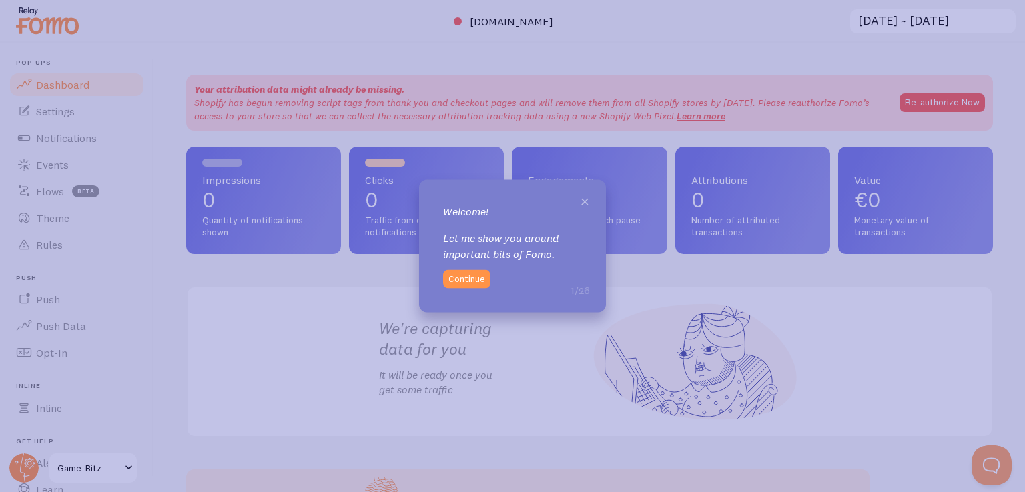
click at [588, 199] on span "×" at bounding box center [585, 201] width 10 height 20
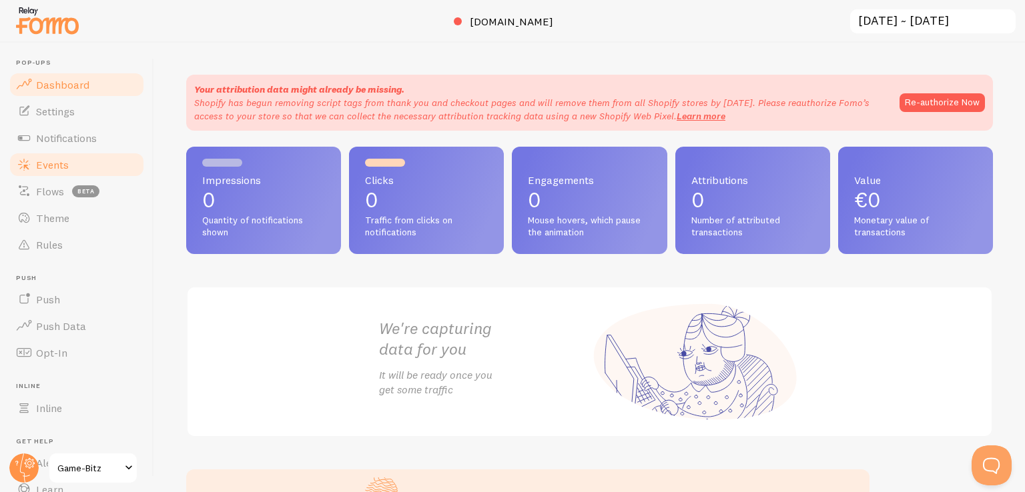
click at [60, 156] on link "Events" at bounding box center [76, 164] width 137 height 27
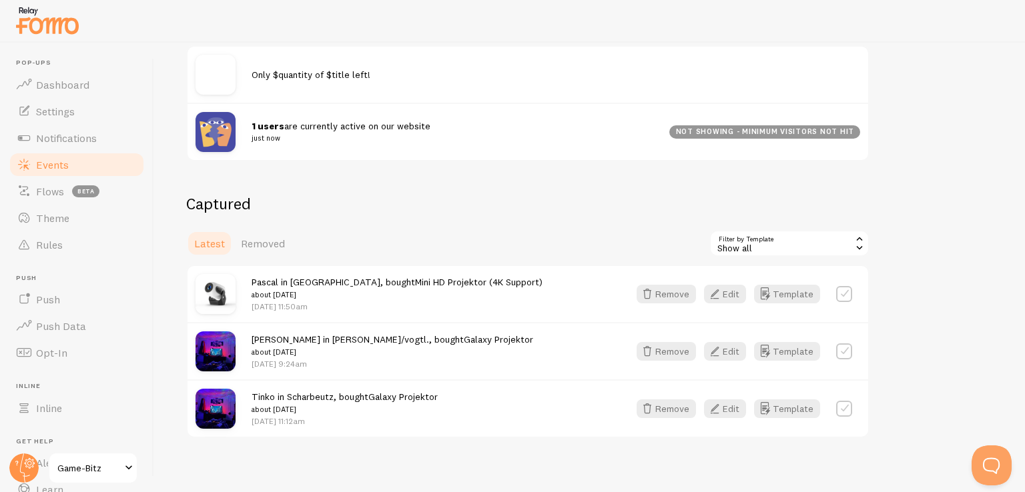
scroll to position [197, 0]
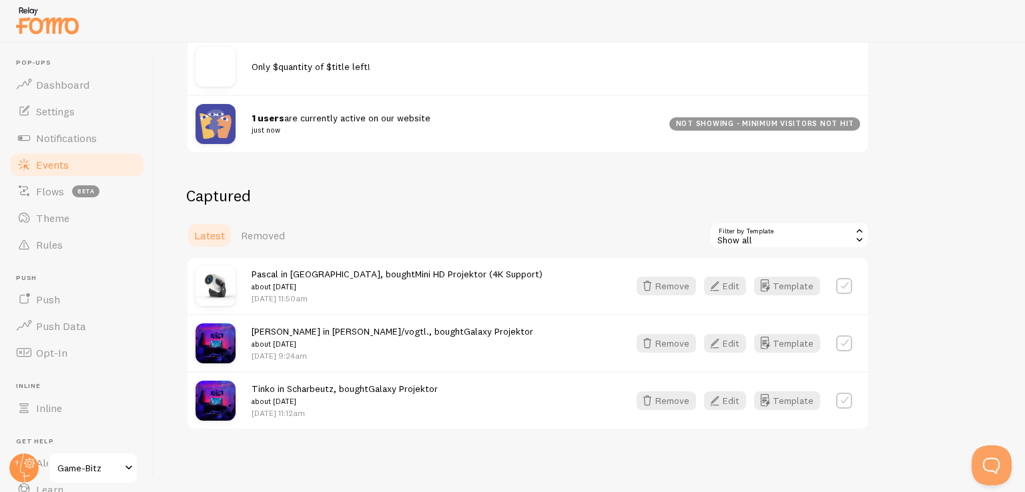
click at [345, 274] on span "Pascal in [GEOGRAPHIC_DATA], bought Mini HD Projektor (4K Support) about [DATE]" at bounding box center [397, 280] width 291 height 25
click at [842, 290] on label at bounding box center [844, 286] width 16 height 16
checkbox input "true"
click at [841, 339] on label at bounding box center [844, 344] width 16 height 16
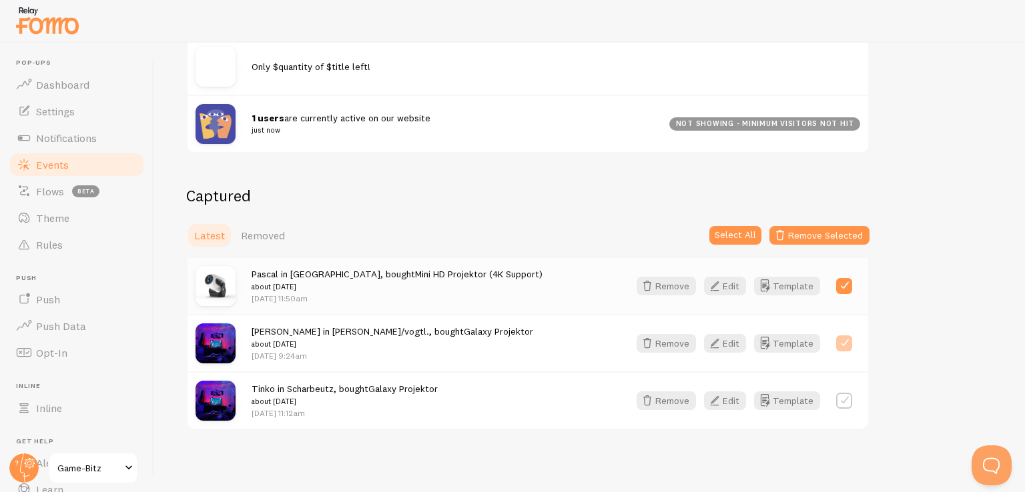
checkbox input "true"
click at [845, 396] on label at bounding box center [844, 401] width 16 height 16
checkbox input "false"
click at [843, 338] on label at bounding box center [844, 344] width 16 height 16
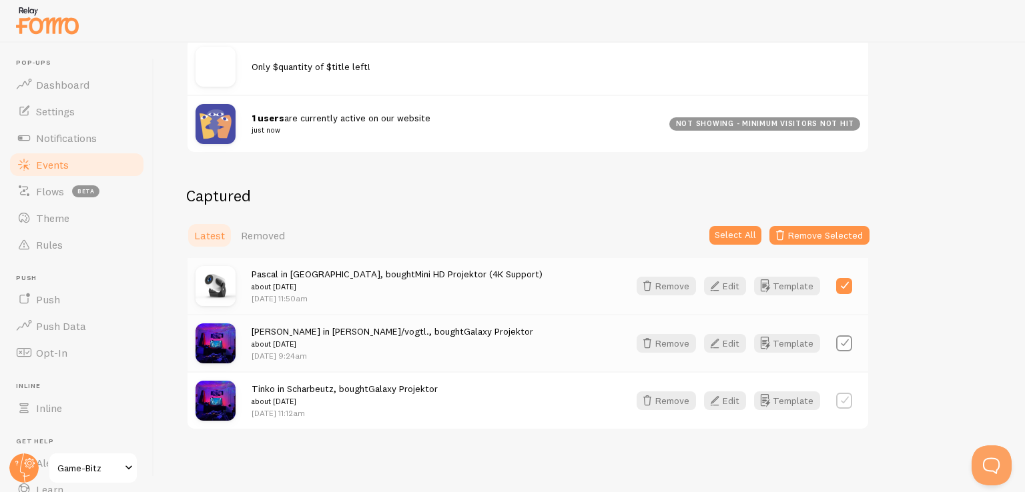
checkbox input "false"
click at [841, 284] on label at bounding box center [844, 286] width 16 height 16
checkbox input "false"
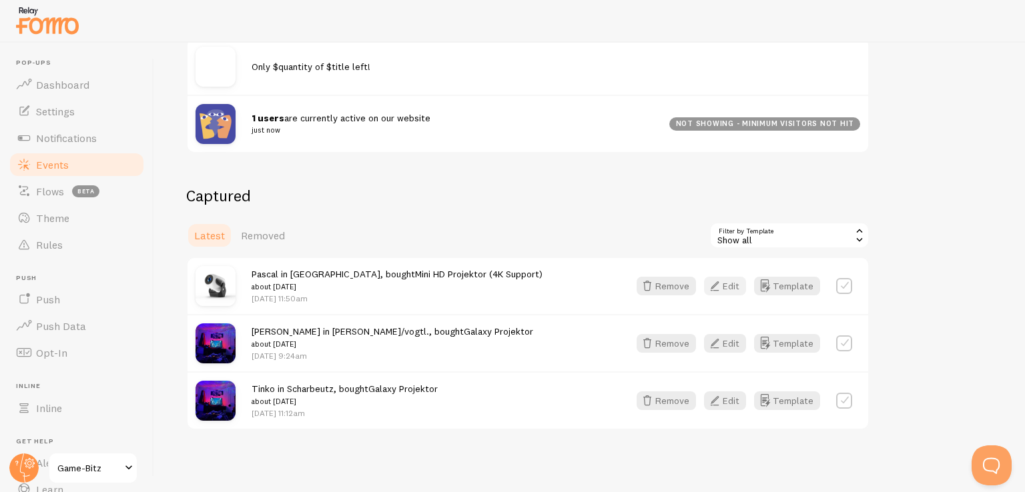
click at [718, 286] on icon "button" at bounding box center [715, 286] width 16 height 16
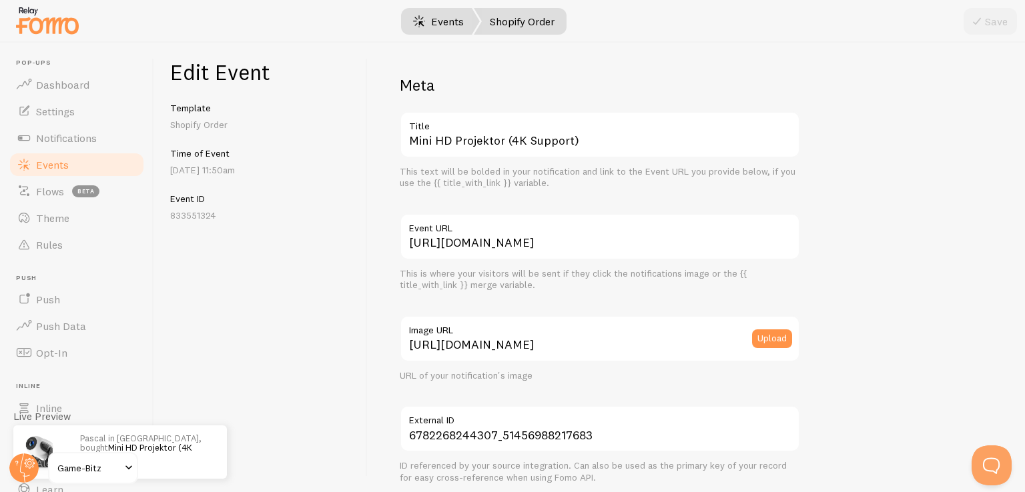
click at [433, 11] on link "Events" at bounding box center [438, 21] width 83 height 27
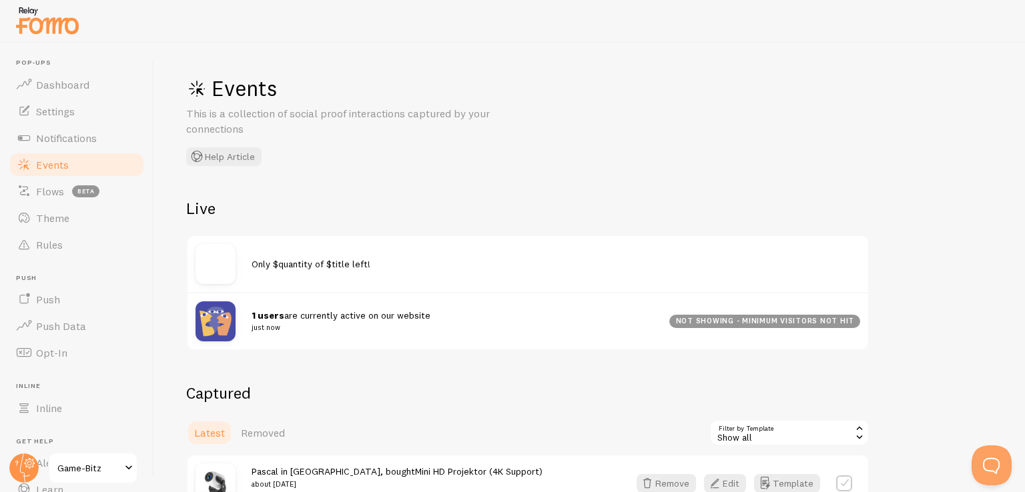
scroll to position [197, 0]
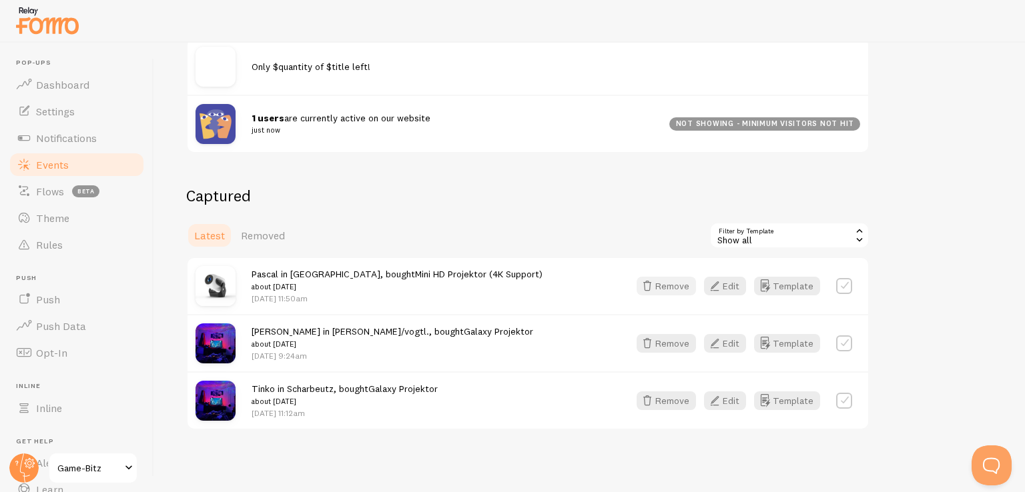
click at [667, 284] on button "Remove" at bounding box center [665, 286] width 59 height 19
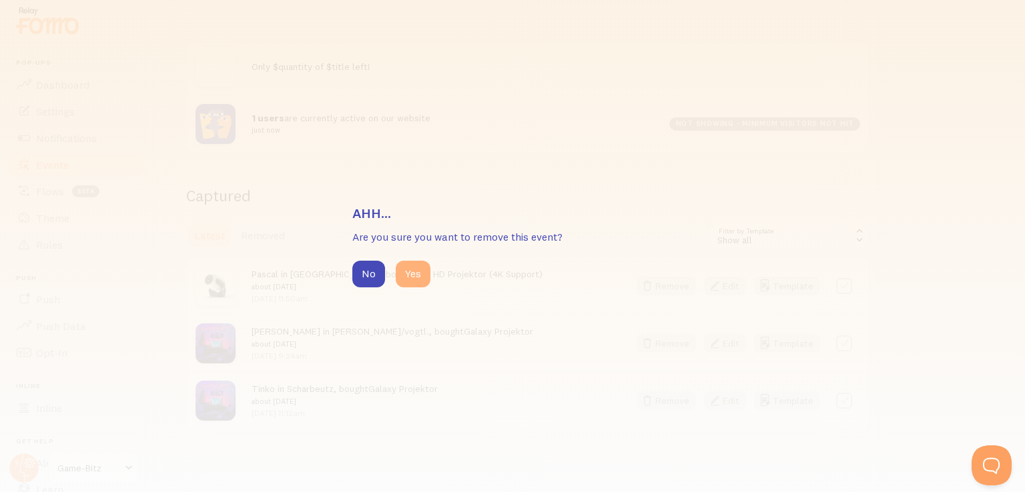
click at [418, 273] on button "Yes" at bounding box center [413, 274] width 35 height 27
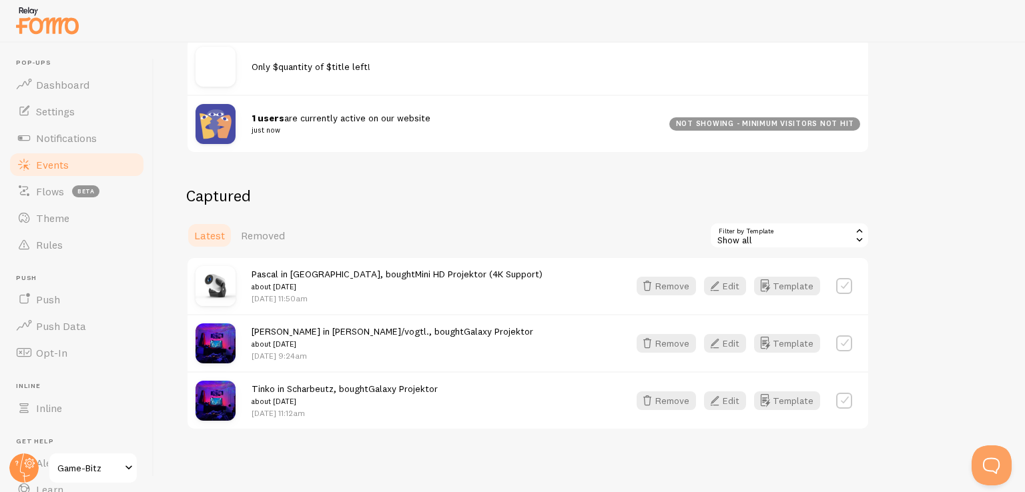
scroll to position [140, 0]
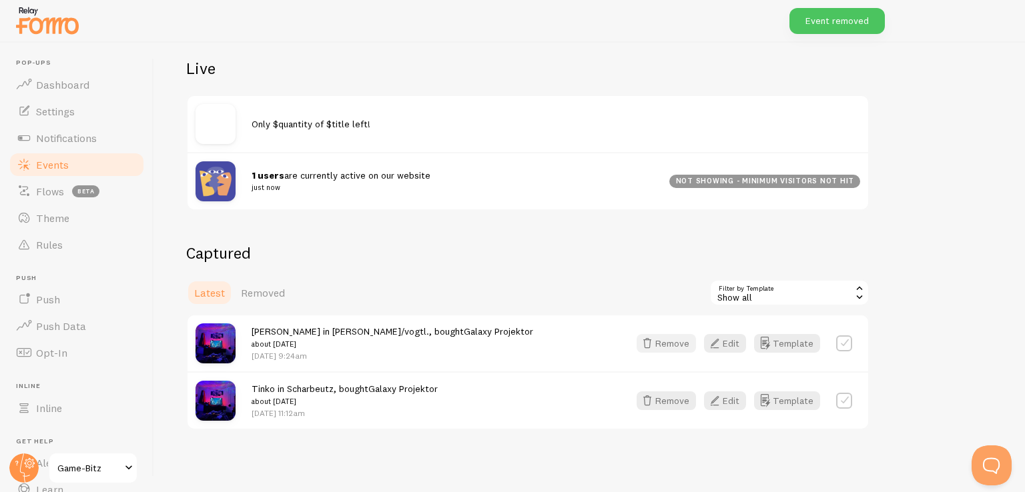
click at [685, 338] on button "Remove" at bounding box center [665, 343] width 59 height 19
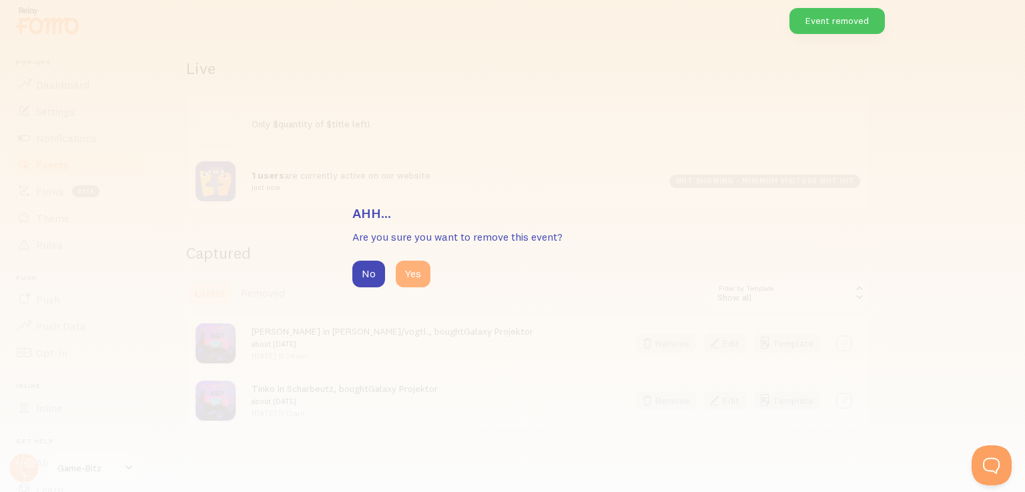
click at [417, 276] on button "Yes" at bounding box center [413, 274] width 35 height 27
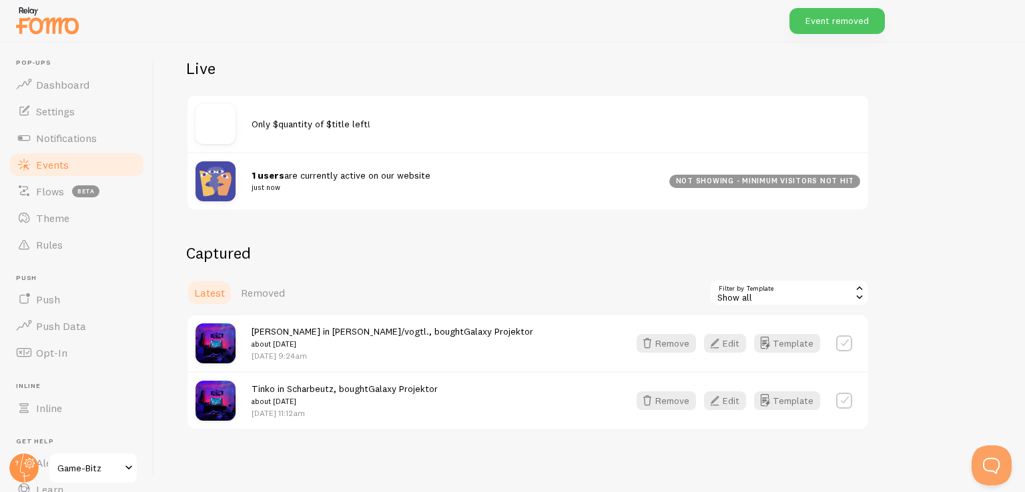
scroll to position [96, 0]
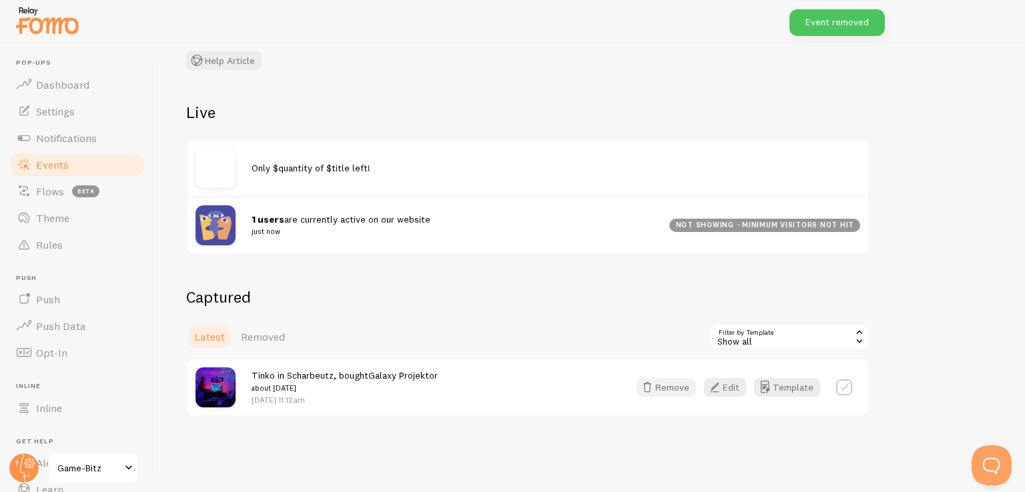
click at [665, 380] on button "Remove" at bounding box center [665, 387] width 59 height 19
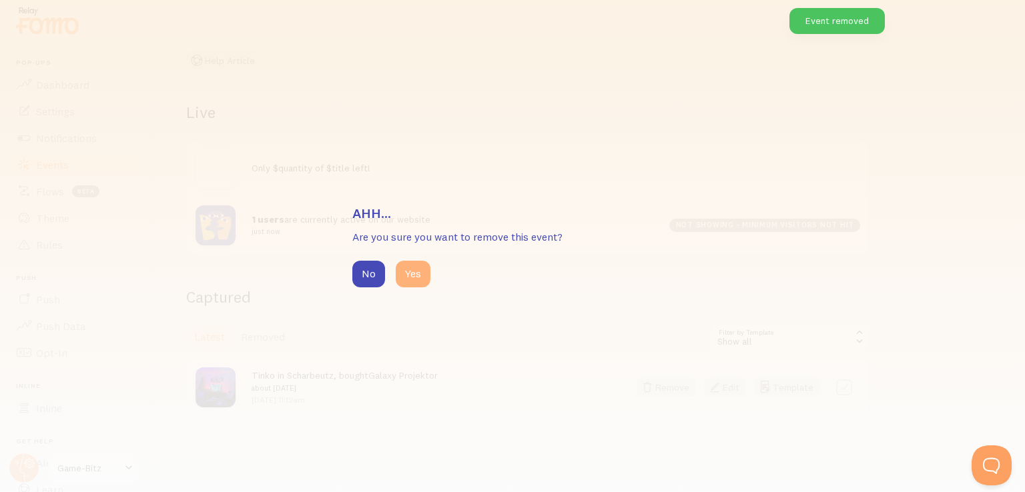
click at [414, 282] on button "Yes" at bounding box center [413, 274] width 35 height 27
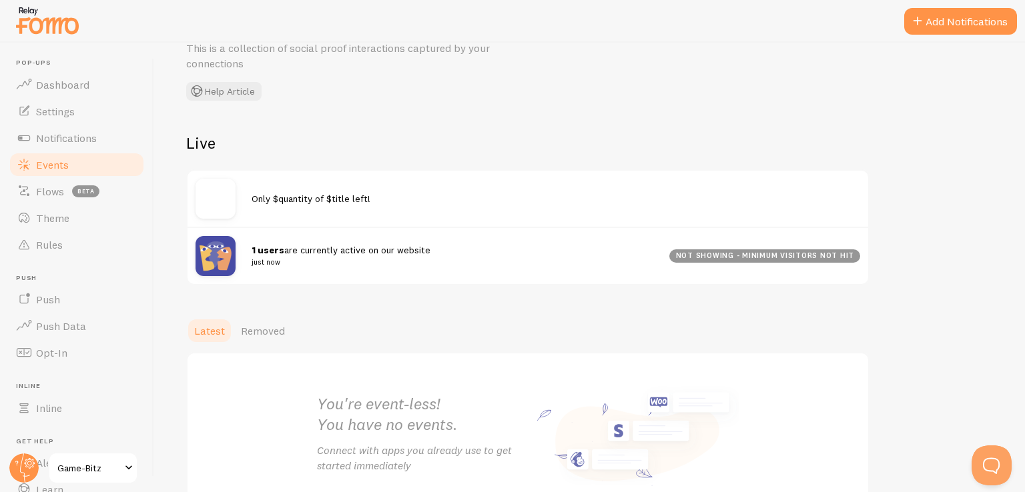
scroll to position [64, 0]
click at [323, 201] on span "Only $quantity of $title left!" at bounding box center [311, 200] width 119 height 12
click at [217, 198] on img at bounding box center [215, 200] width 40 height 40
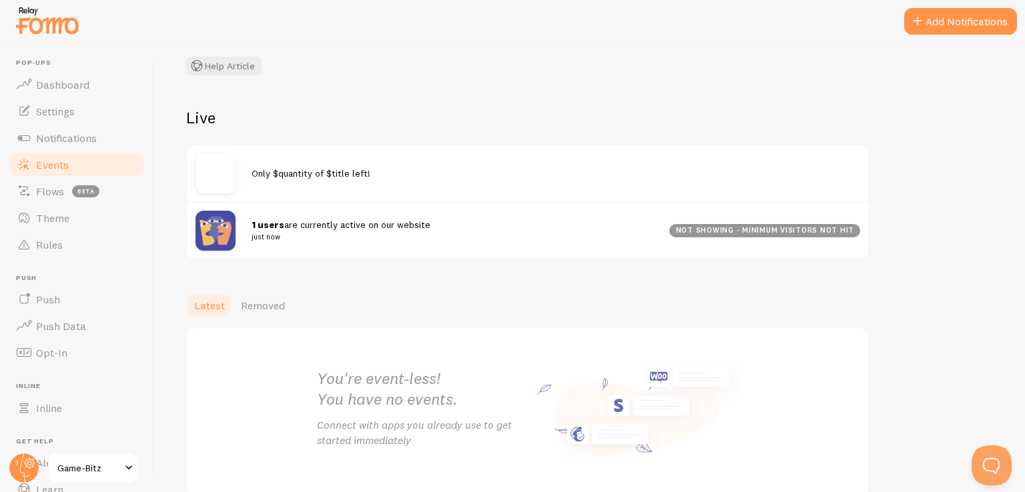
scroll to position [0, 0]
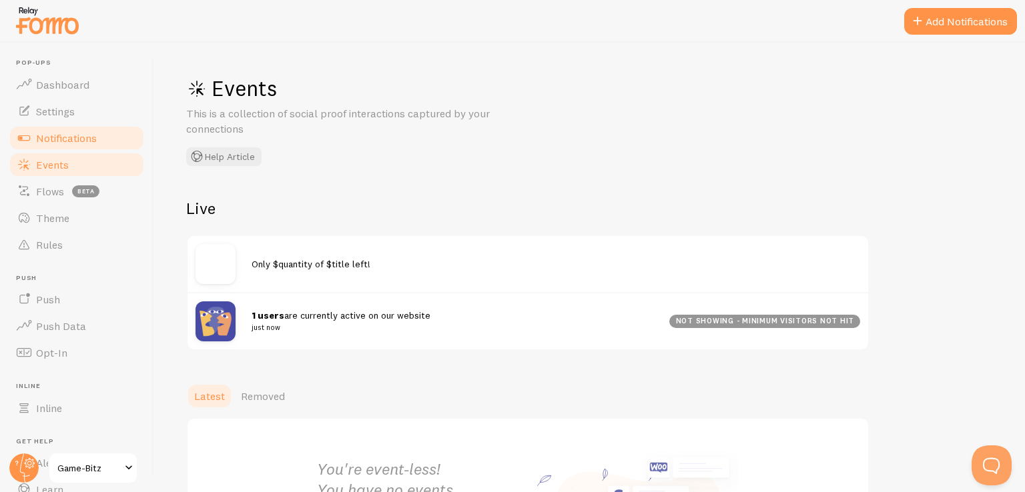
click at [67, 134] on span "Notifications" at bounding box center [66, 137] width 61 height 13
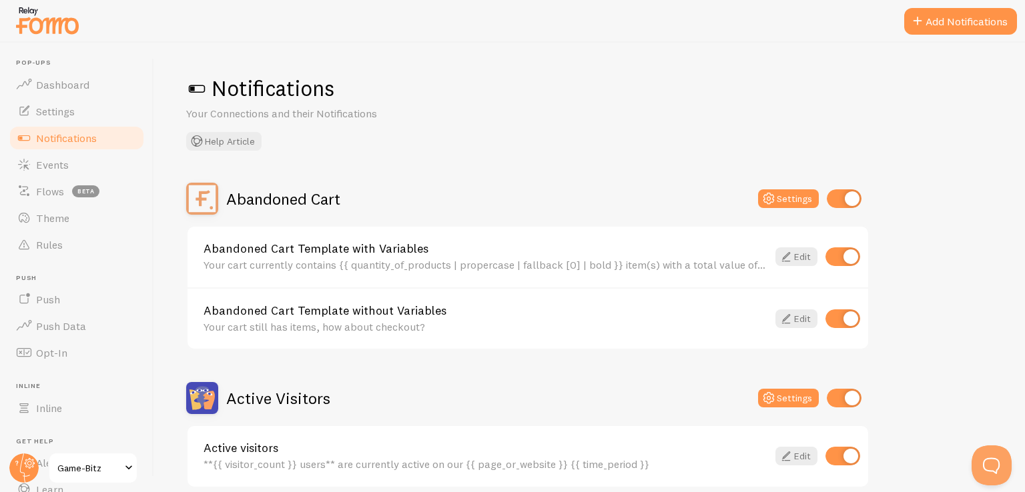
scroll to position [579, 0]
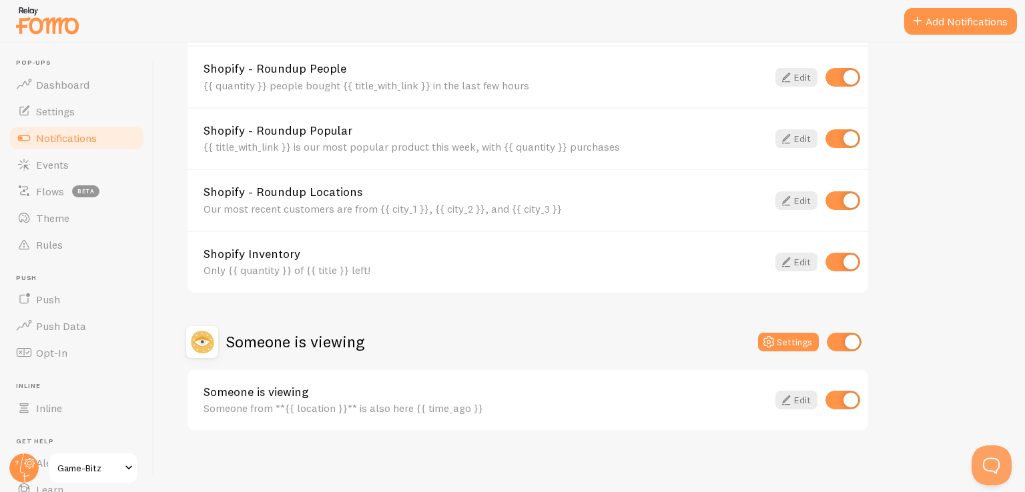
click at [833, 398] on input "checkbox" at bounding box center [842, 400] width 35 height 19
checkbox input "false"
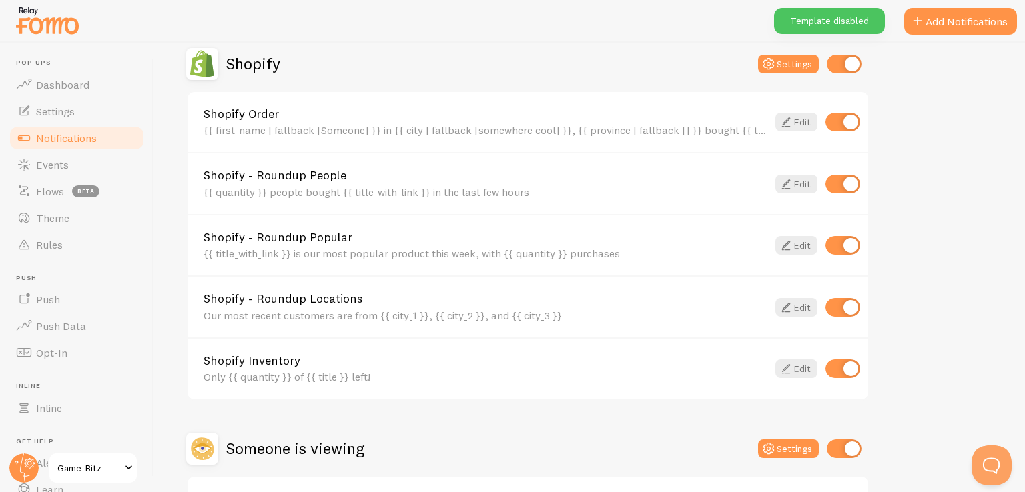
scroll to position [472, 0]
click at [785, 368] on icon at bounding box center [786, 369] width 16 height 16
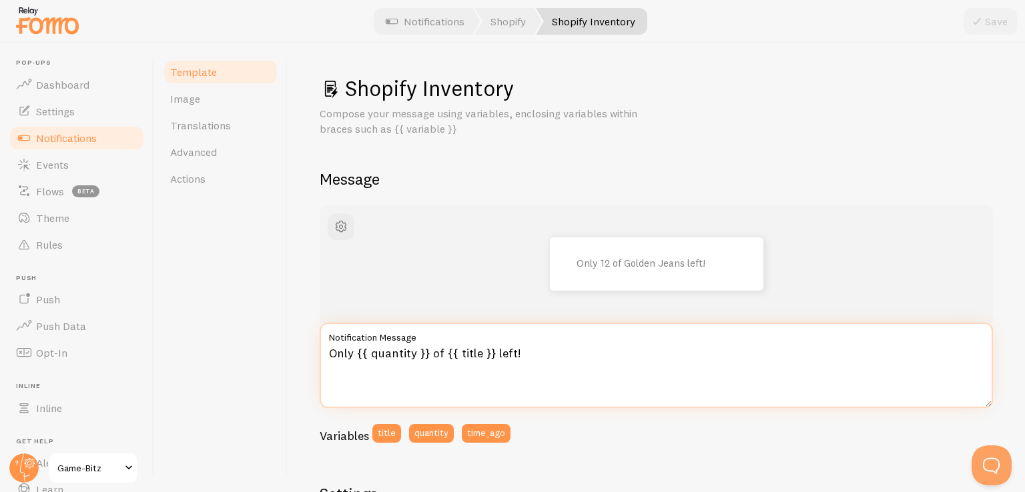
click at [346, 356] on textarea "Only {{ quantity }} of {{ title }} left!" at bounding box center [656, 365] width 673 height 85
click at [518, 353] on textarea "Nur {{ quantity }} of {{ title }} left!" at bounding box center [656, 365] width 673 height 85
click at [349, 358] on textarea "Nur 6 Stück übrig!" at bounding box center [656, 365] width 673 height 85
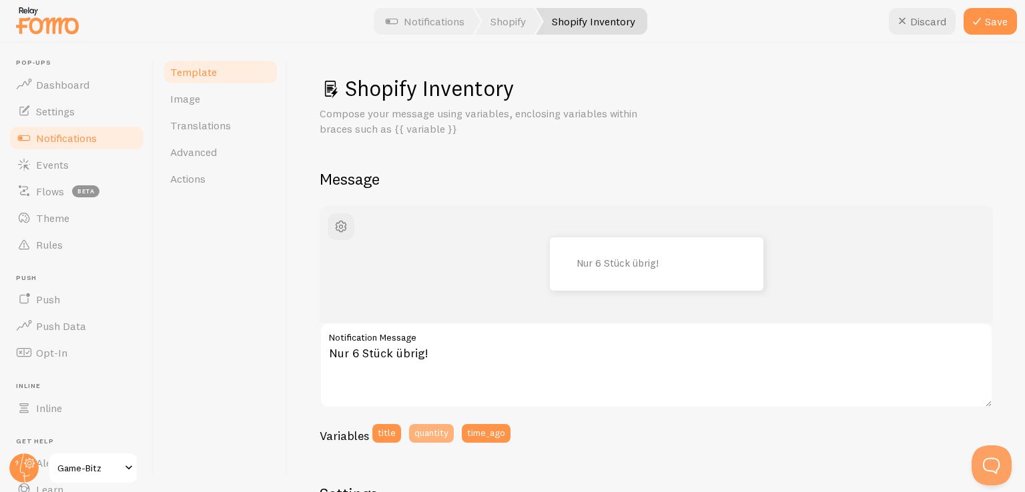
click at [431, 435] on button "quantity" at bounding box center [431, 433] width 45 height 19
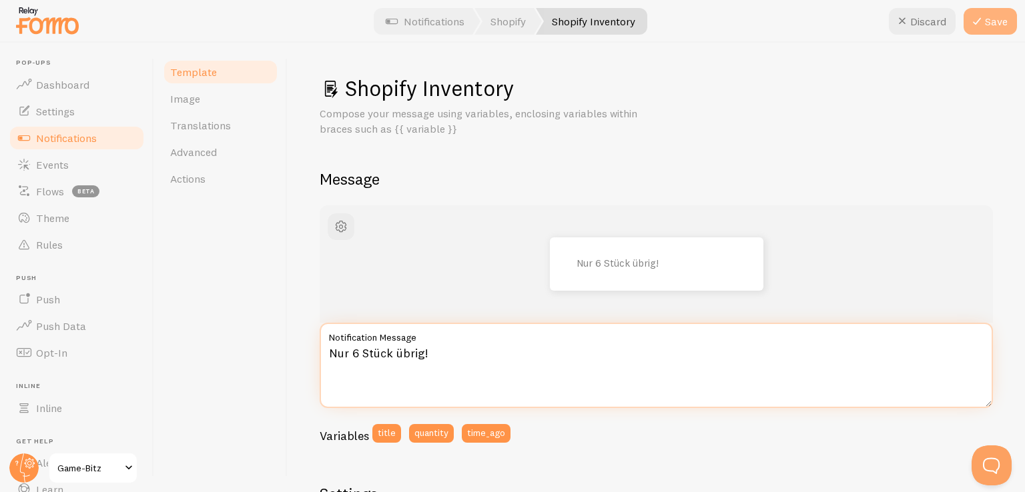
type textarea "Nur 6 Stück übrig!"
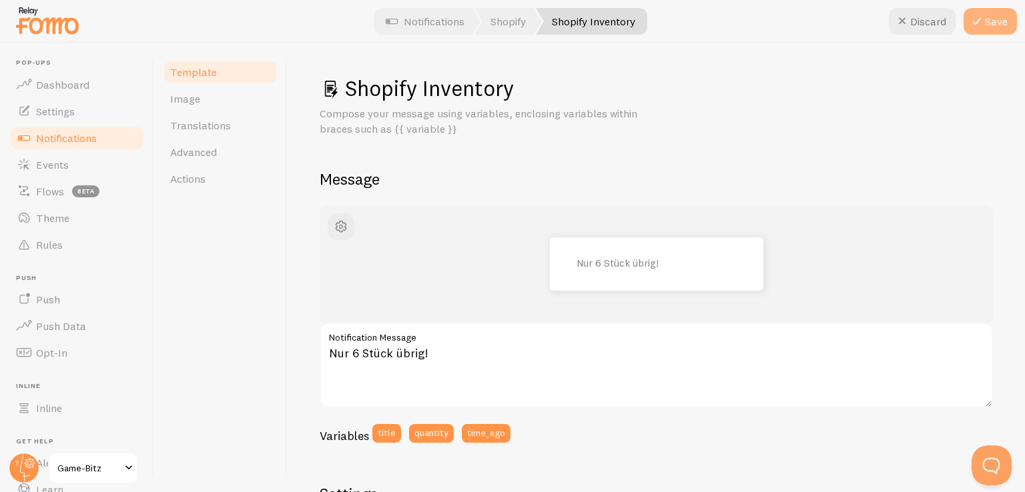
click at [991, 19] on button "Save" at bounding box center [989, 21] width 53 height 27
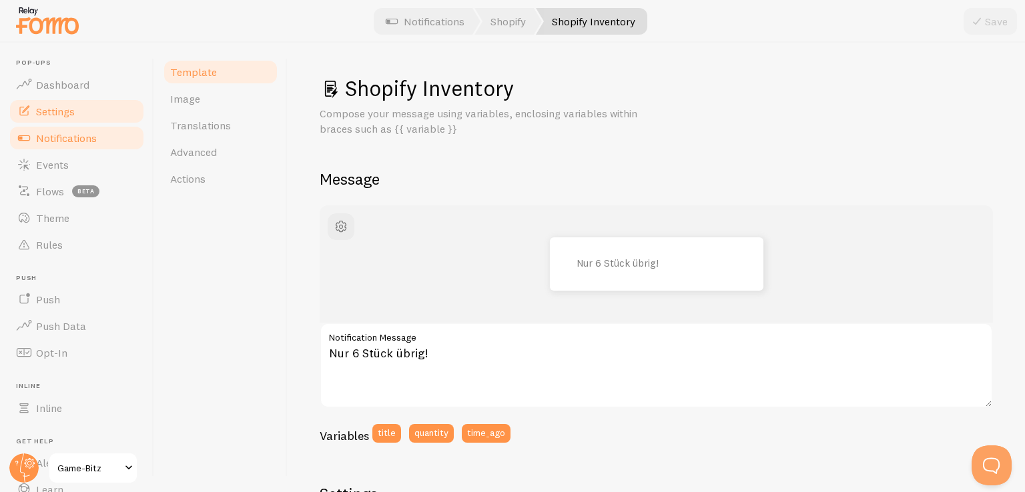
click at [51, 111] on span "Settings" at bounding box center [55, 111] width 39 height 13
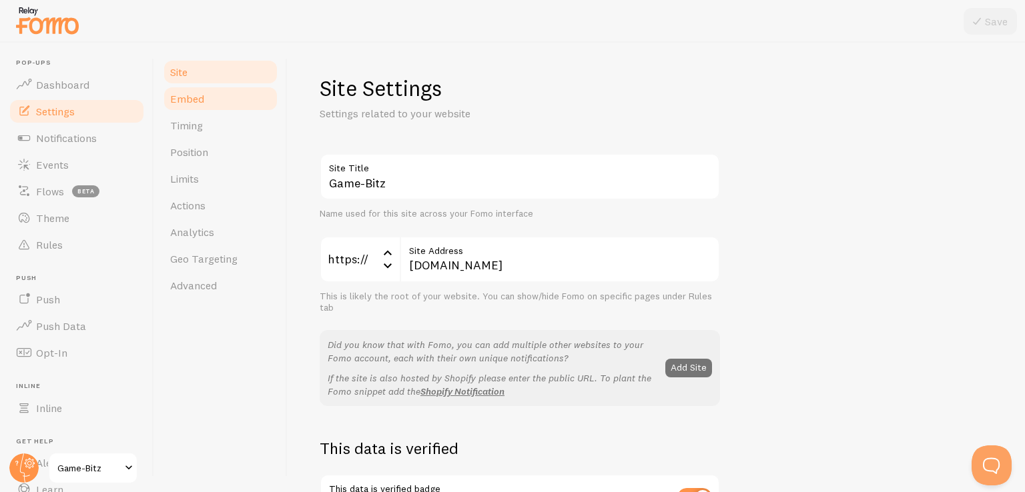
click at [191, 100] on span "Embed" at bounding box center [187, 98] width 34 height 13
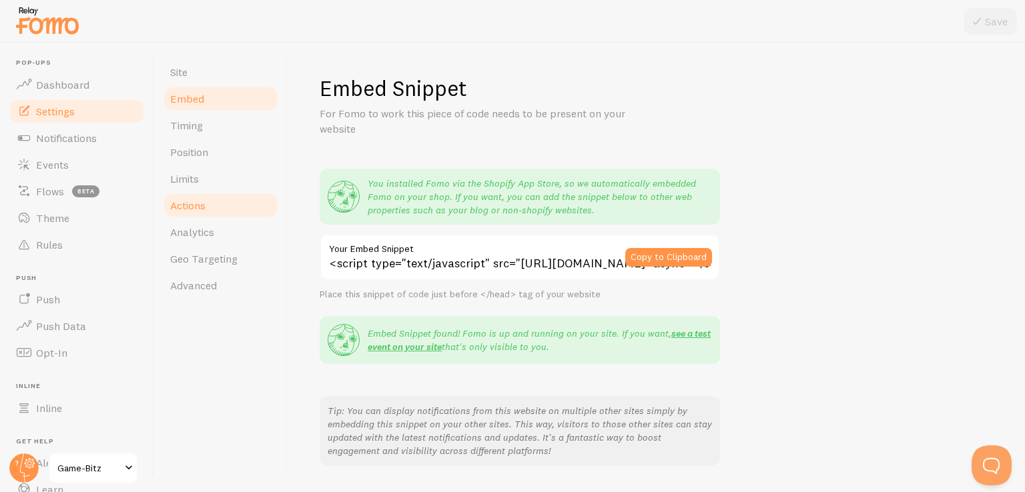
click at [198, 200] on span "Actions" at bounding box center [187, 205] width 35 height 13
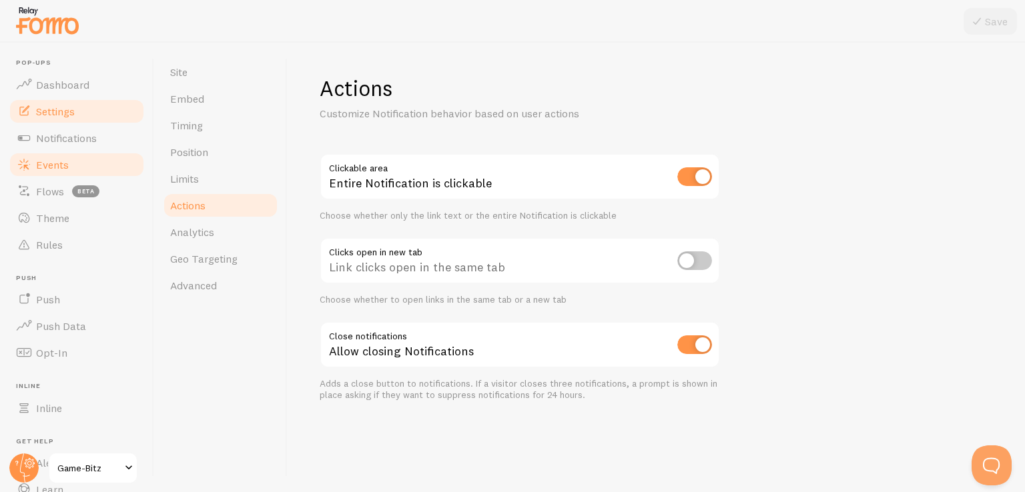
click at [53, 161] on span "Events" at bounding box center [52, 164] width 33 height 13
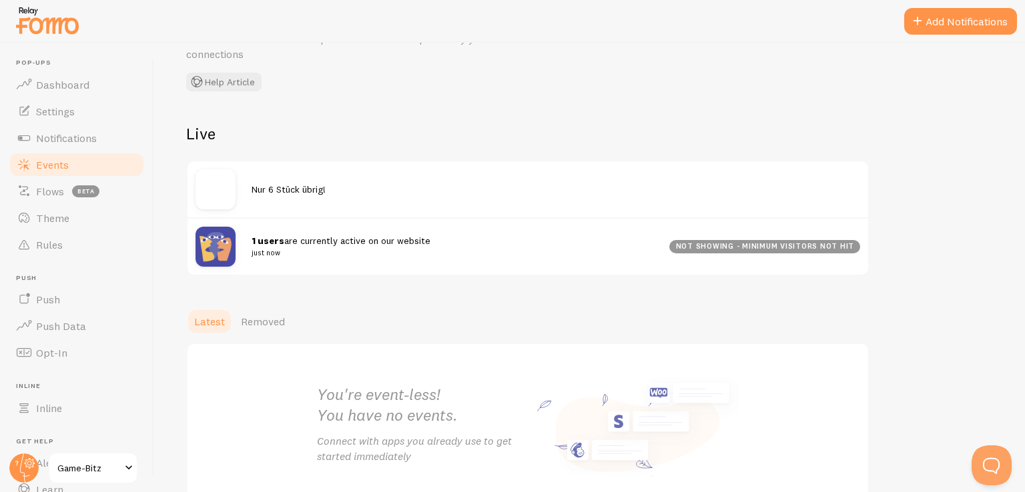
scroll to position [77, 0]
click at [209, 181] on img at bounding box center [215, 187] width 40 height 40
click at [257, 184] on span "Nur 6 Stück übrig!" at bounding box center [289, 187] width 74 height 12
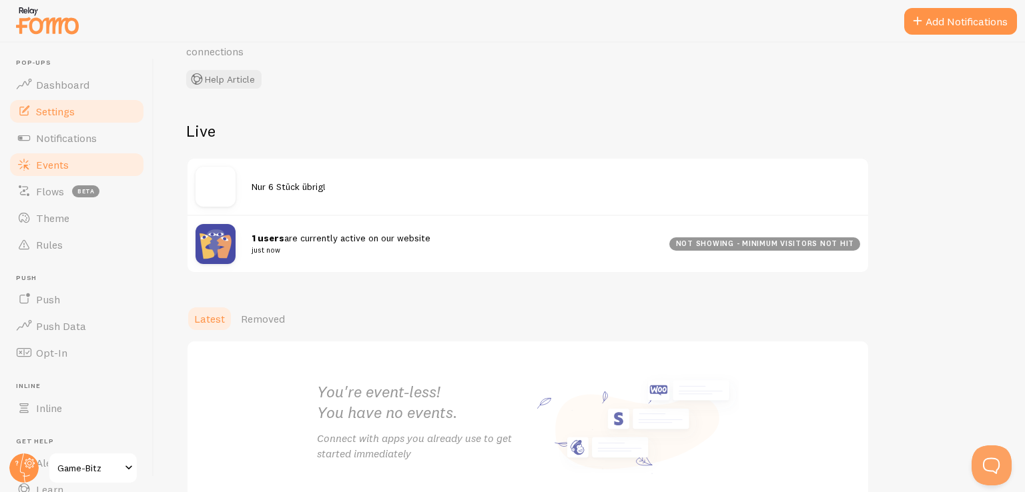
click at [59, 108] on span "Settings" at bounding box center [55, 111] width 39 height 13
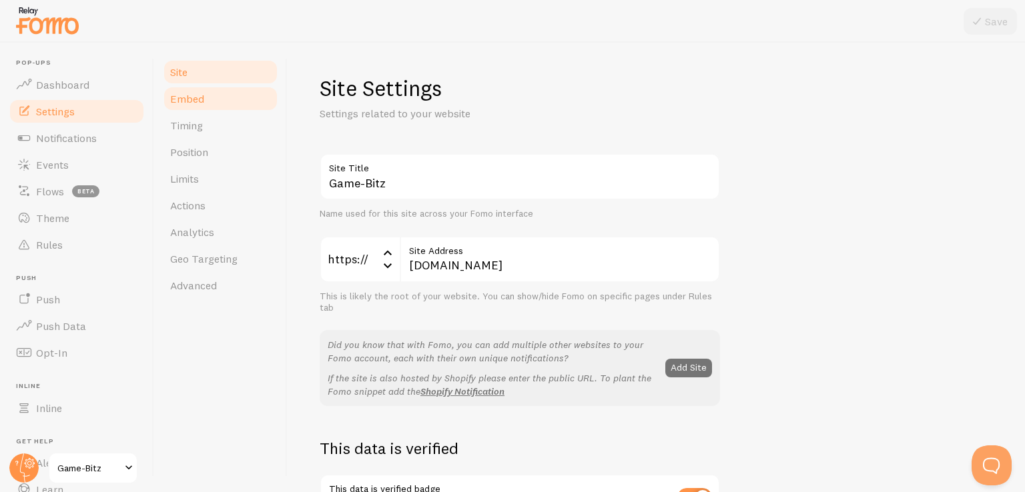
click at [204, 100] on link "Embed" at bounding box center [220, 98] width 117 height 27
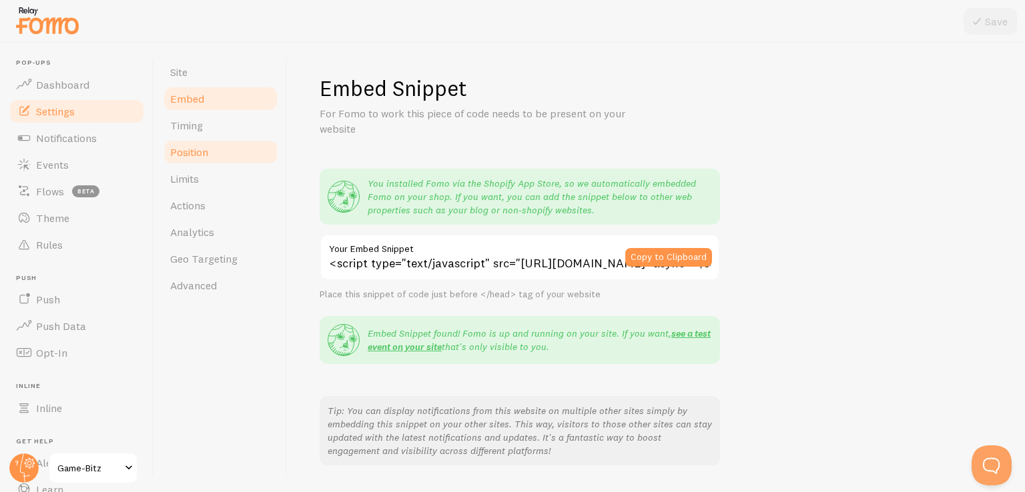
click at [201, 162] on link "Position" at bounding box center [220, 152] width 117 height 27
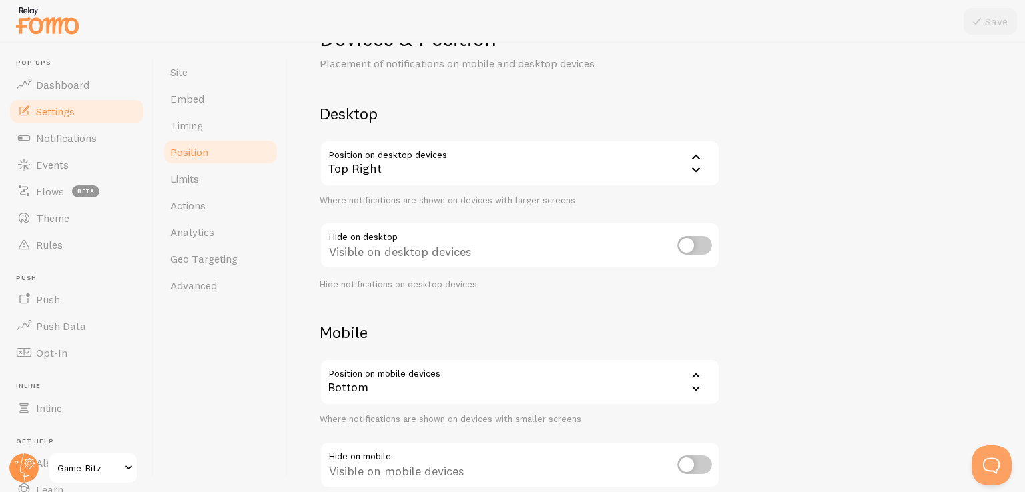
scroll to position [47, 0]
click at [209, 211] on link "Actions" at bounding box center [220, 205] width 117 height 27
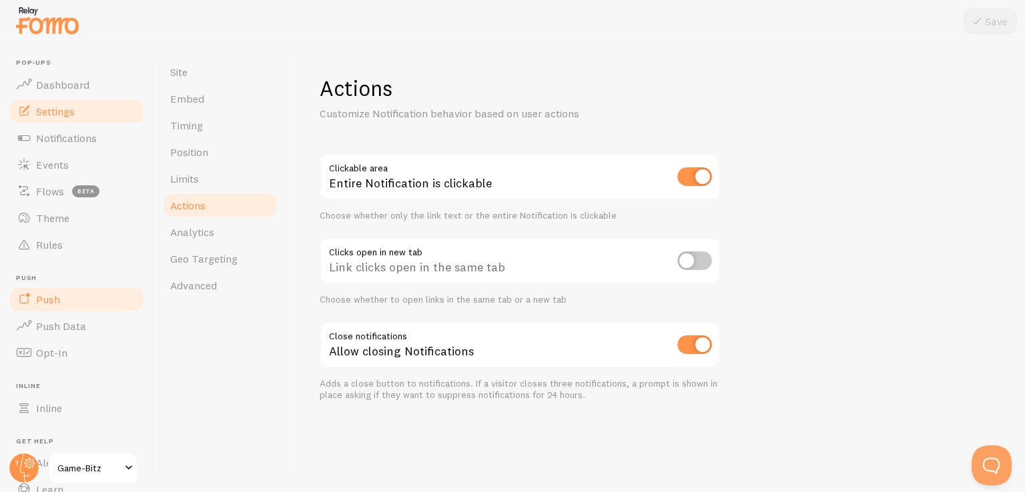
click at [65, 308] on link "Push" at bounding box center [76, 299] width 137 height 27
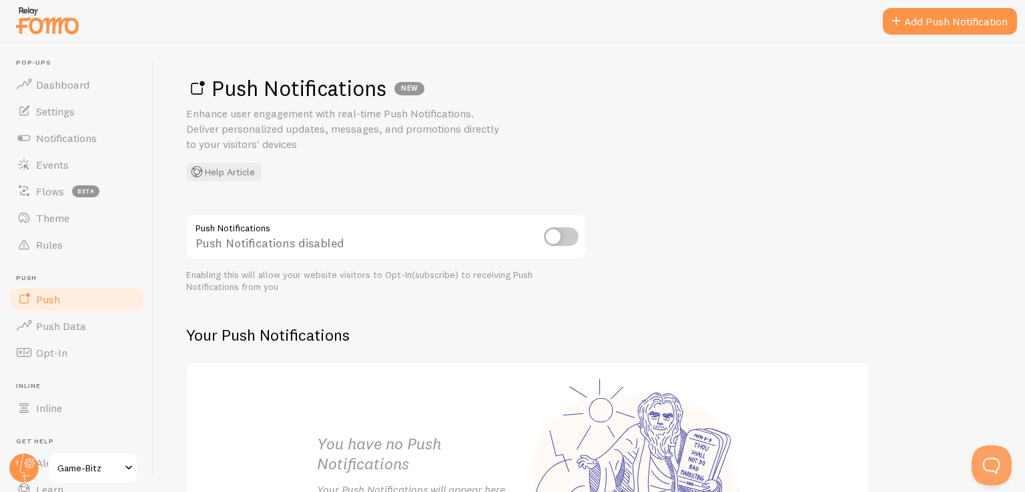
scroll to position [163, 0]
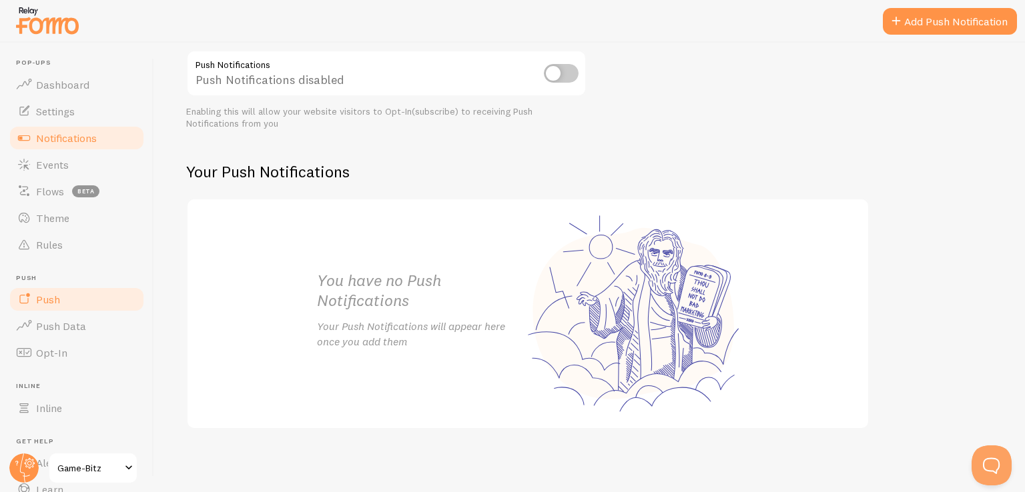
click at [55, 142] on span "Notifications" at bounding box center [66, 137] width 61 height 13
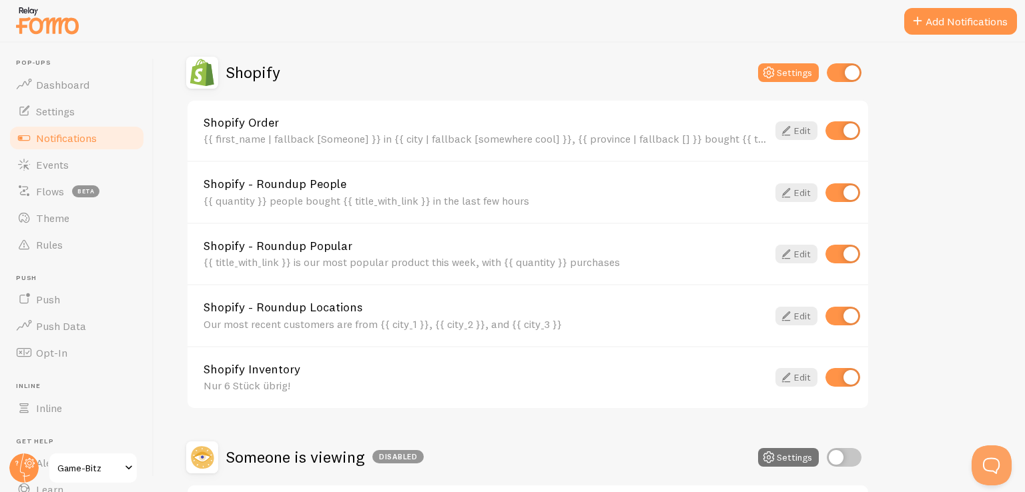
scroll to position [462, 0]
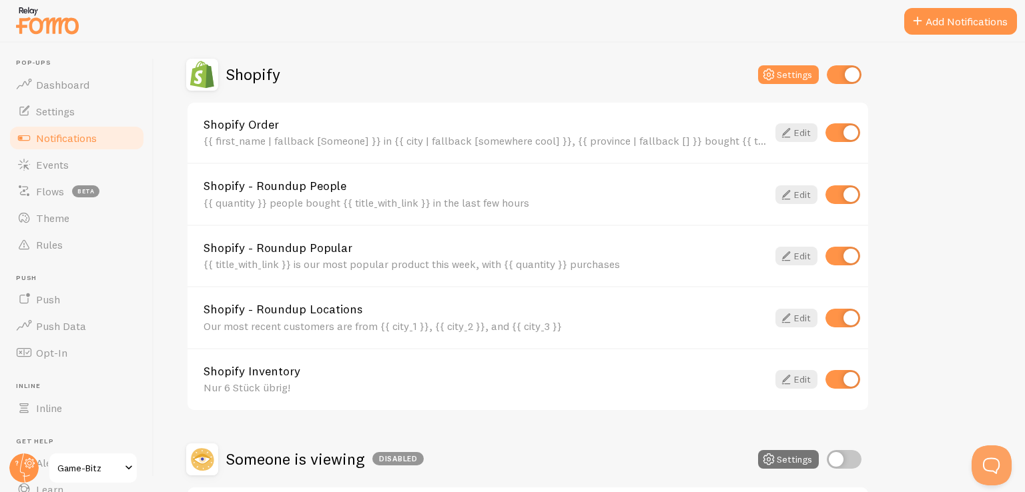
click at [840, 316] on input "checkbox" at bounding box center [842, 318] width 35 height 19
checkbox input "false"
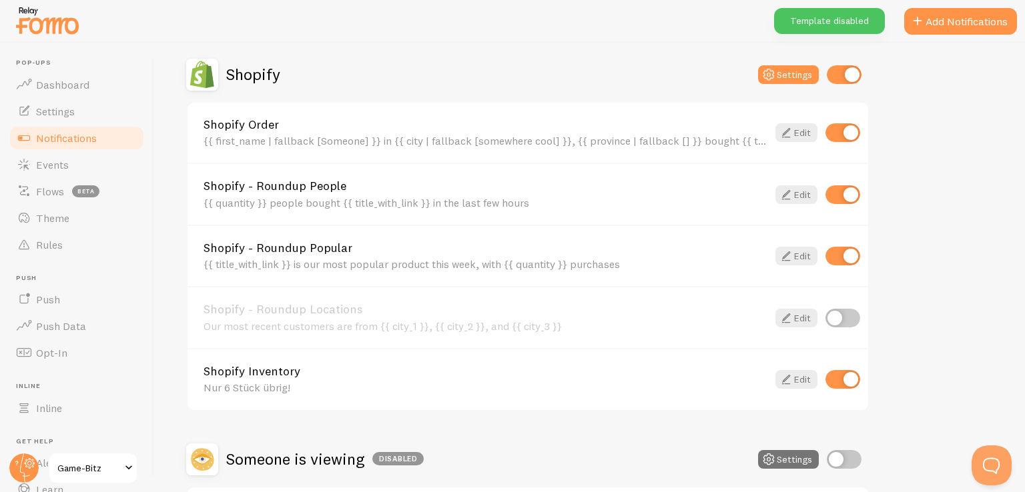
click at [847, 256] on input "checkbox" at bounding box center [842, 256] width 35 height 19
checkbox input "false"
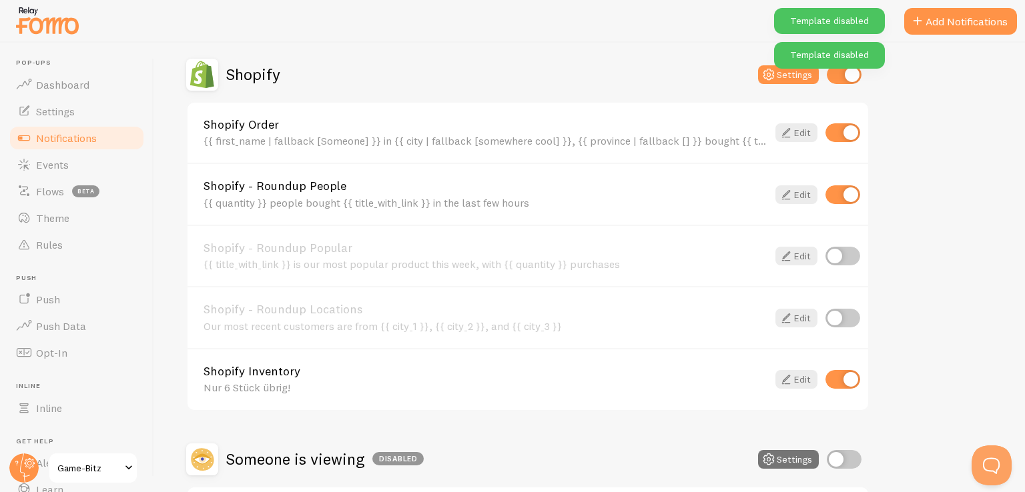
click at [841, 196] on input "checkbox" at bounding box center [842, 194] width 35 height 19
checkbox input "false"
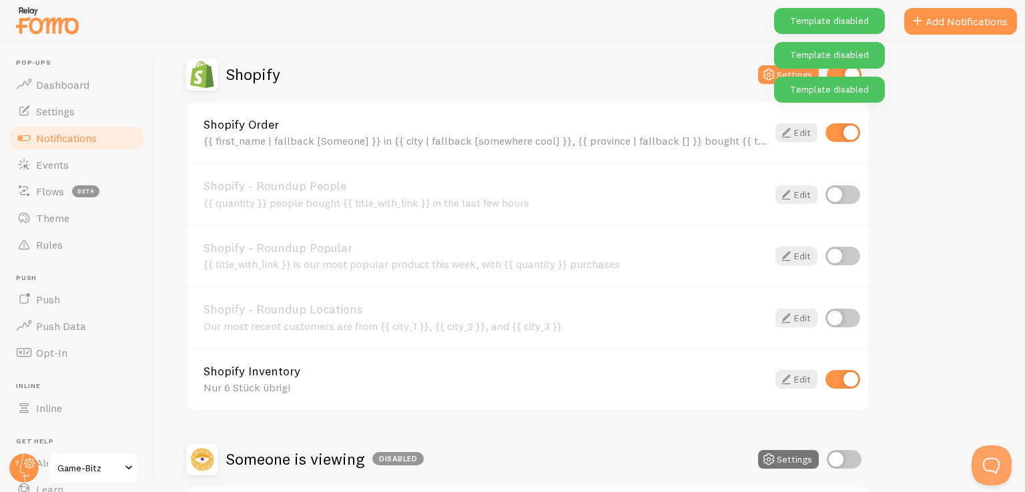
click at [846, 129] on input "checkbox" at bounding box center [842, 132] width 35 height 19
checkbox input "false"
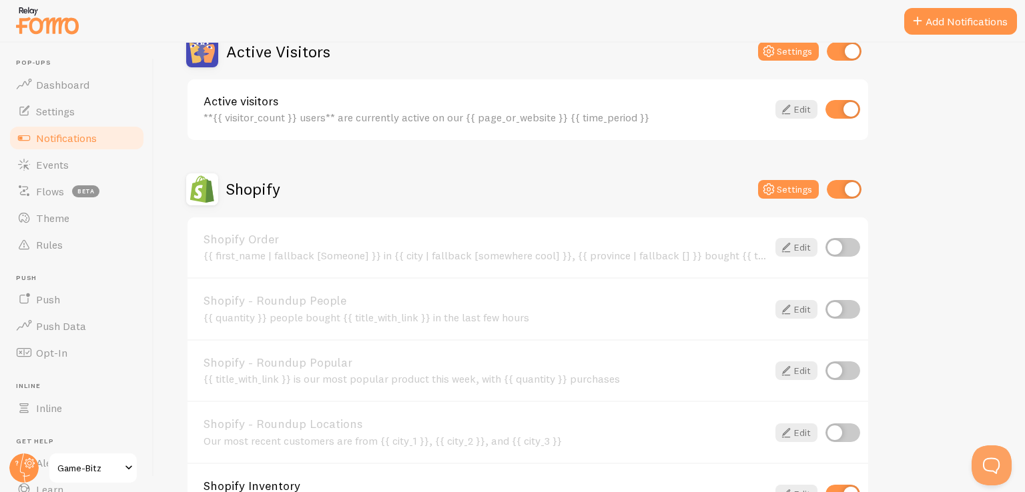
scroll to position [336, 0]
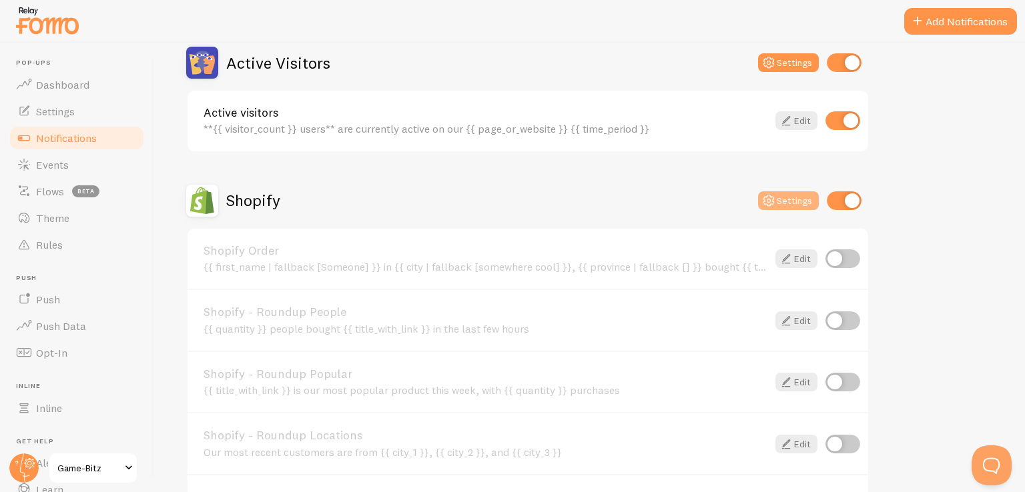
click at [782, 195] on button "Settings" at bounding box center [788, 200] width 61 height 19
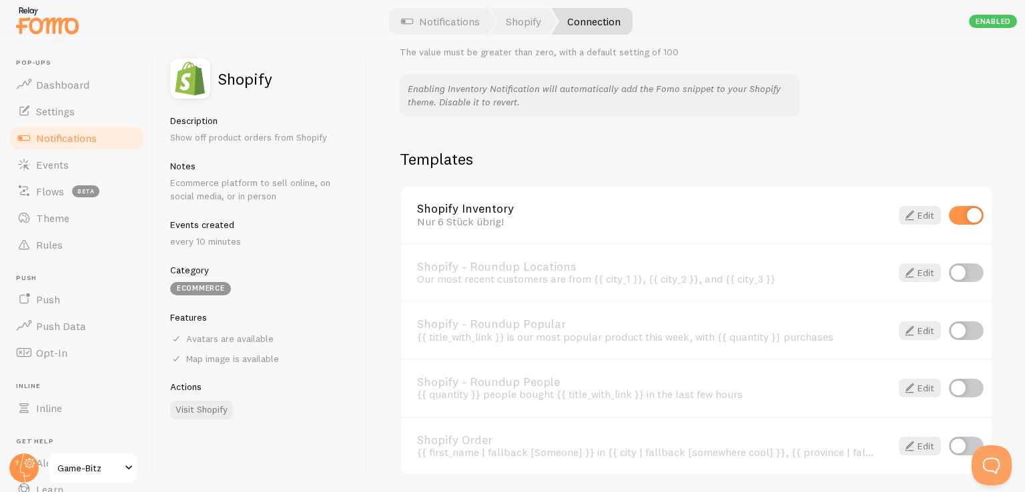
scroll to position [883, 0]
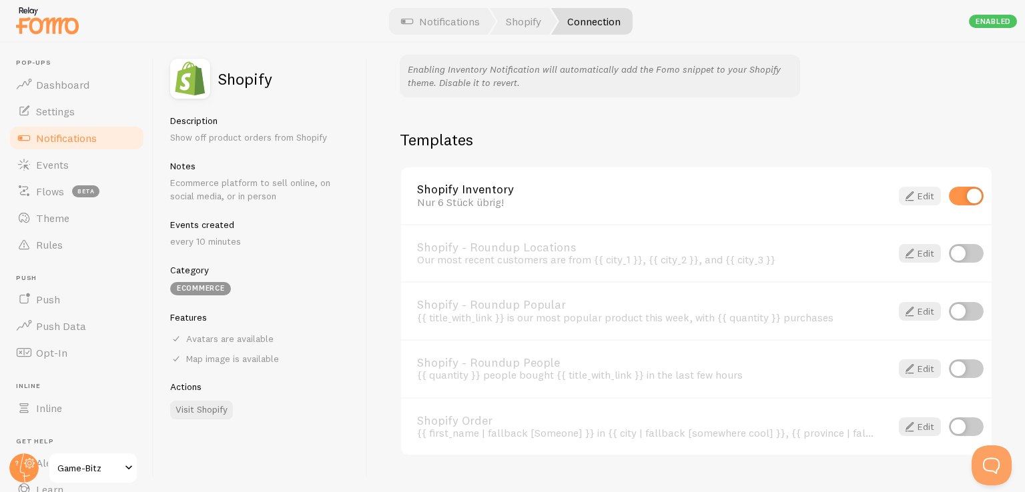
click at [913, 187] on link "Edit" at bounding box center [920, 196] width 42 height 19
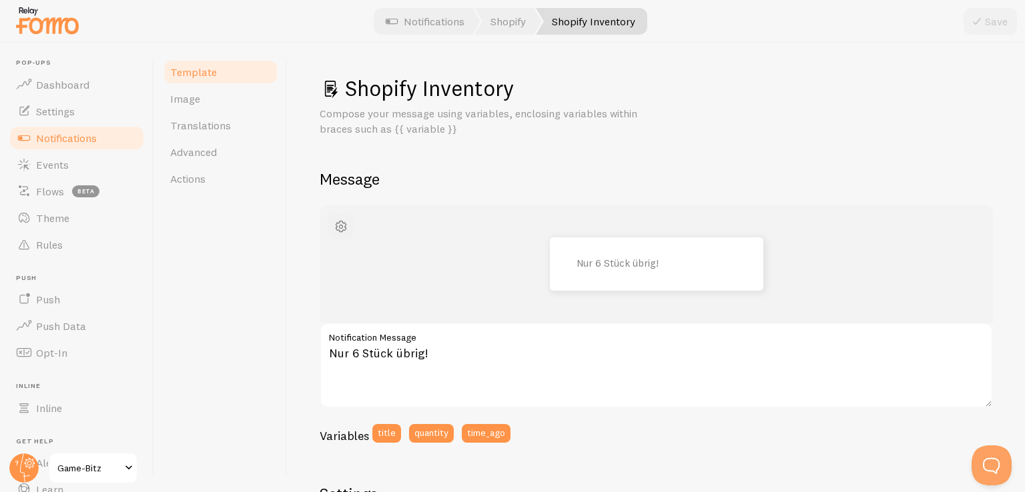
click at [331, 226] on button "button" at bounding box center [341, 226] width 27 height 27
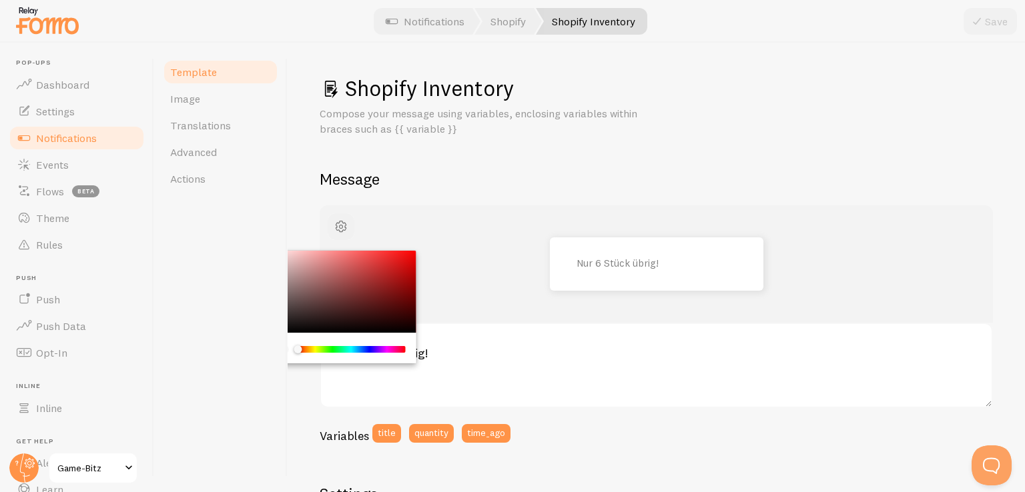
click at [331, 226] on button "button" at bounding box center [341, 226] width 27 height 27
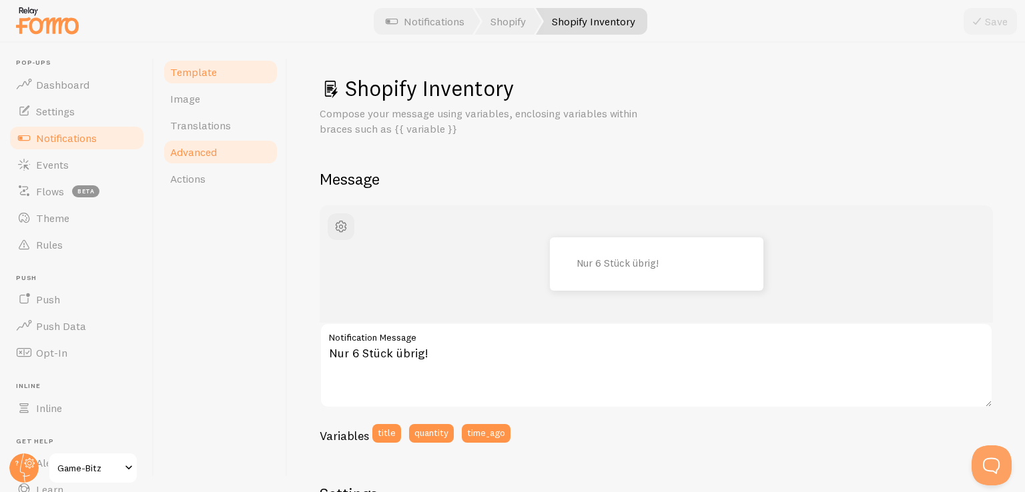
click at [215, 141] on link "Advanced" at bounding box center [220, 152] width 117 height 27
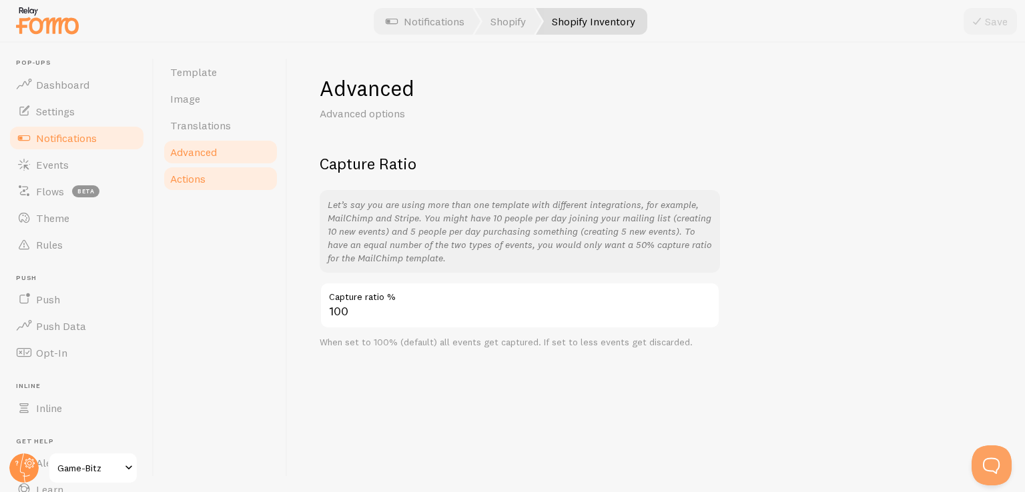
click at [213, 180] on link "Actions" at bounding box center [220, 178] width 117 height 27
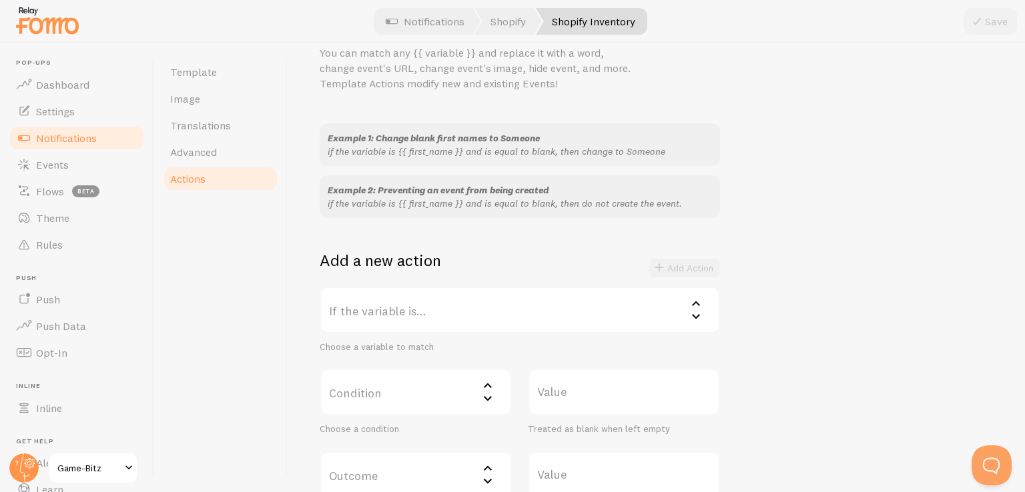
scroll to position [200, 0]
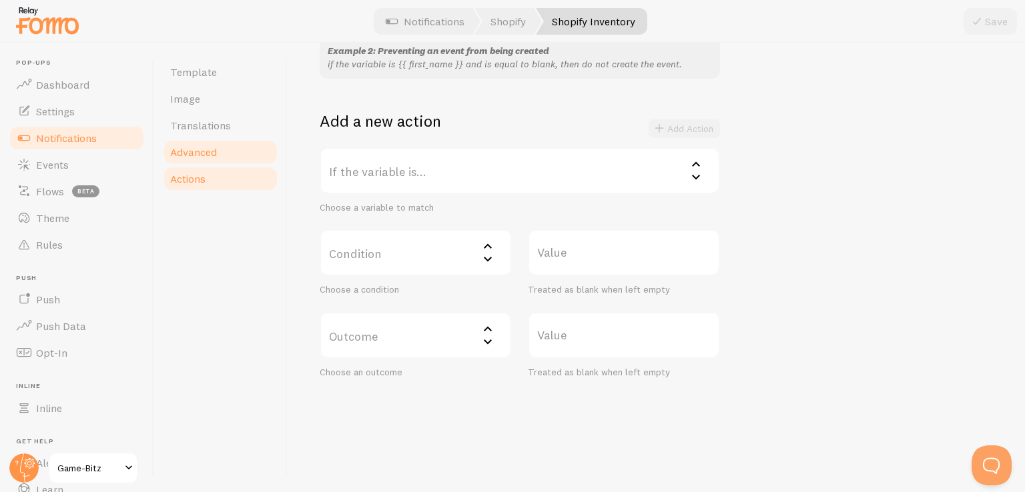
click at [213, 156] on span "Advanced" at bounding box center [193, 151] width 47 height 13
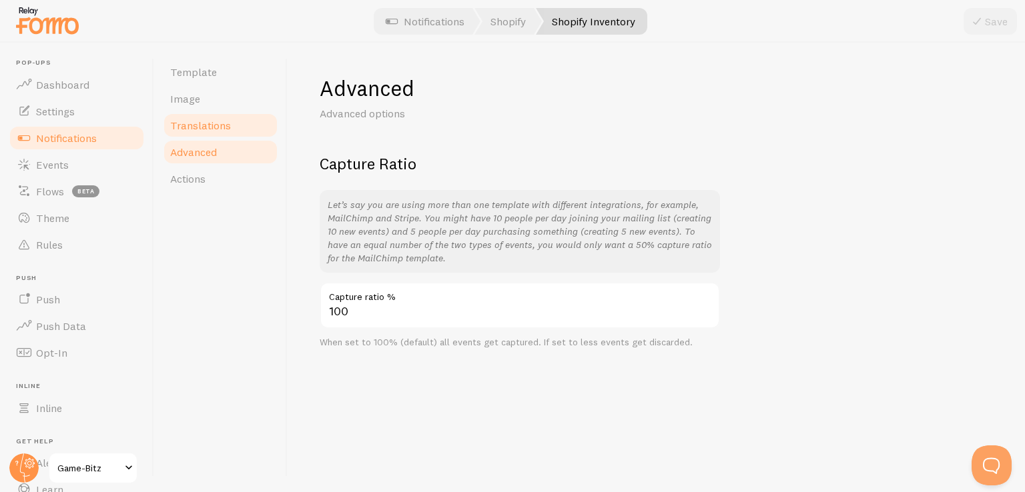
click at [213, 125] on span "Translations" at bounding box center [200, 125] width 61 height 13
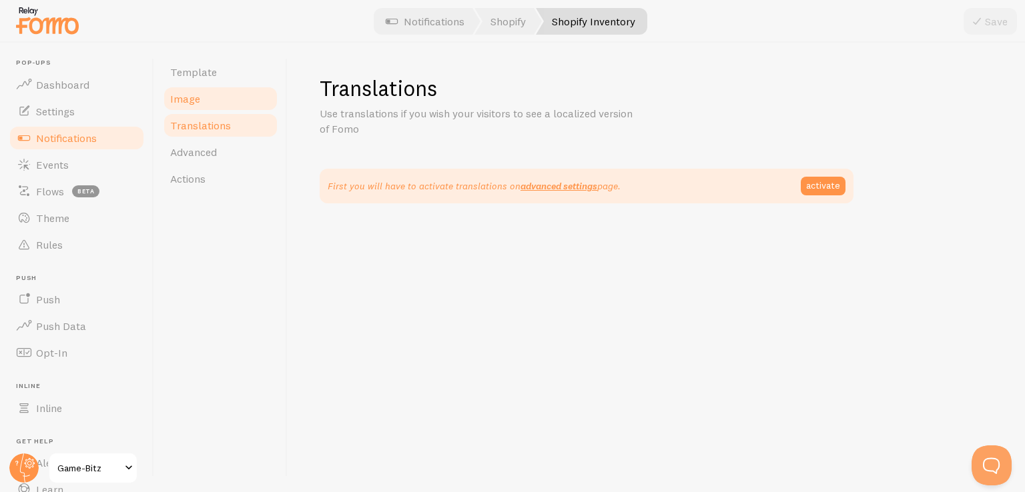
click at [201, 97] on link "Image" at bounding box center [220, 98] width 117 height 27
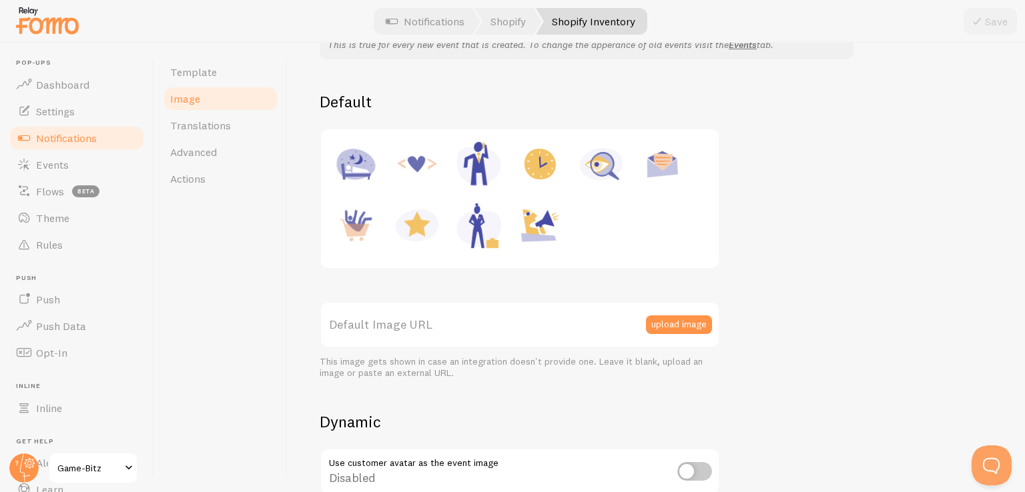
scroll to position [135, 0]
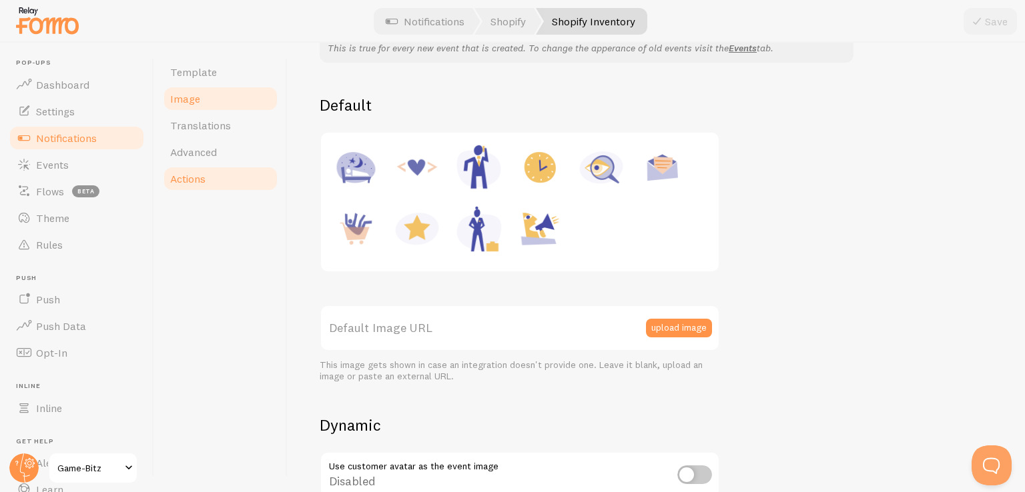
click at [235, 179] on link "Actions" at bounding box center [220, 178] width 117 height 27
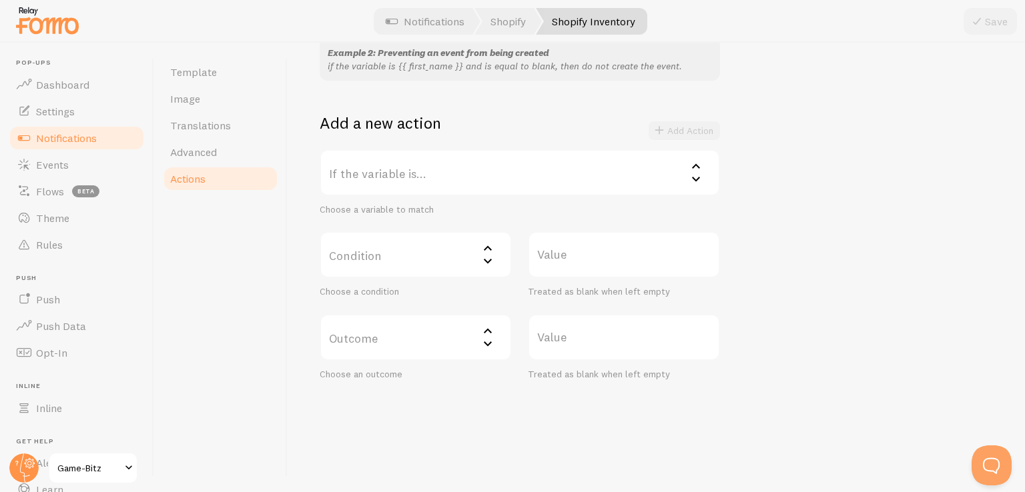
scroll to position [200, 0]
click at [214, 71] on span "Template" at bounding box center [193, 71] width 47 height 13
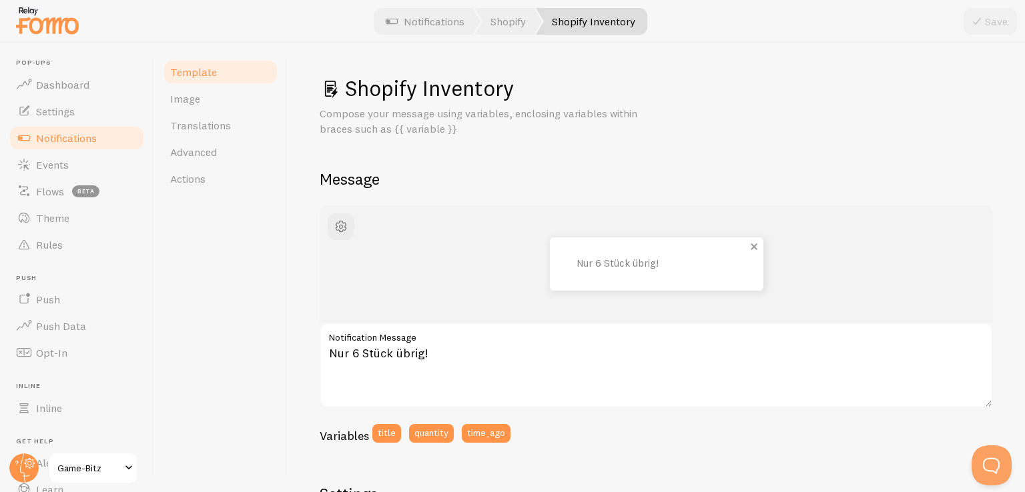
click at [607, 260] on p "Nur 6 Stück übrig!" at bounding box center [642, 263] width 133 height 11
click at [70, 105] on span "Settings" at bounding box center [55, 111] width 39 height 13
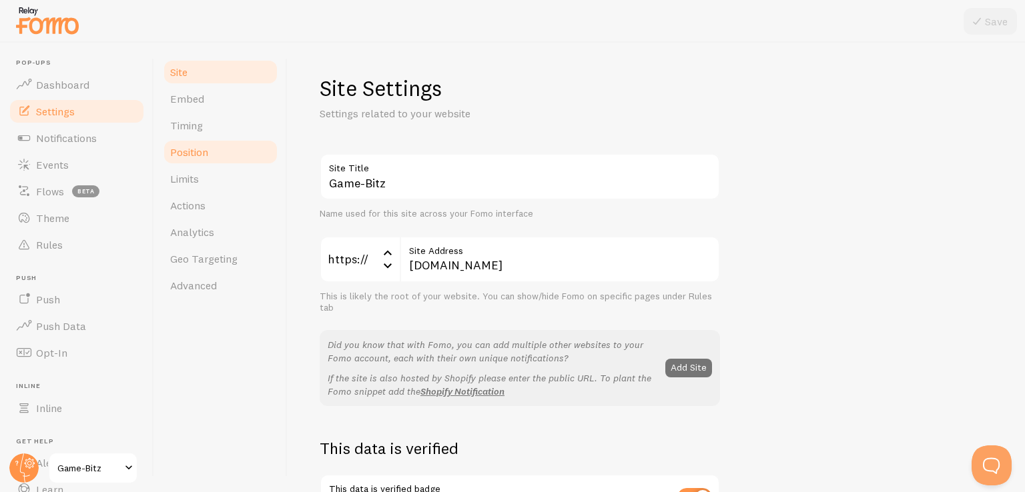
click at [221, 141] on link "Position" at bounding box center [220, 152] width 117 height 27
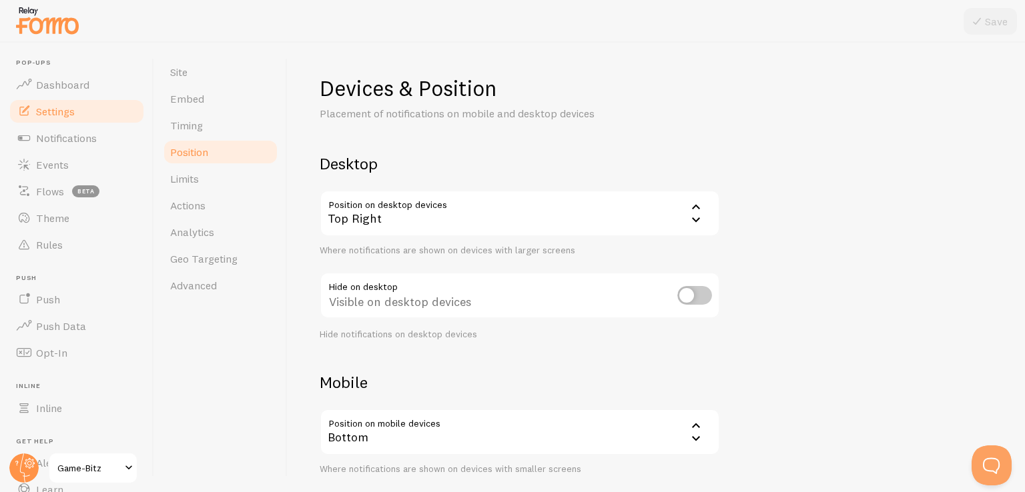
click at [432, 215] on div "Top Right" at bounding box center [520, 213] width 400 height 47
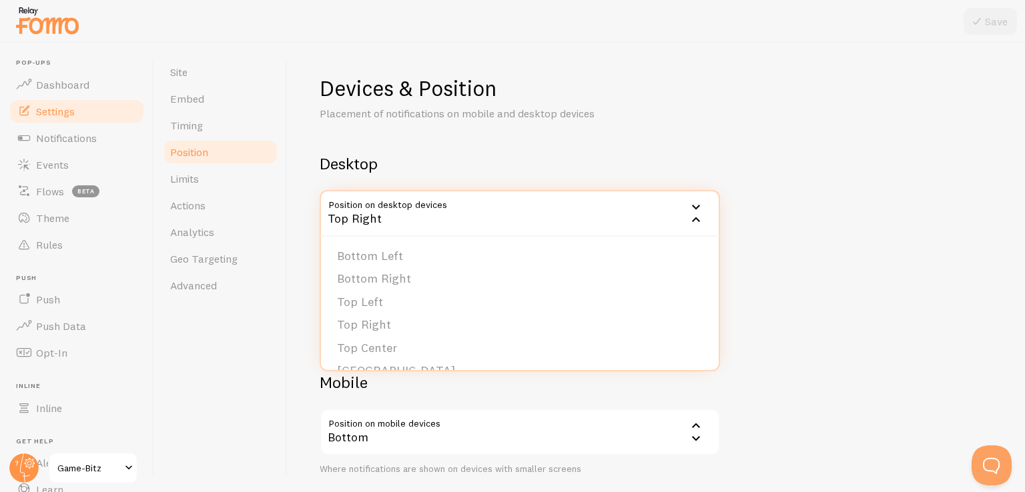
click at [432, 215] on div "Top Right" at bounding box center [520, 213] width 400 height 47
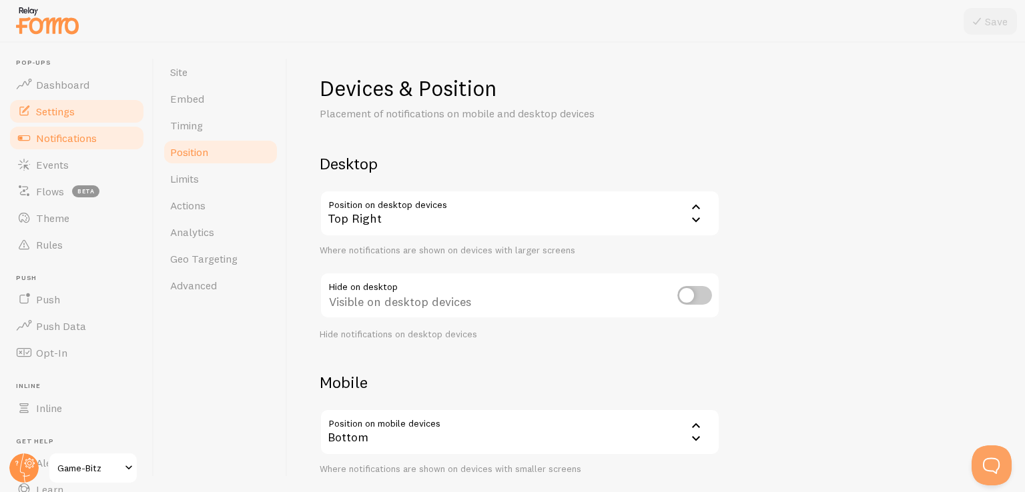
click at [51, 144] on span "Notifications" at bounding box center [66, 137] width 61 height 13
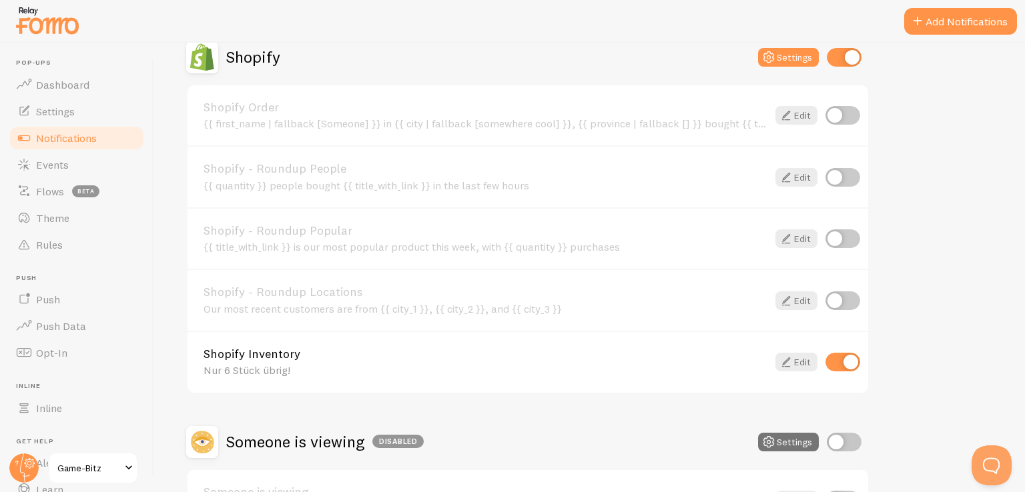
scroll to position [480, 0]
click at [797, 356] on link "Edit" at bounding box center [796, 361] width 42 height 19
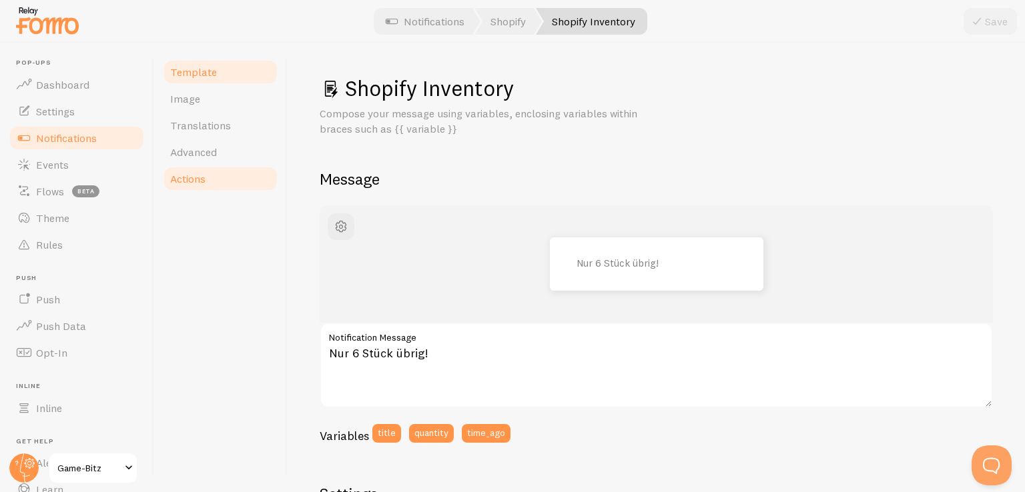
click at [202, 175] on span "Actions" at bounding box center [187, 178] width 35 height 13
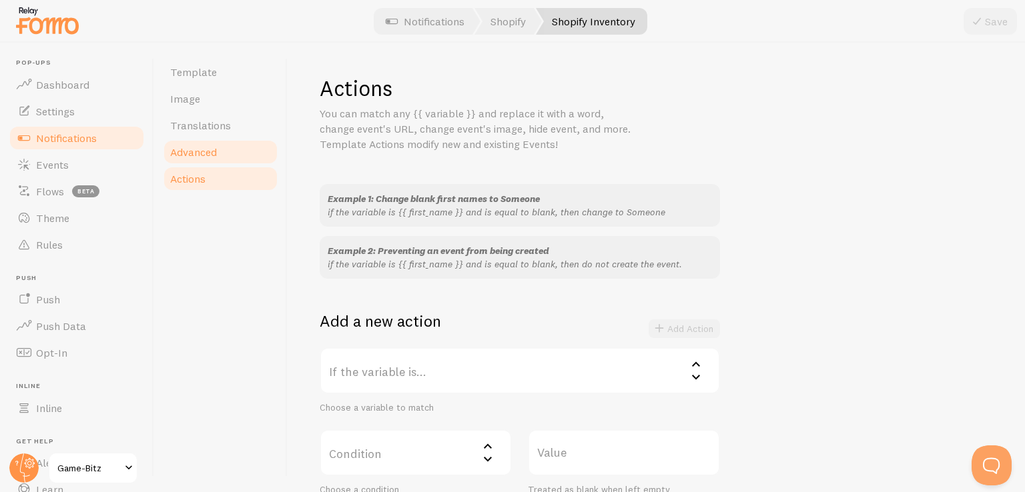
click at [200, 150] on span "Advanced" at bounding box center [193, 151] width 47 height 13
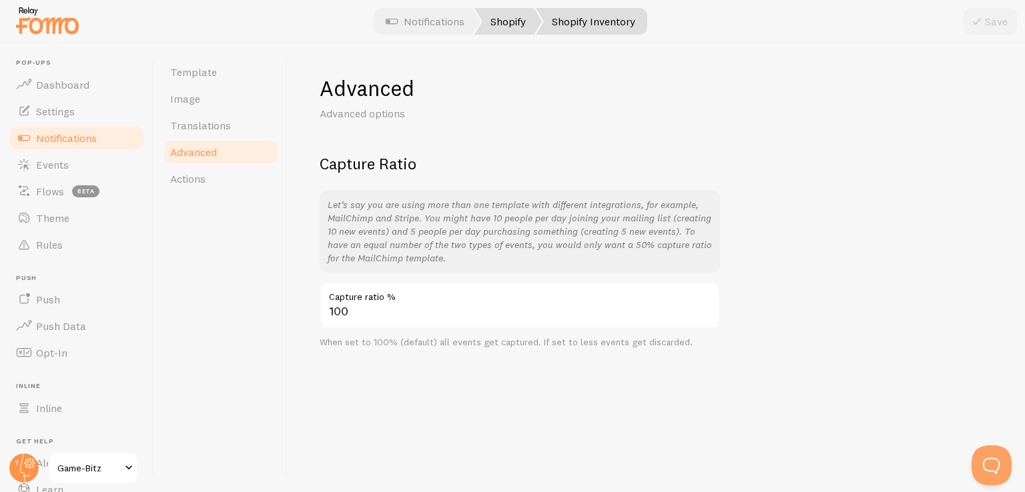
click at [515, 20] on link "Shopify" at bounding box center [507, 21] width 67 height 27
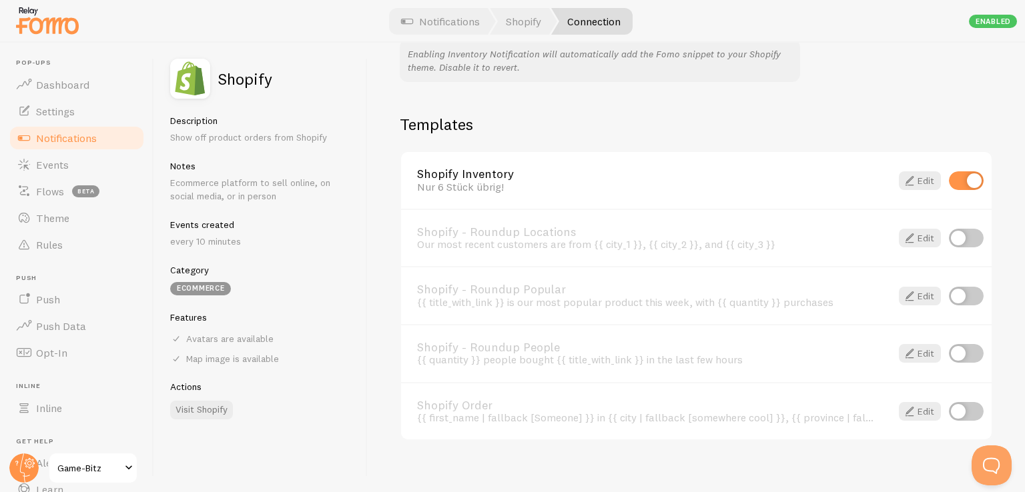
scroll to position [907, 0]
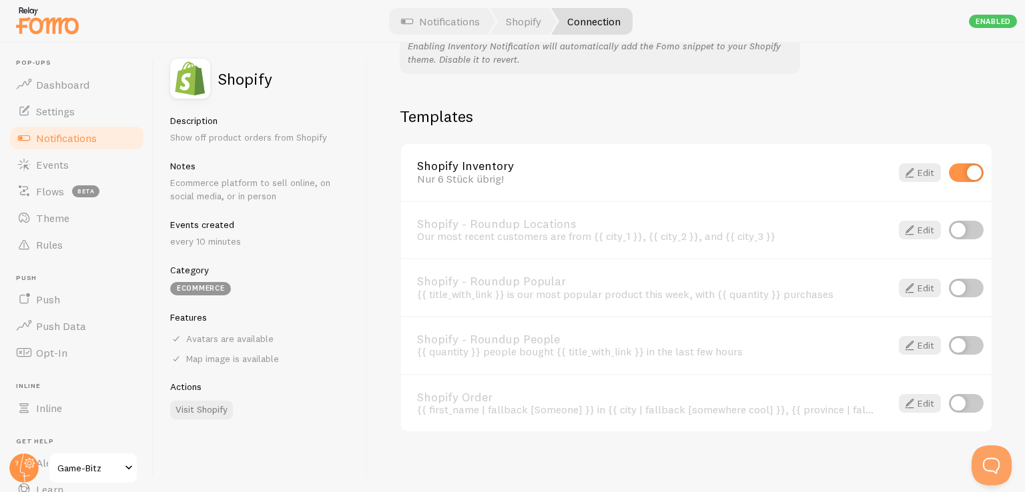
click at [614, 28] on link "Connection" at bounding box center [591, 21] width 81 height 27
click at [453, 34] on link "Notifications" at bounding box center [440, 21] width 111 height 27
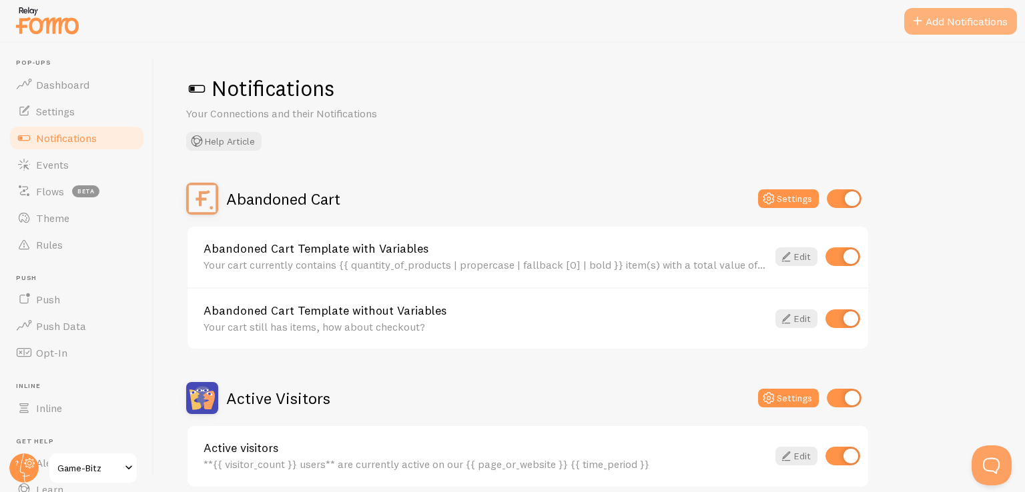
click at [937, 11] on button "Add Notifications" at bounding box center [960, 21] width 113 height 27
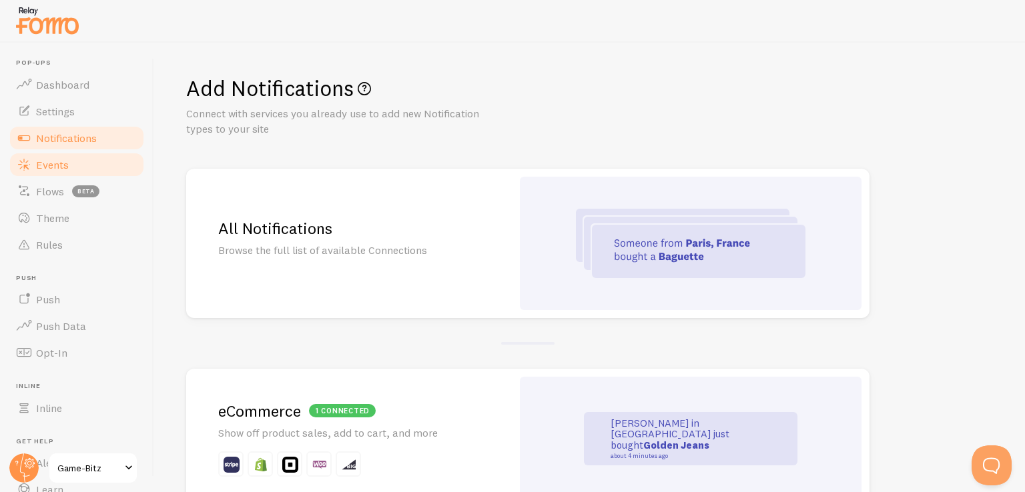
click at [63, 161] on span "Events" at bounding box center [52, 164] width 33 height 13
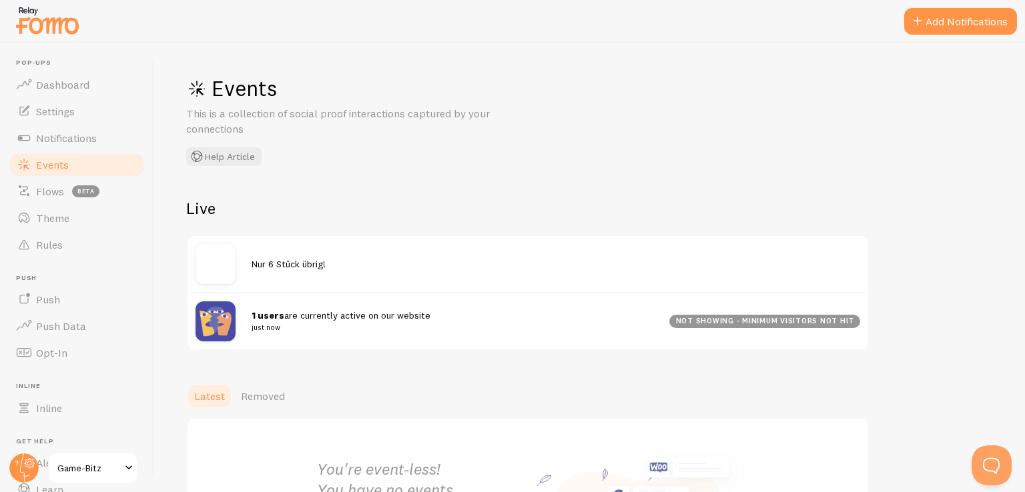
click at [278, 264] on span "Nur 6 Stück übrig!" at bounding box center [289, 264] width 74 height 12
click at [737, 321] on div "not showing - minimum visitors not hit" at bounding box center [764, 321] width 191 height 13
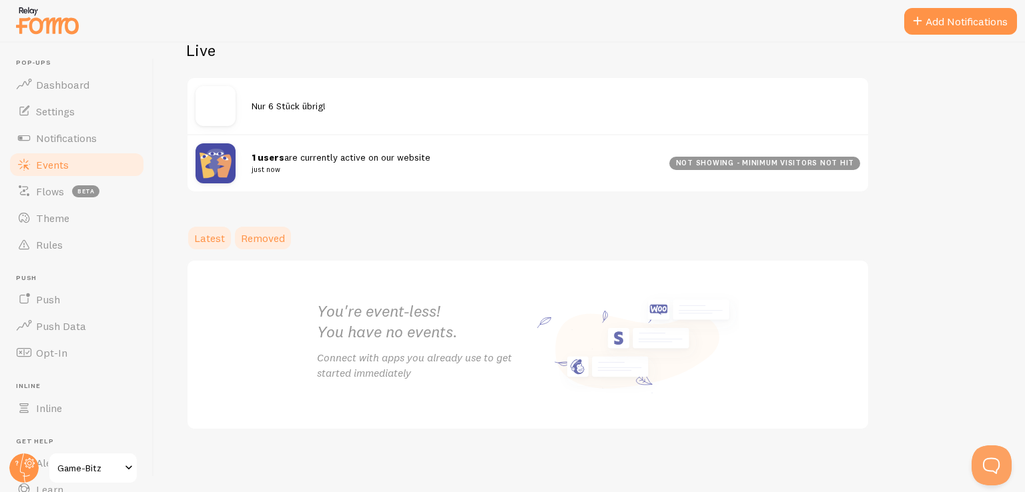
click at [272, 236] on span "Removed" at bounding box center [263, 238] width 44 height 13
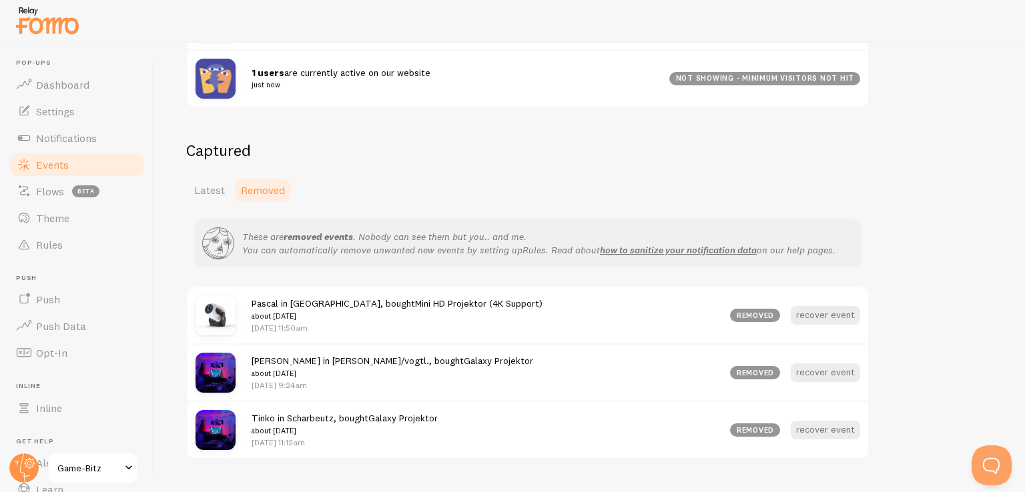
scroll to position [247, 0]
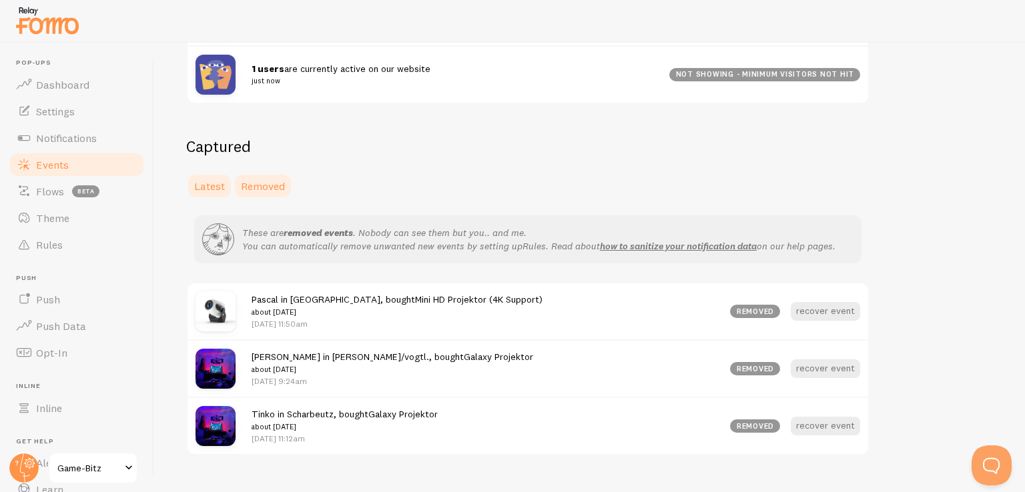
click at [213, 192] on link "Latest" at bounding box center [209, 186] width 47 height 27
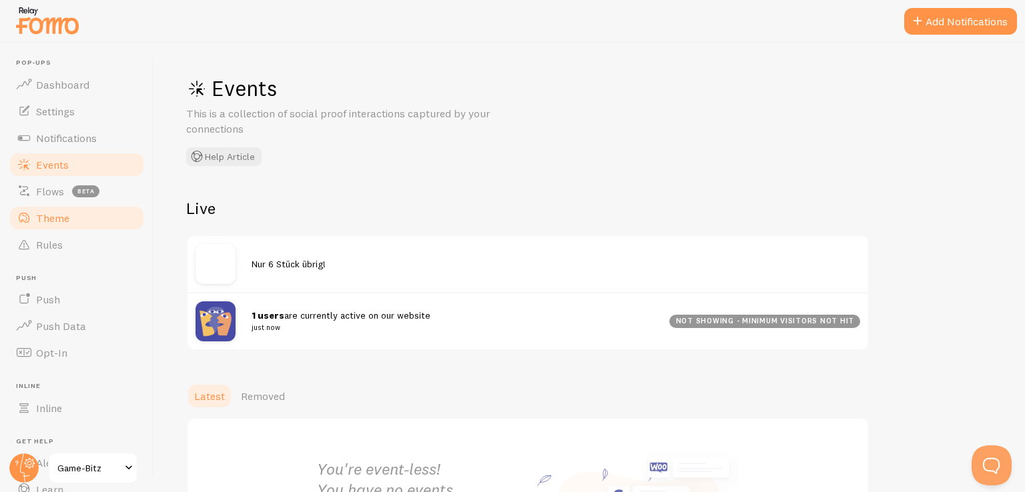
click at [61, 212] on span "Theme" at bounding box center [52, 217] width 33 height 13
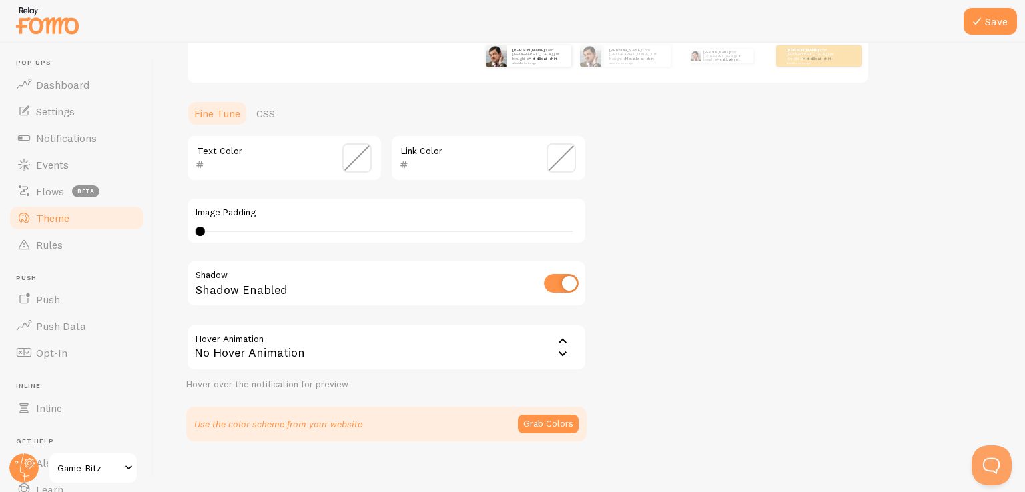
scroll to position [266, 0]
click at [43, 243] on span "Rules" at bounding box center [49, 244] width 27 height 13
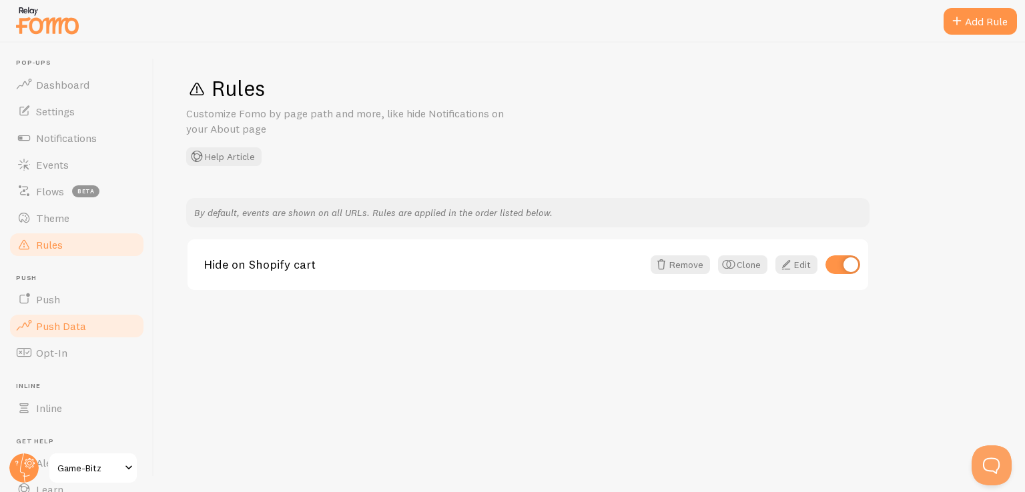
scroll to position [85, 0]
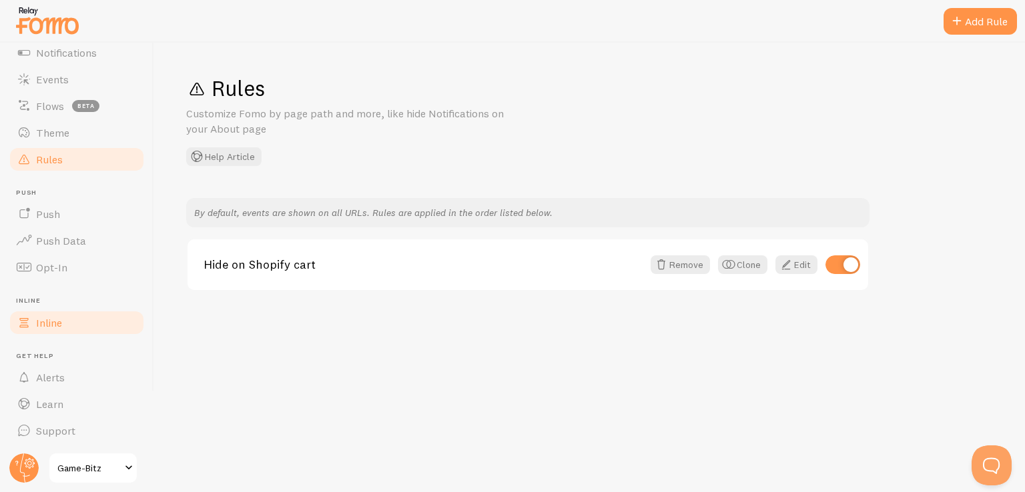
click at [45, 324] on span "Inline" at bounding box center [49, 322] width 26 height 13
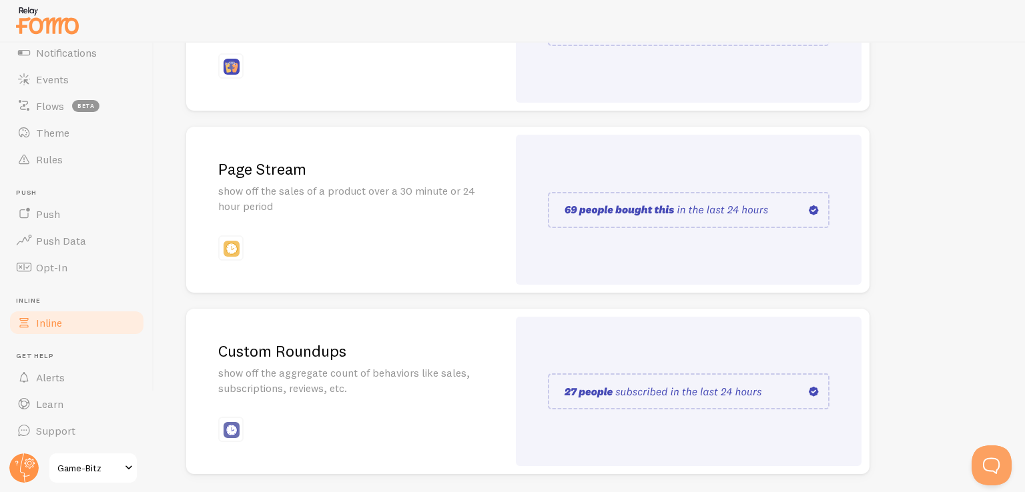
scroll to position [315, 0]
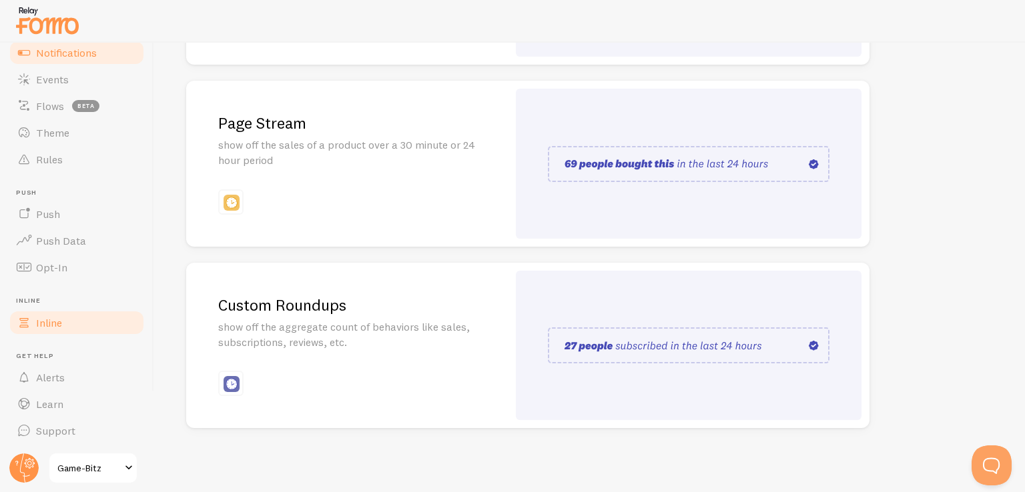
click at [59, 63] on link "Notifications" at bounding box center [76, 52] width 137 height 27
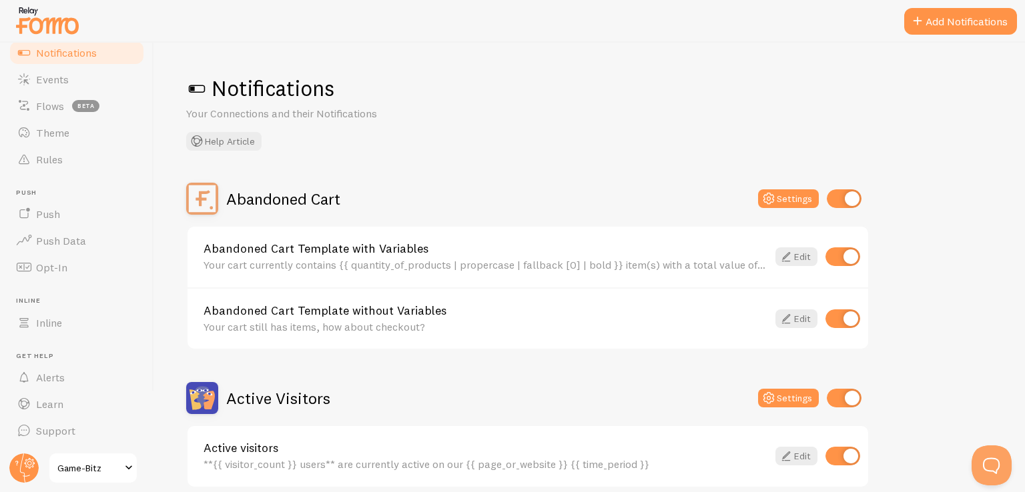
click at [847, 254] on input "checkbox" at bounding box center [842, 257] width 35 height 19
checkbox input "false"
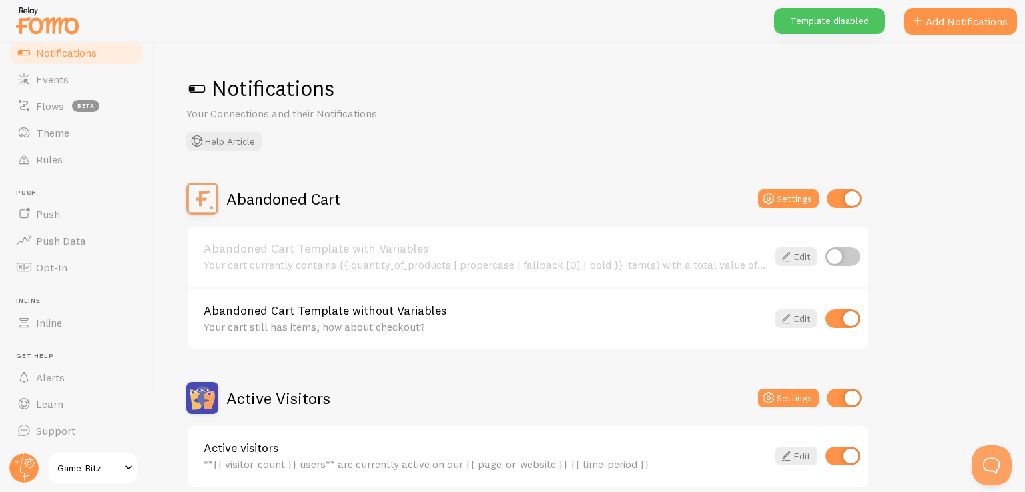
click at [845, 316] on input "checkbox" at bounding box center [842, 319] width 35 height 19
checkbox input "false"
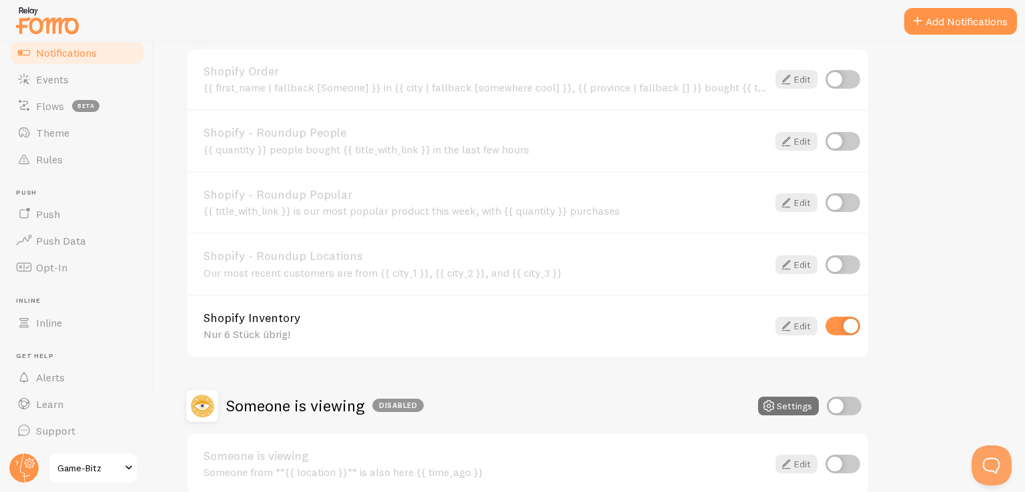
scroll to position [524, 0]
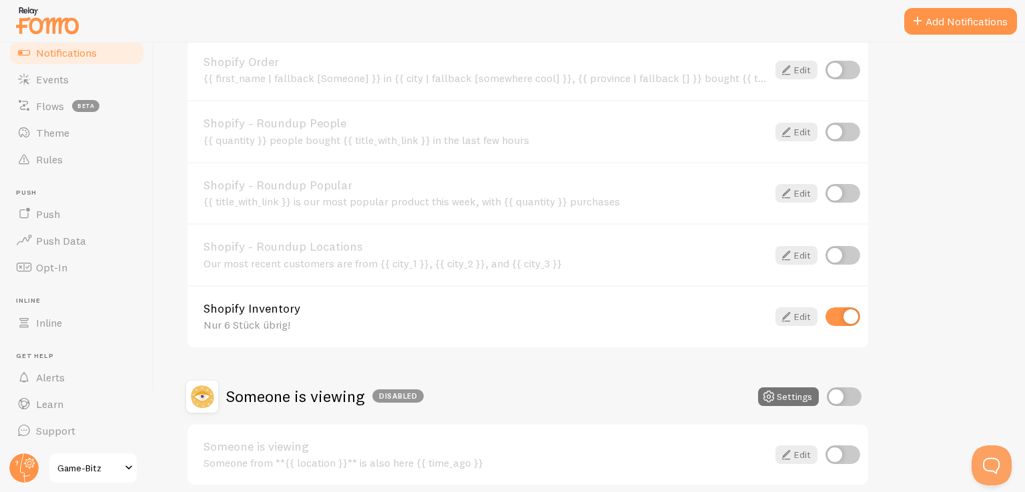
click at [852, 318] on input "checkbox" at bounding box center [842, 317] width 35 height 19
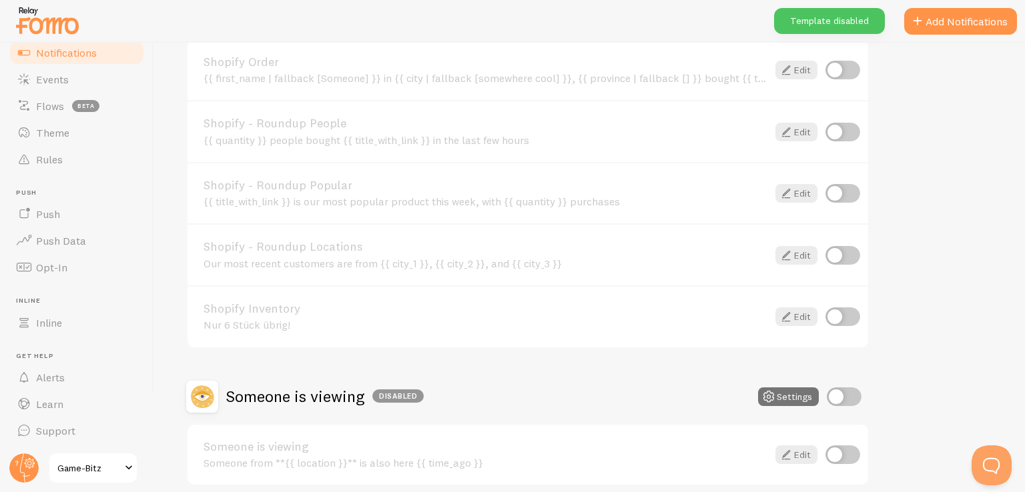
click at [852, 318] on input "checkbox" at bounding box center [842, 317] width 35 height 19
checkbox input "true"
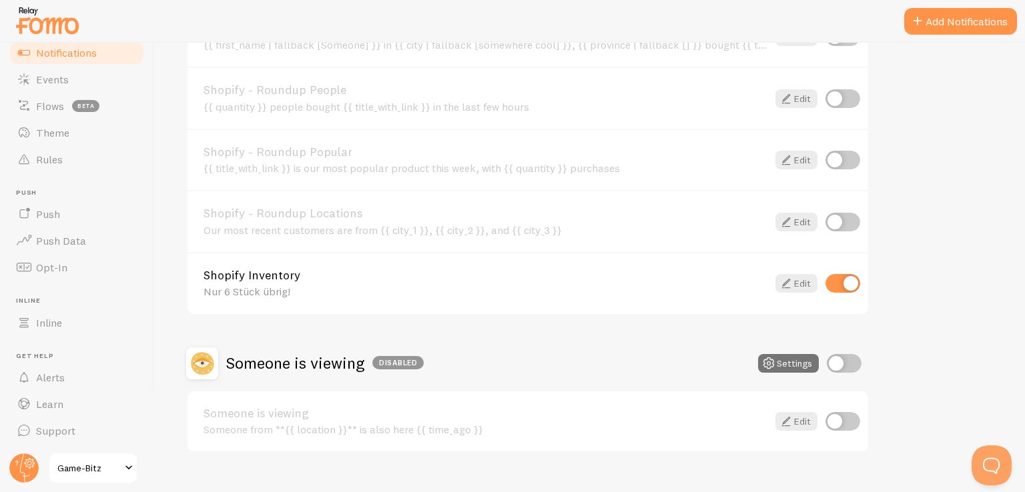
scroll to position [579, 0]
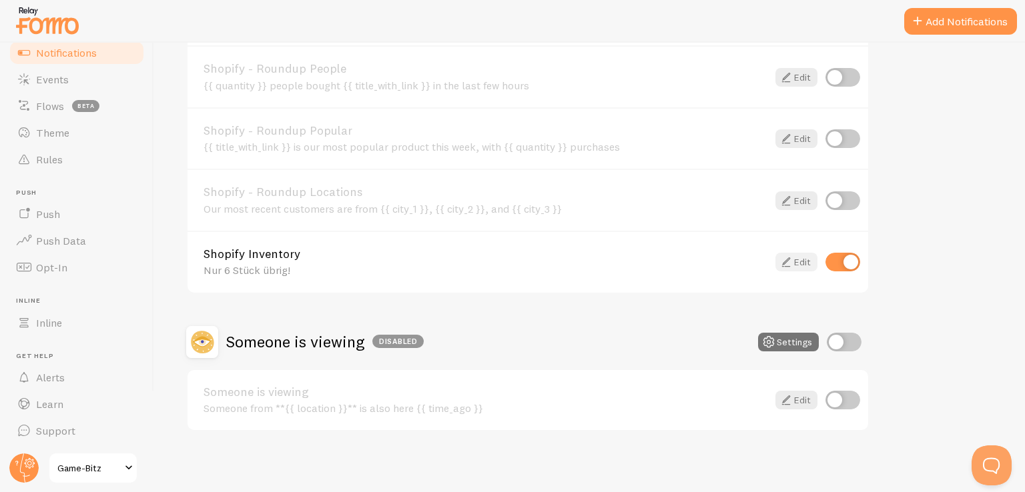
click at [795, 260] on link "Edit" at bounding box center [796, 262] width 42 height 19
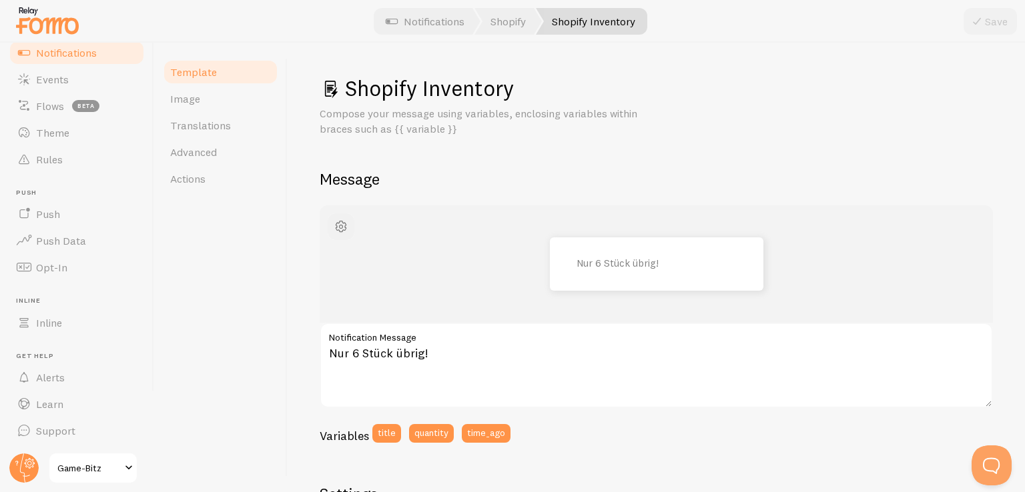
click at [344, 228] on span "button" at bounding box center [341, 227] width 16 height 16
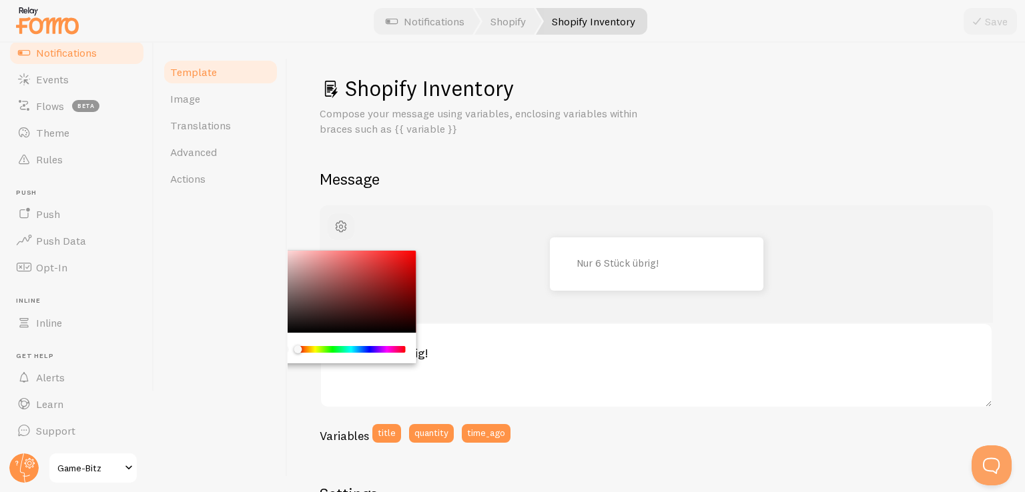
click at [344, 228] on span "button" at bounding box center [341, 227] width 16 height 16
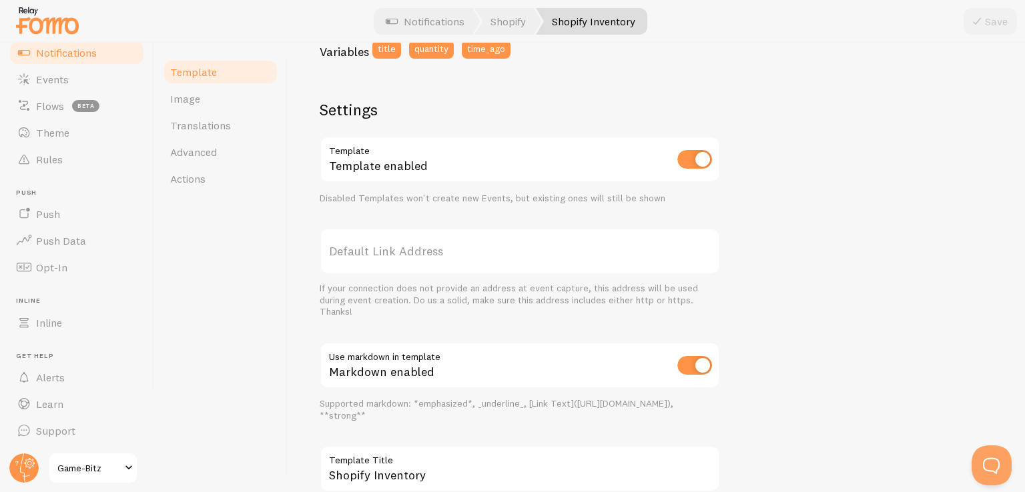
scroll to position [440, 0]
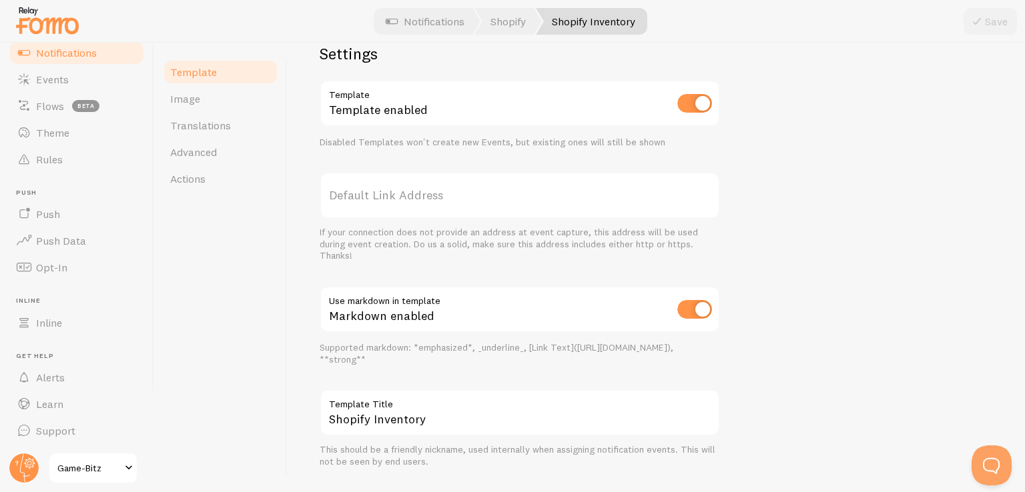
click at [409, 193] on label "Default Link Address" at bounding box center [520, 195] width 400 height 47
click at [409, 193] on input "Default Link Address" at bounding box center [520, 195] width 400 height 47
paste input "[URL][DOMAIN_NAME]"
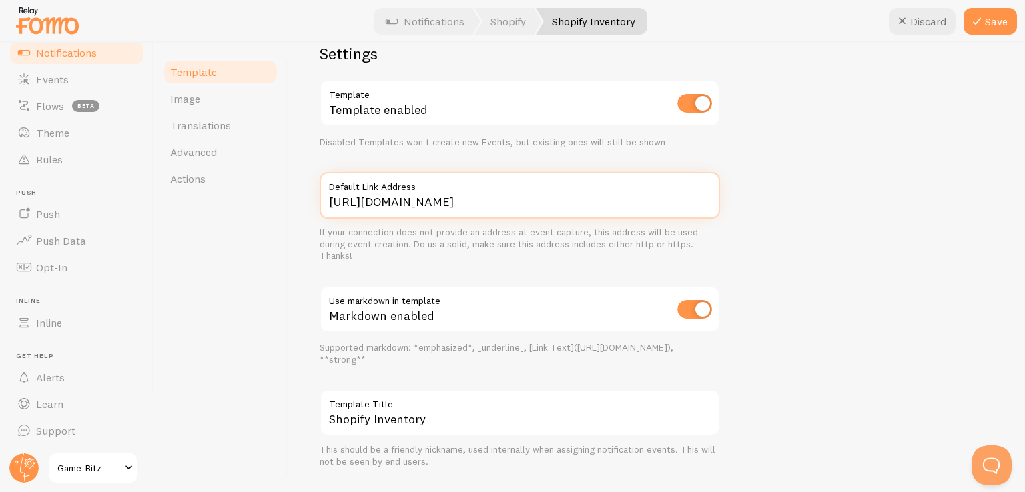
scroll to position [471, 0]
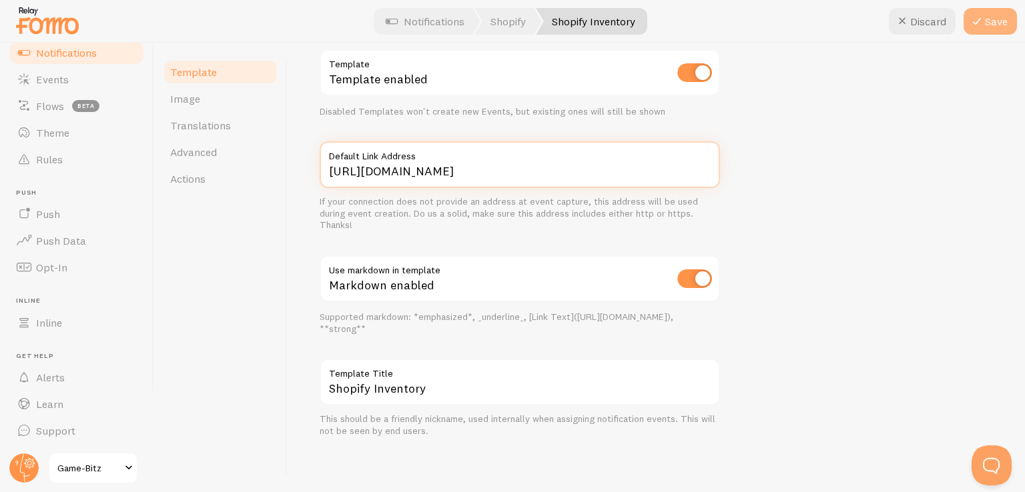
type input "[URL][DOMAIN_NAME]"
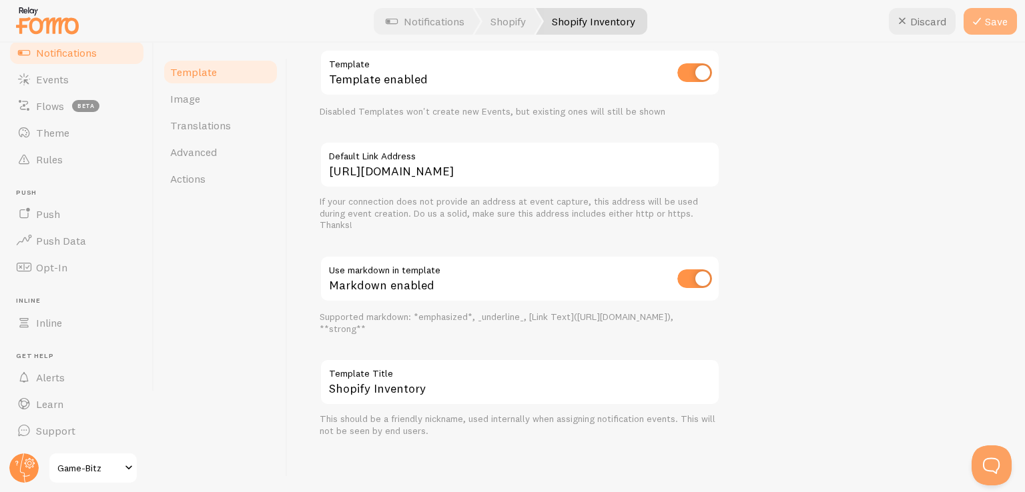
click at [991, 19] on button "Save" at bounding box center [989, 21] width 53 height 27
click at [214, 126] on span "Translations" at bounding box center [200, 125] width 61 height 13
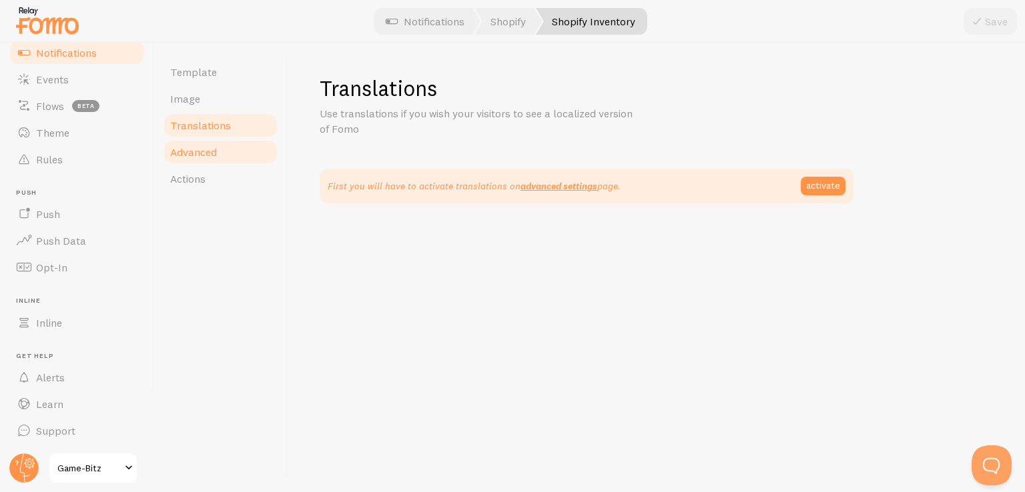
click at [214, 147] on span "Advanced" at bounding box center [193, 151] width 47 height 13
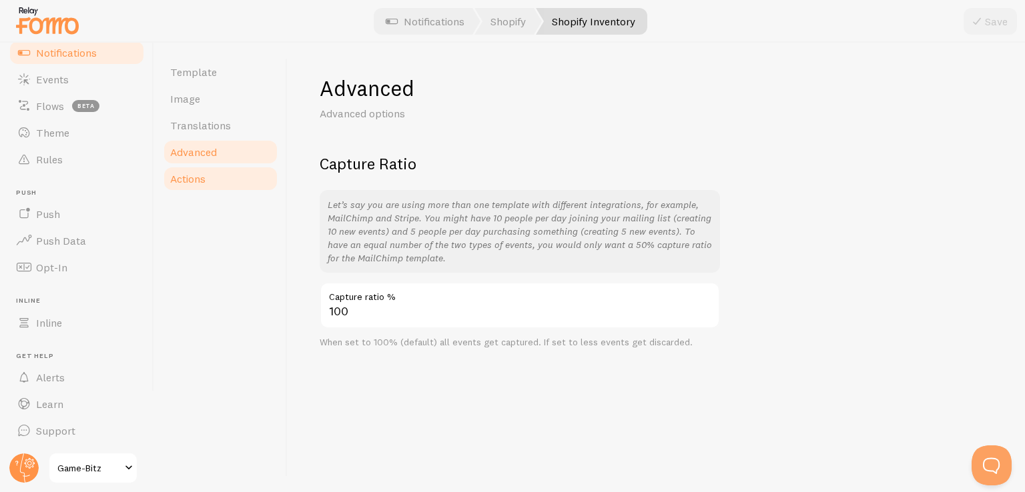
click at [208, 175] on link "Actions" at bounding box center [220, 178] width 117 height 27
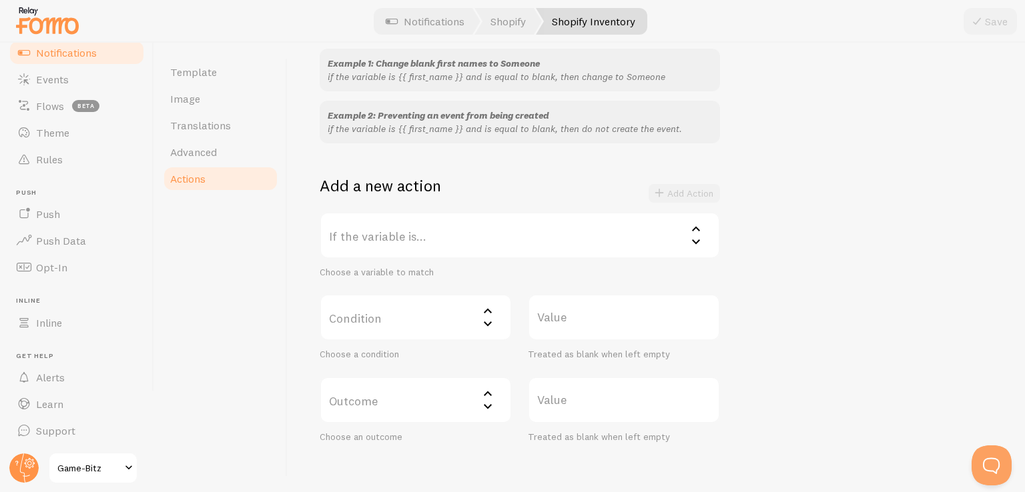
scroll to position [136, 0]
click at [434, 226] on label "If the variable is..." at bounding box center [520, 234] width 400 height 47
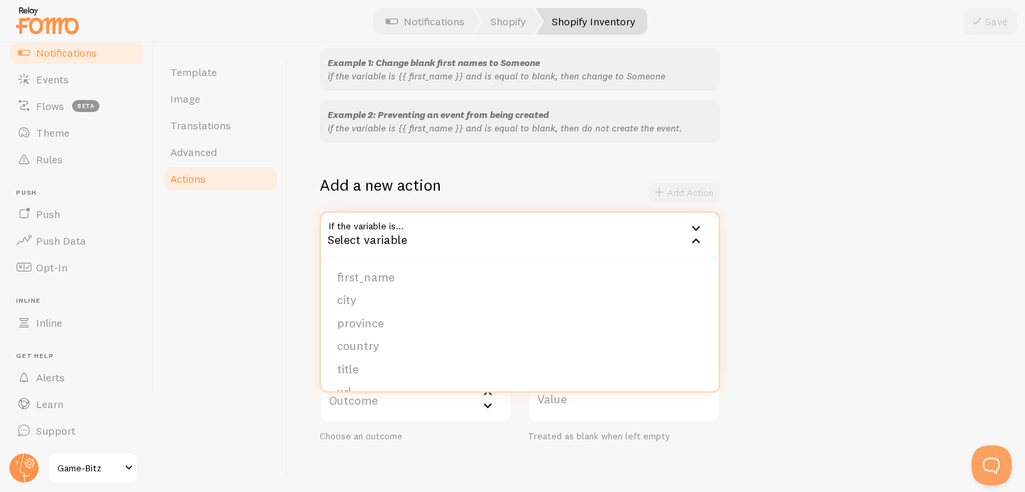
click at [265, 286] on div "Template Image Translations Advanced Actions" at bounding box center [220, 268] width 133 height 450
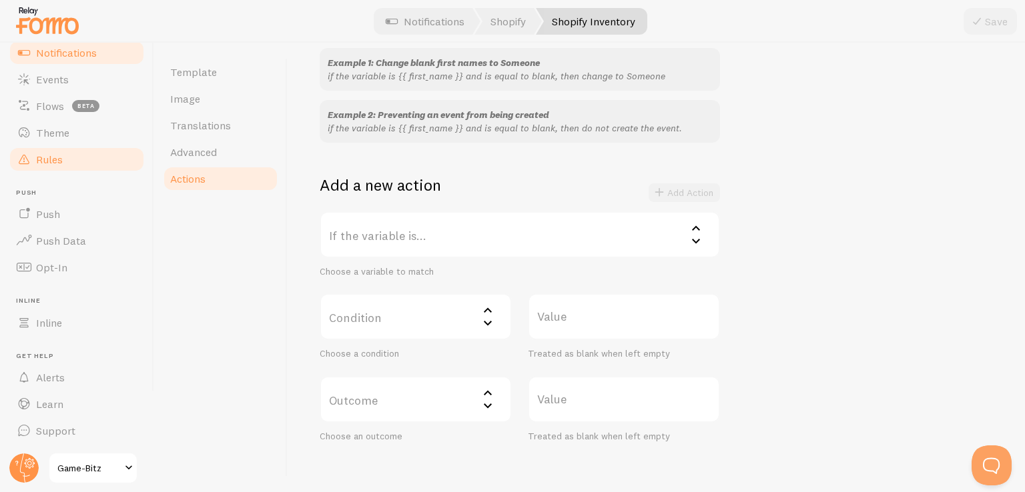
scroll to position [0, 0]
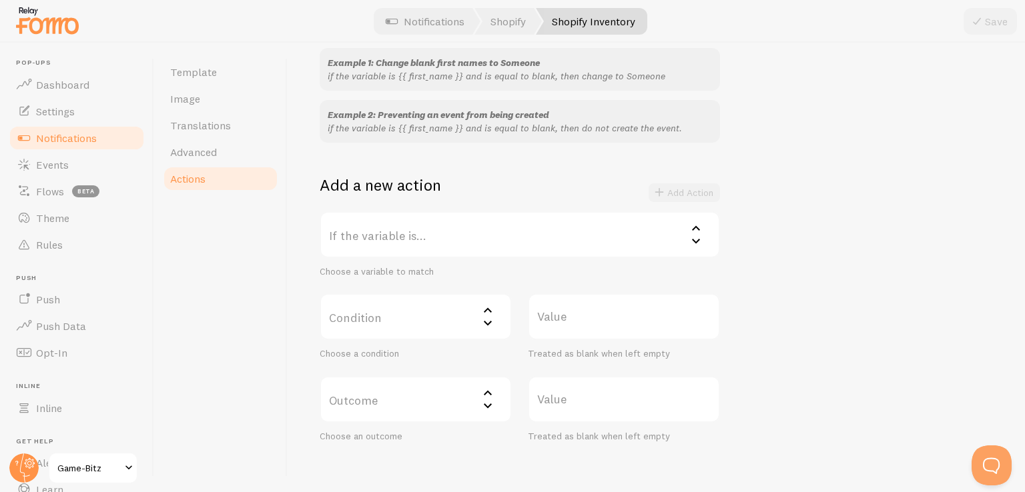
click at [65, 133] on span "Notifications" at bounding box center [66, 137] width 61 height 13
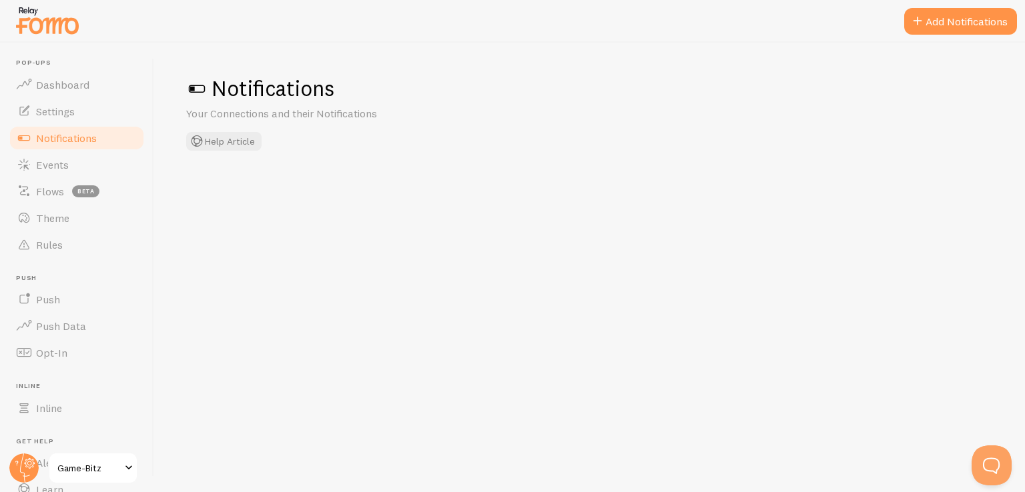
checkbox input "false"
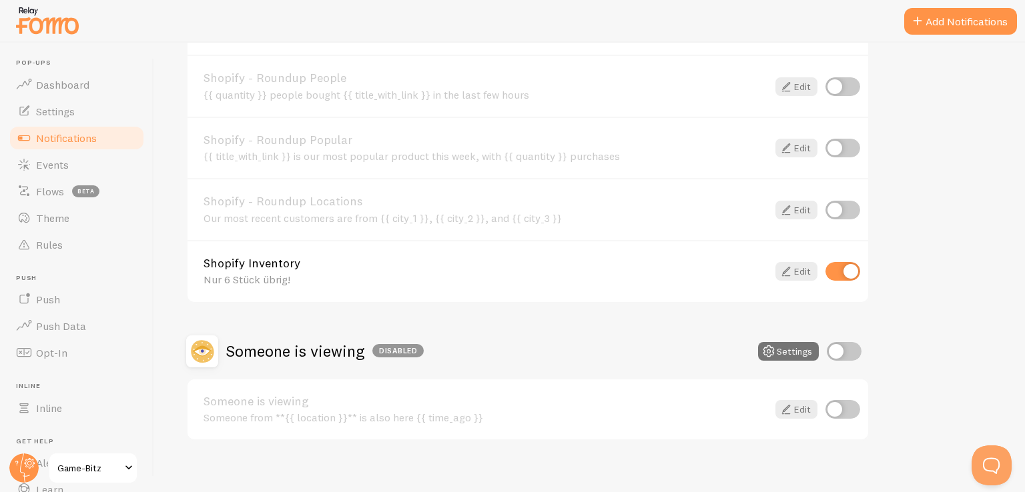
scroll to position [574, 0]
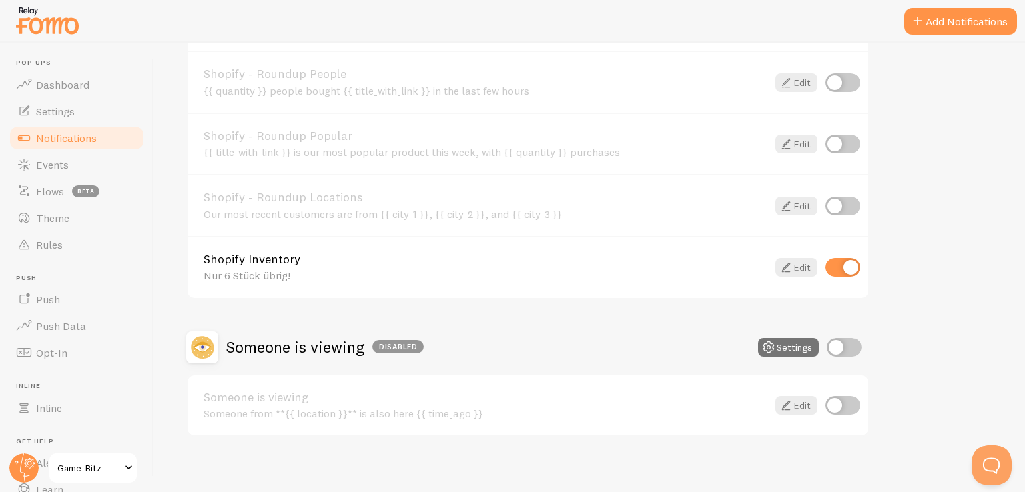
click at [838, 265] on input "checkbox" at bounding box center [842, 267] width 35 height 19
checkbox input "false"
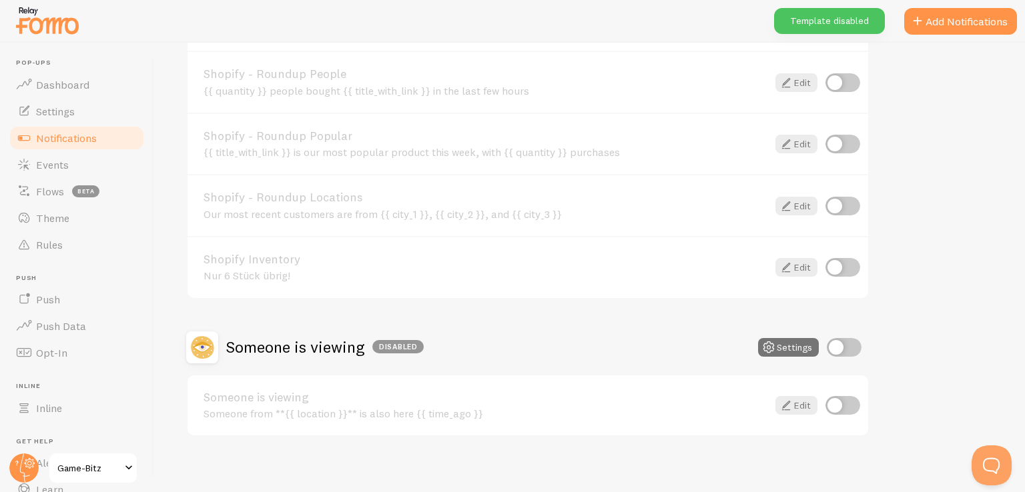
scroll to position [579, 0]
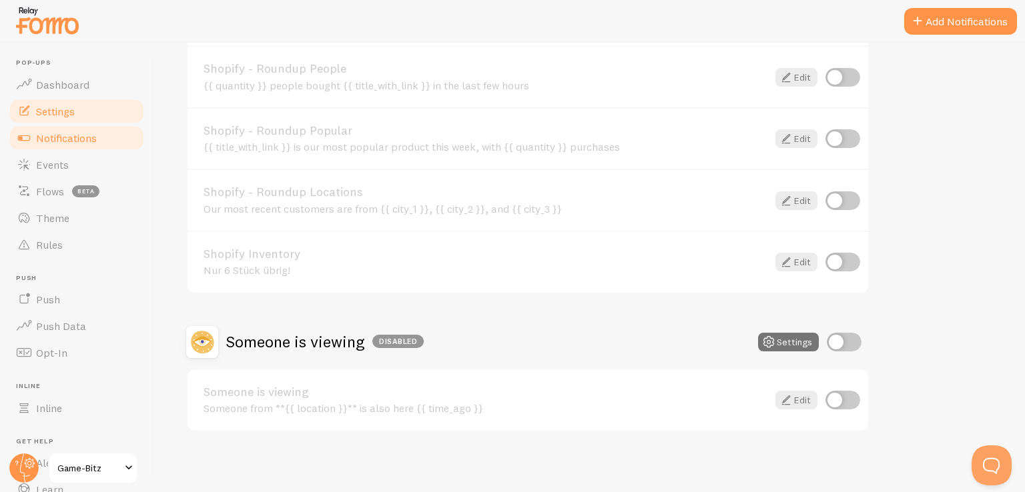
click at [63, 106] on span "Settings" at bounding box center [55, 111] width 39 height 13
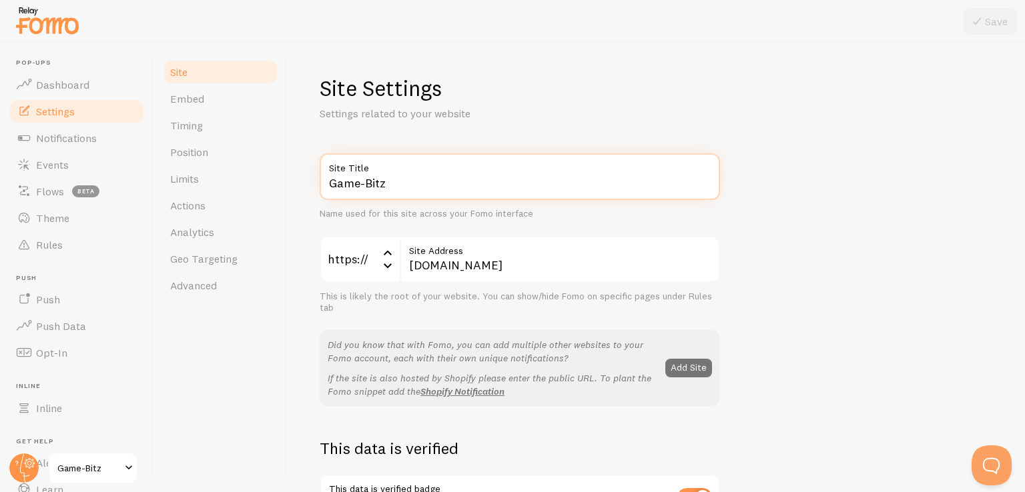
click at [373, 182] on input "Game-Bitz" at bounding box center [520, 176] width 400 height 47
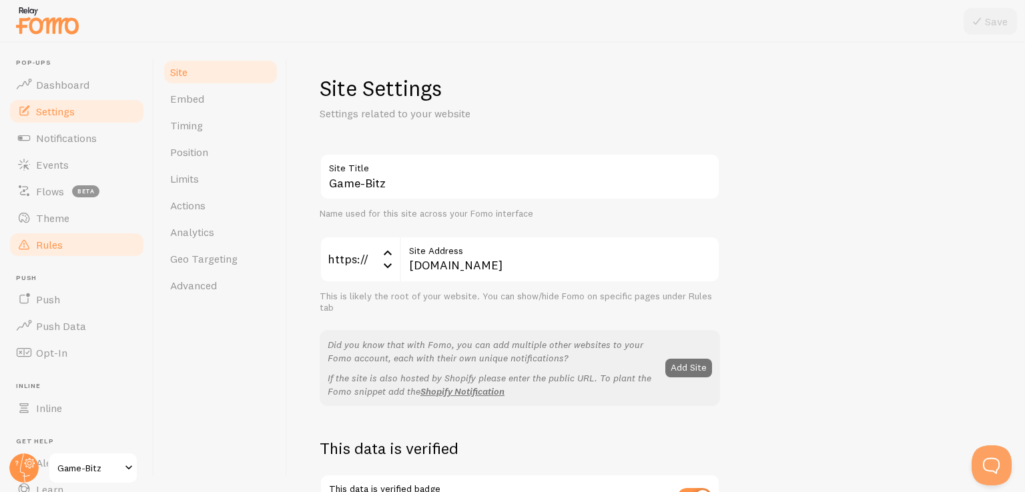
click at [67, 252] on link "Rules" at bounding box center [76, 245] width 137 height 27
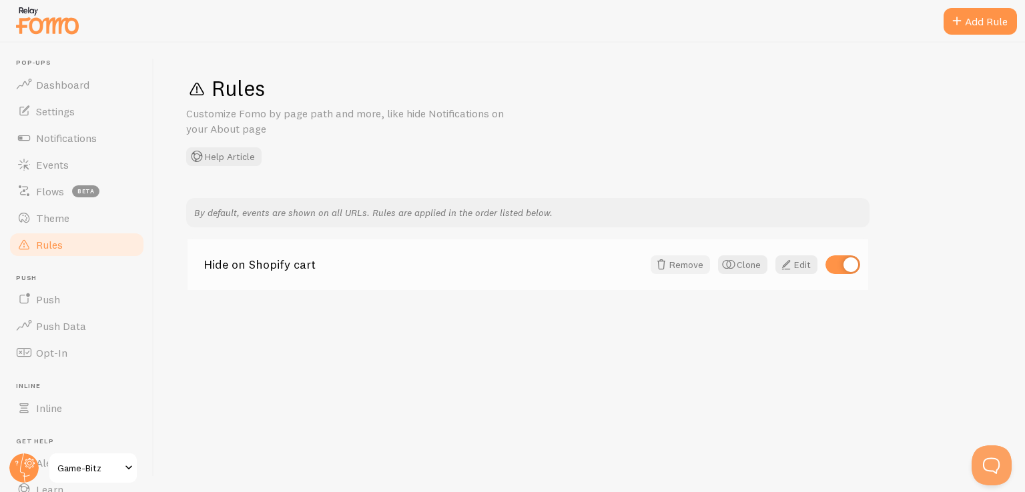
click at [686, 267] on button "Remove" at bounding box center [679, 265] width 59 height 19
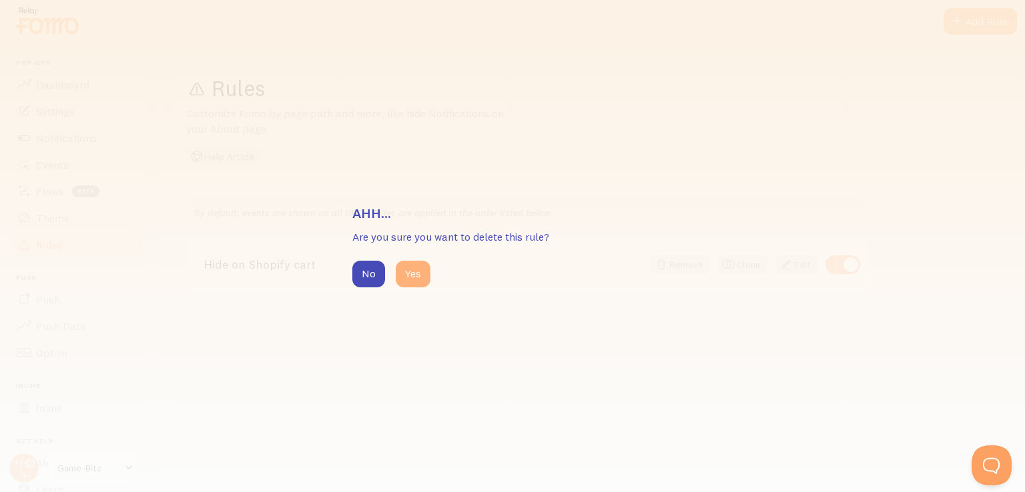
click at [405, 270] on button "Yes" at bounding box center [413, 274] width 35 height 27
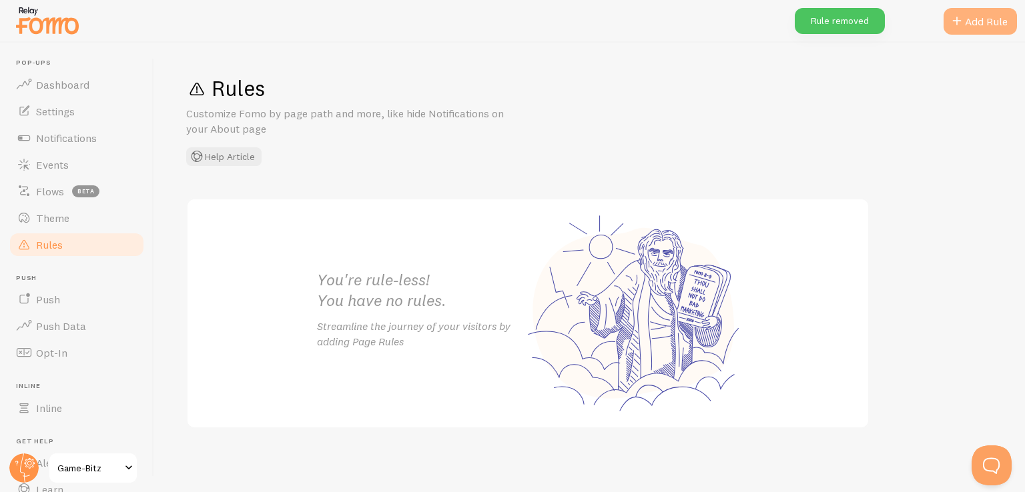
click at [976, 25] on div "Add Rule" at bounding box center [979, 21] width 73 height 27
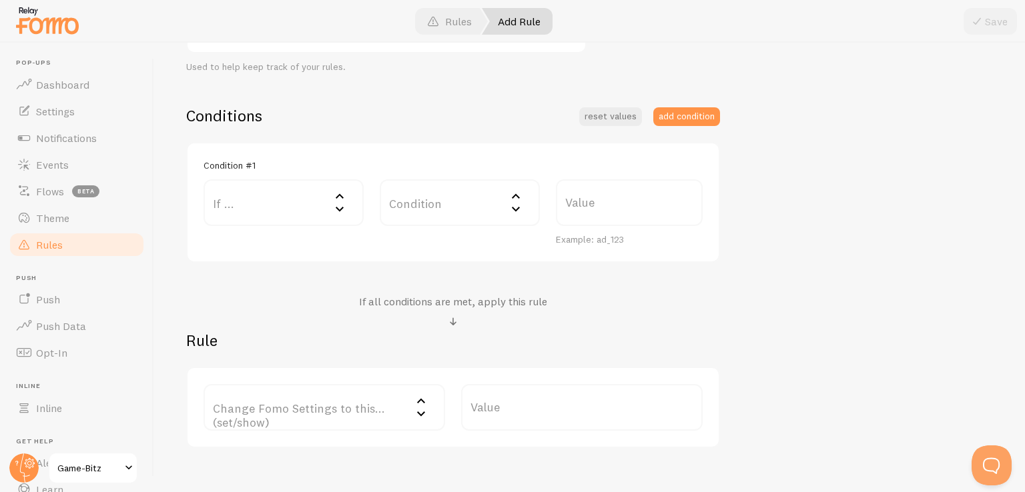
scroll to position [276, 0]
click at [304, 211] on label "If ..." at bounding box center [283, 200] width 160 height 47
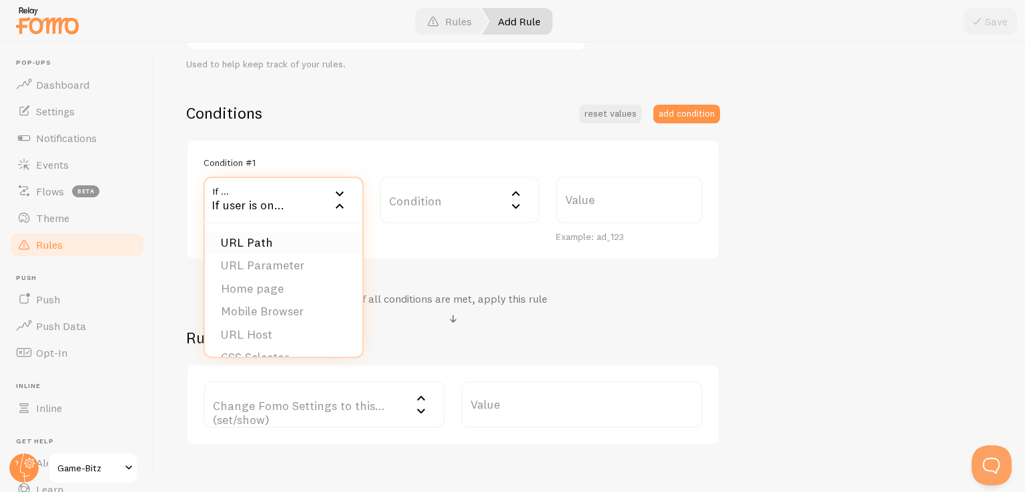
click at [281, 241] on li "URL Path" at bounding box center [283, 243] width 157 height 23
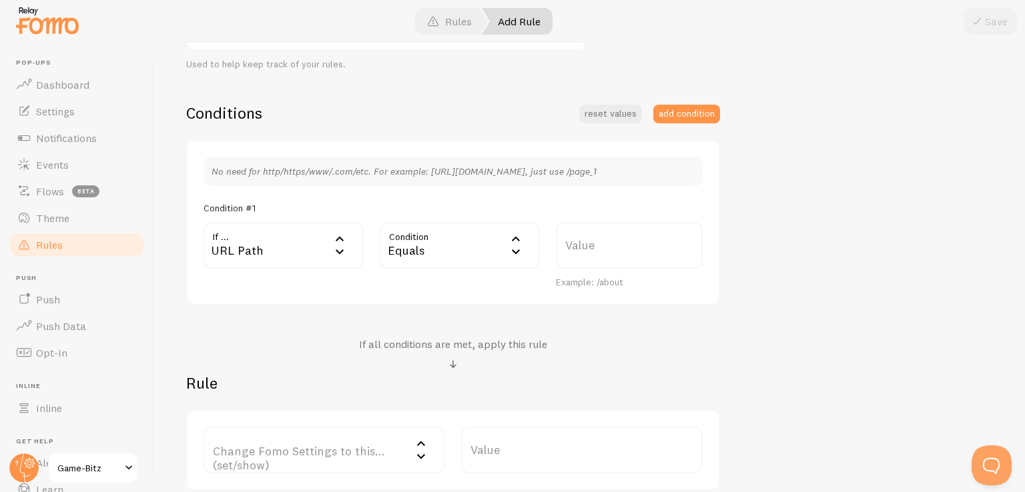
click at [610, 239] on label "Value" at bounding box center [629, 245] width 147 height 47
click at [610, 239] on input "Value" at bounding box center [629, 245] width 147 height 47
paste input "[URL][DOMAIN_NAME]"
type input "[URL][DOMAIN_NAME]"
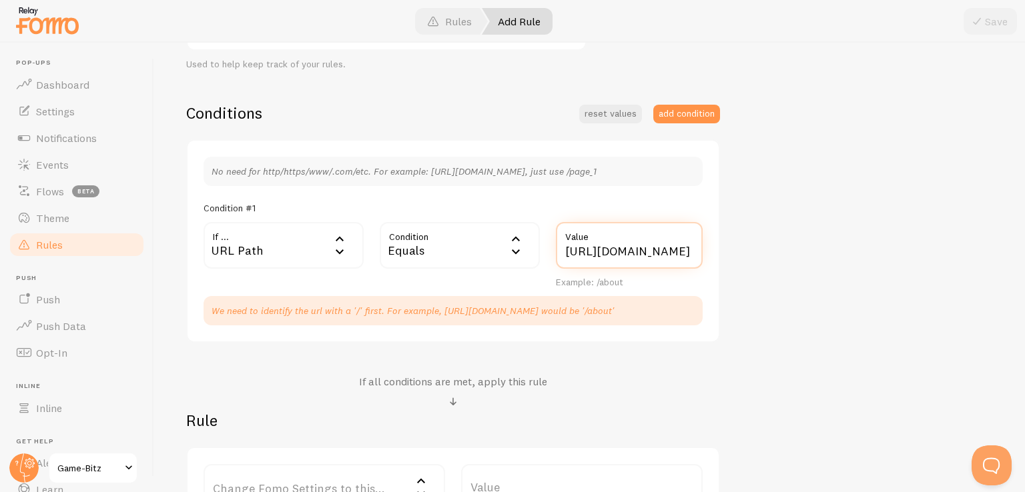
scroll to position [0, 148]
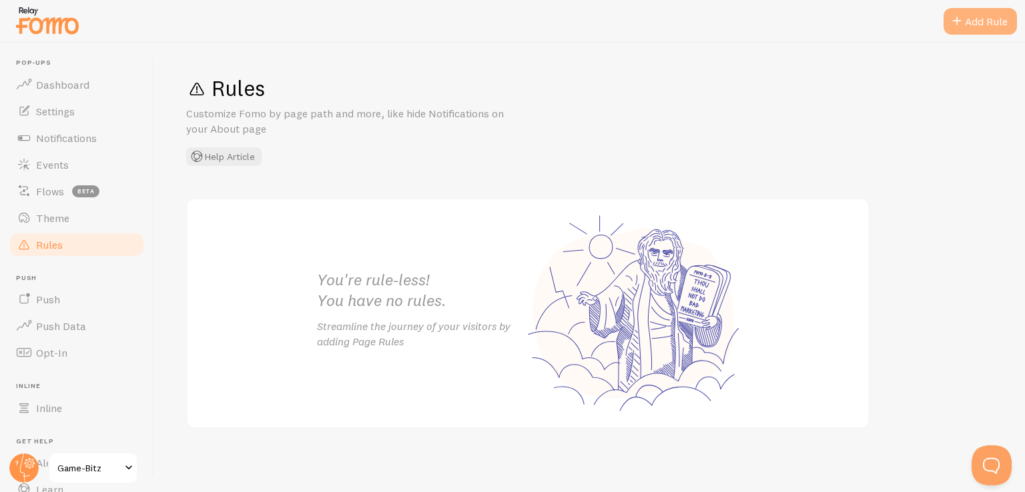
click at [1003, 27] on div "Add Rule" at bounding box center [979, 21] width 73 height 27
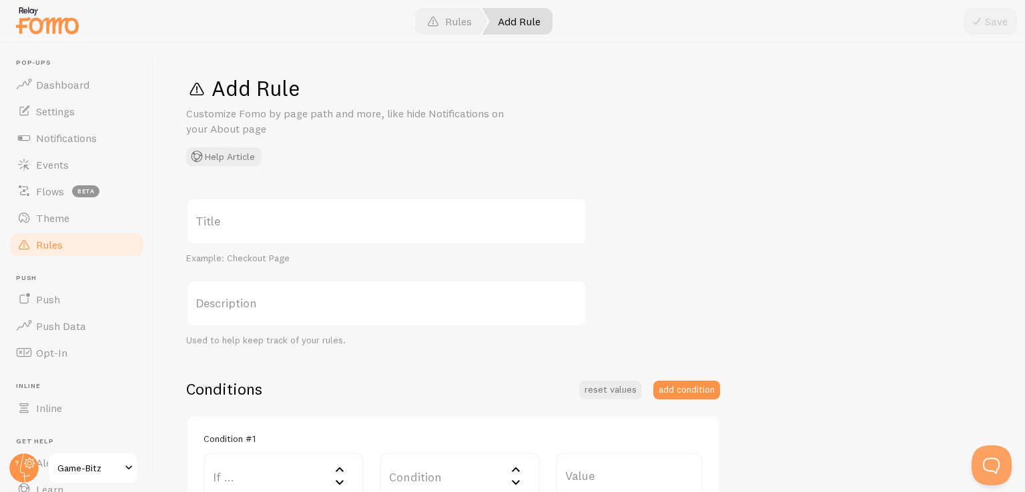
click at [278, 465] on label "If ..." at bounding box center [283, 476] width 160 height 47
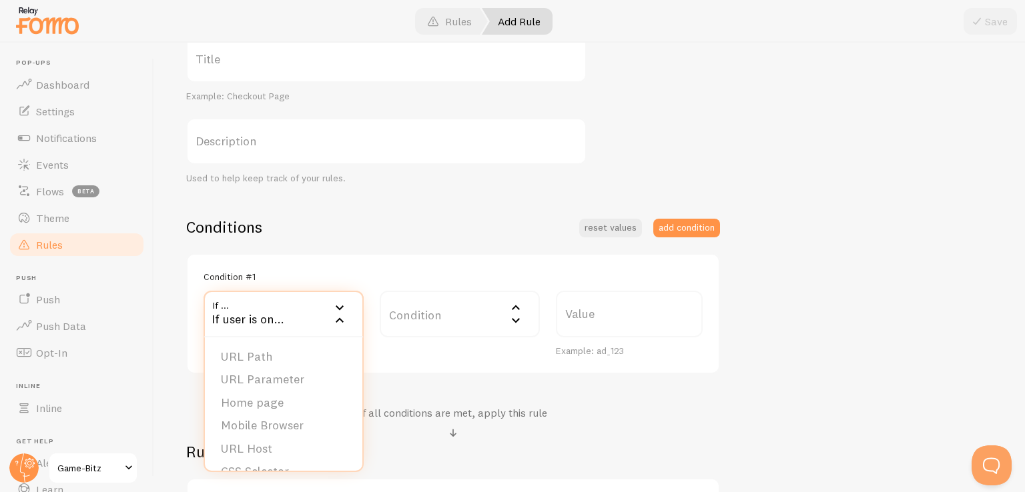
scroll to position [163, 0]
click at [270, 352] on li "URL Path" at bounding box center [283, 356] width 157 height 23
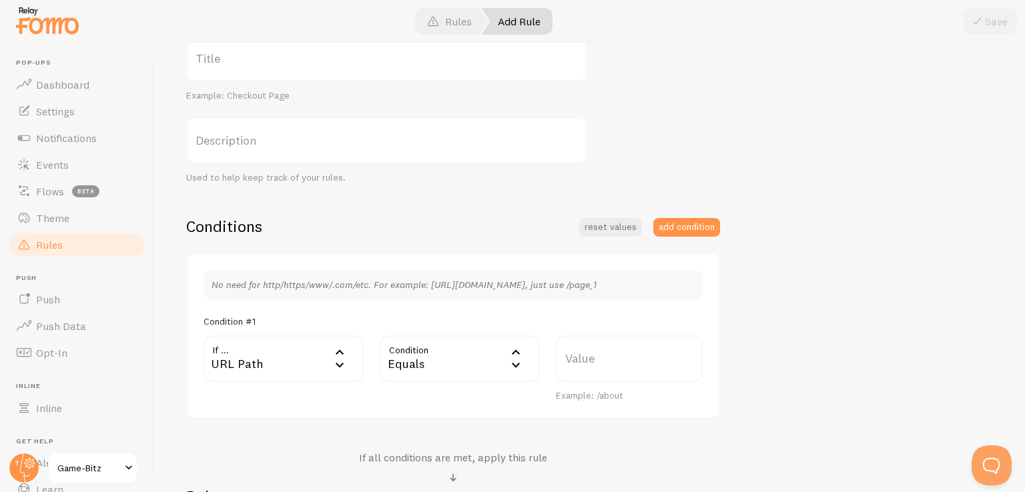
click at [598, 370] on label "Value" at bounding box center [629, 359] width 147 height 47
click at [598, 370] on input "Value" at bounding box center [629, 359] width 147 height 47
paste input "[URL][DOMAIN_NAME]"
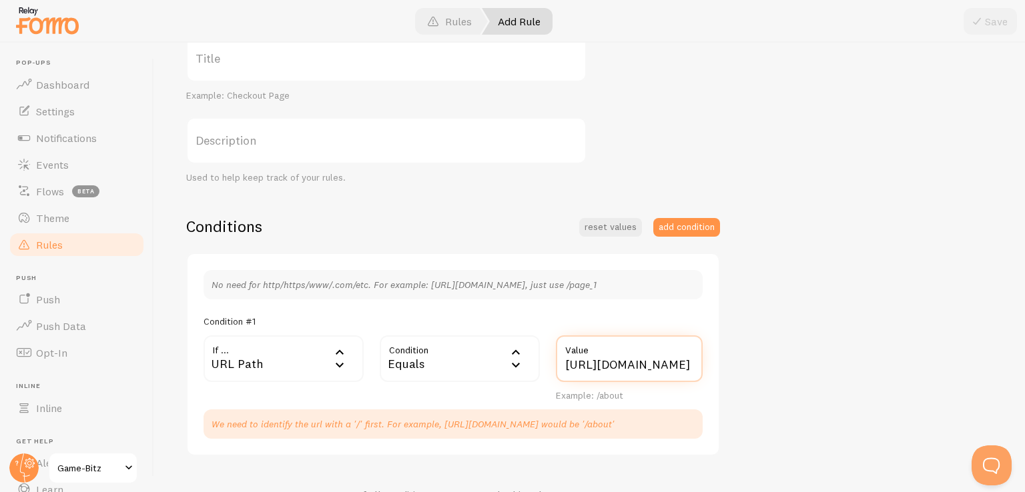
scroll to position [0, 148]
click at [597, 364] on input "[URL][DOMAIN_NAME]" at bounding box center [629, 359] width 147 height 47
click at [675, 367] on input "[URL][DOMAIN_NAME]" at bounding box center [629, 359] width 147 height 47
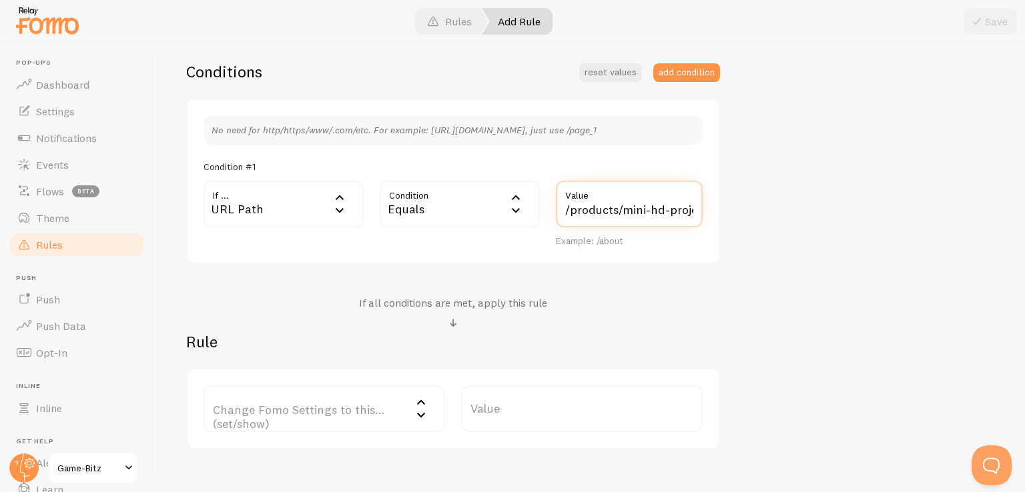
scroll to position [391, 0]
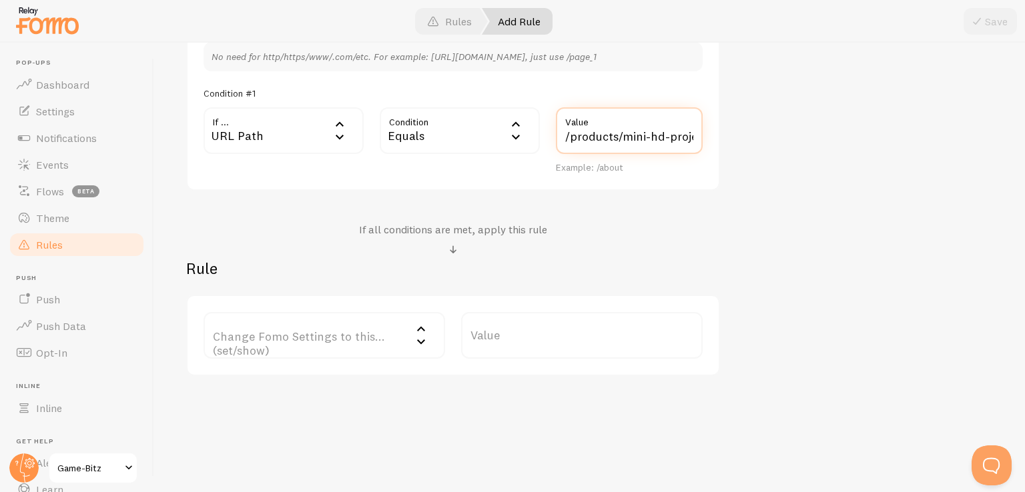
type input "/products/mini-hd-projektor-4k"
click at [373, 335] on label "Change Fomo Settings to this... (set/show)" at bounding box center [324, 335] width 242 height 47
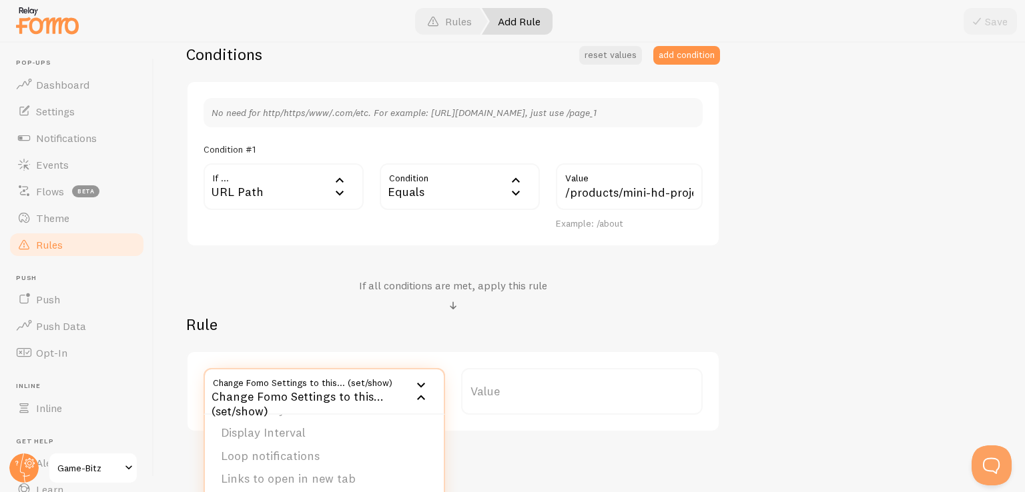
scroll to position [135, 0]
click at [276, 310] on div "If all conditions are met, apply this rule" at bounding box center [453, 296] width 534 height 35
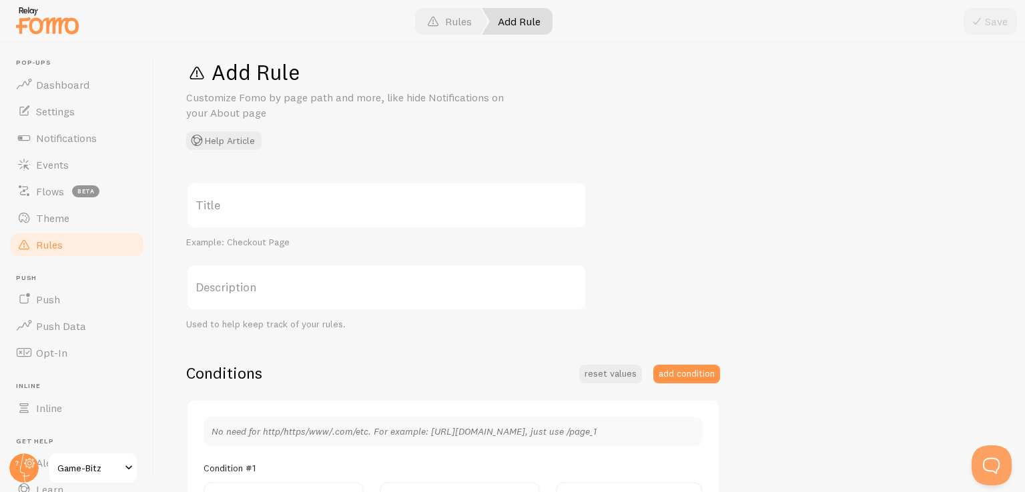
scroll to position [0, 0]
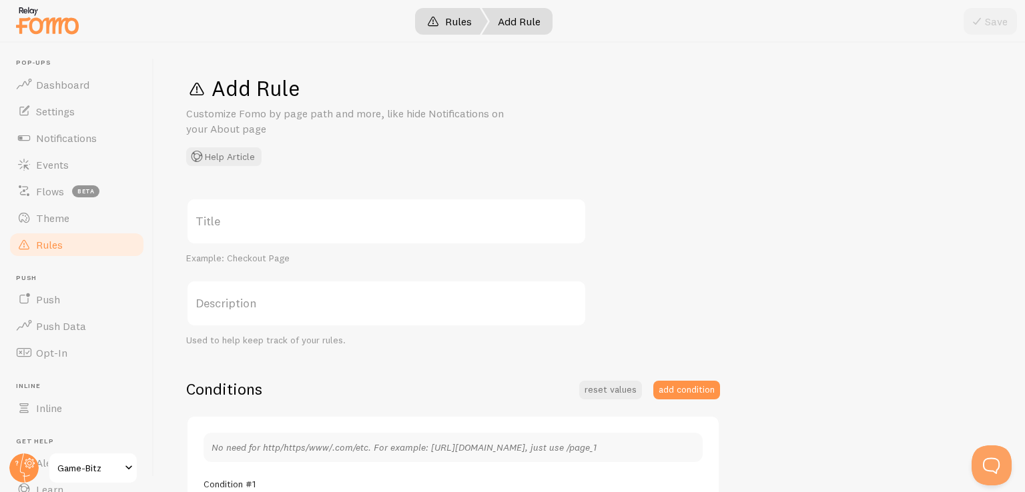
click at [438, 19] on span at bounding box center [433, 21] width 16 height 16
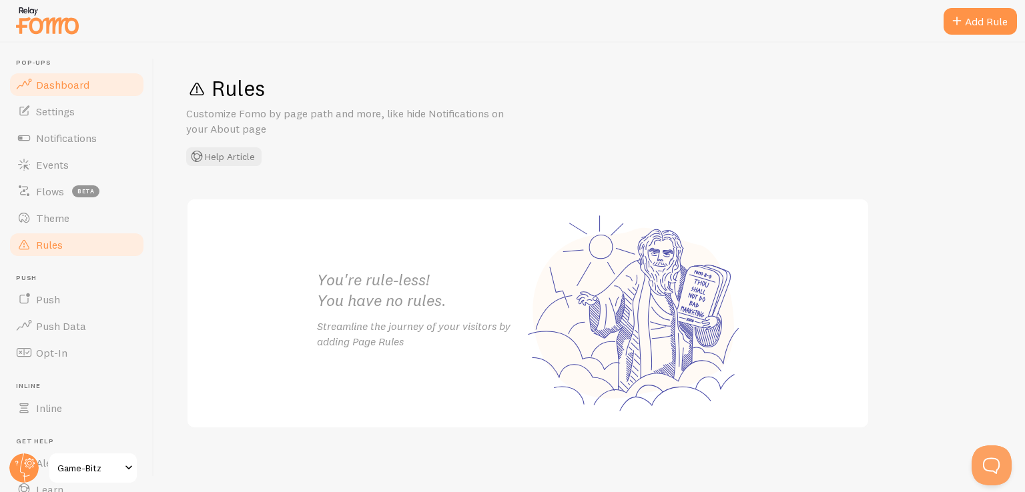
click at [59, 83] on span "Dashboard" at bounding box center [62, 84] width 53 height 13
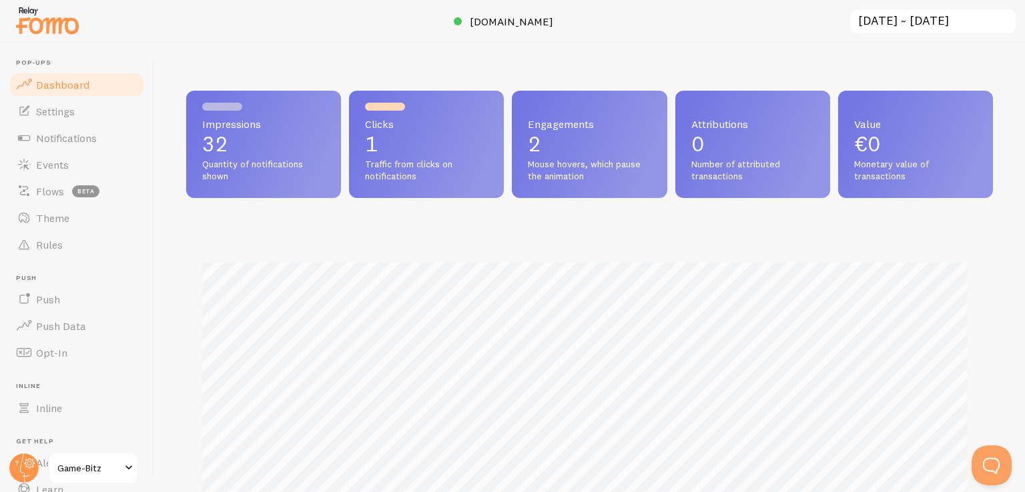
scroll to position [350, 796]
click at [58, 110] on span "Settings" at bounding box center [55, 111] width 39 height 13
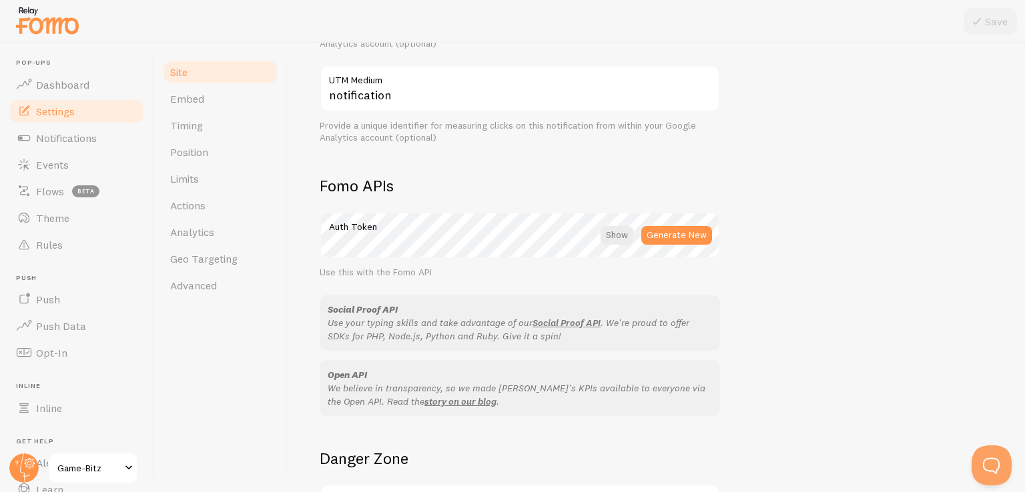
scroll to position [766, 0]
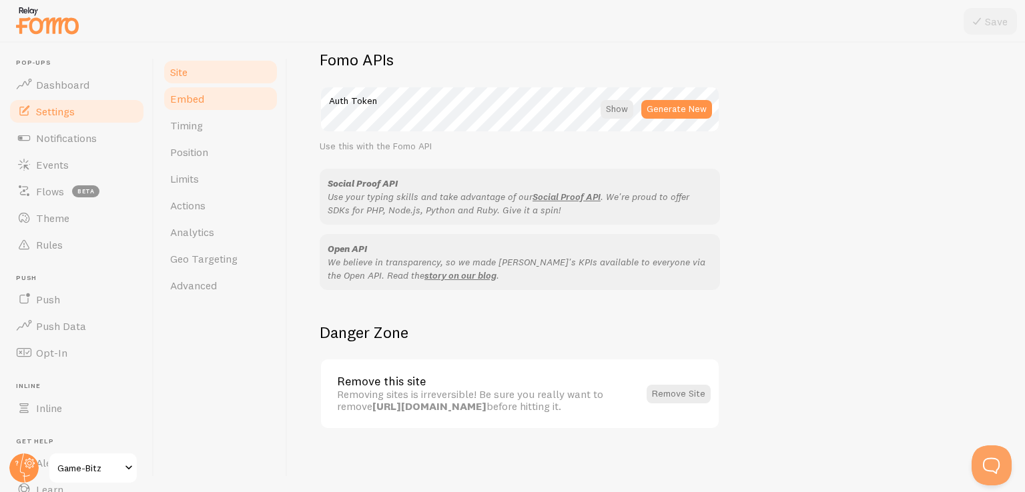
click at [206, 105] on link "Embed" at bounding box center [220, 98] width 117 height 27
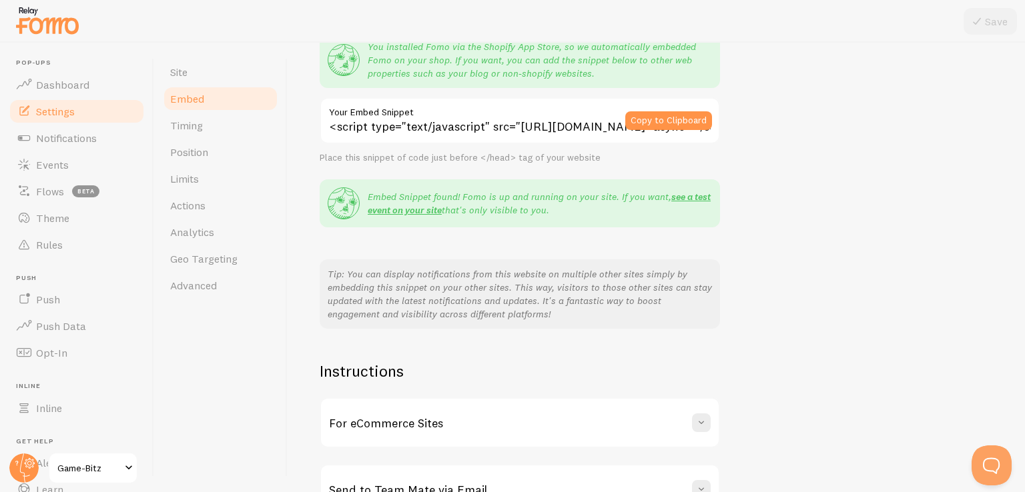
scroll to position [223, 0]
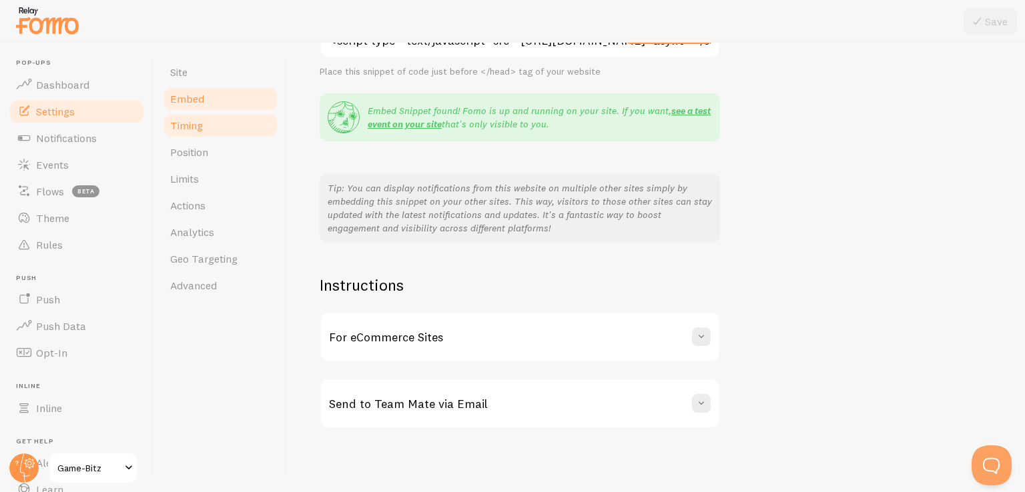
click at [222, 135] on link "Timing" at bounding box center [220, 125] width 117 height 27
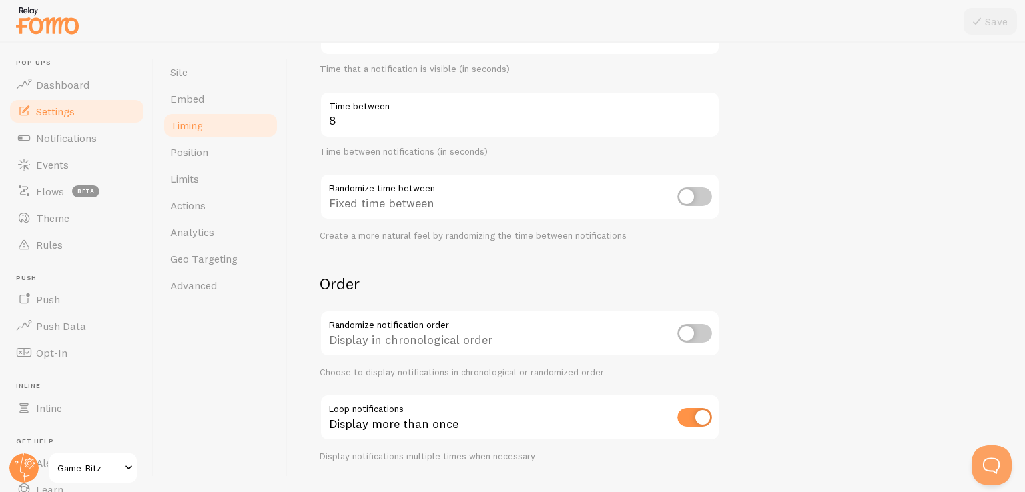
scroll to position [296, 0]
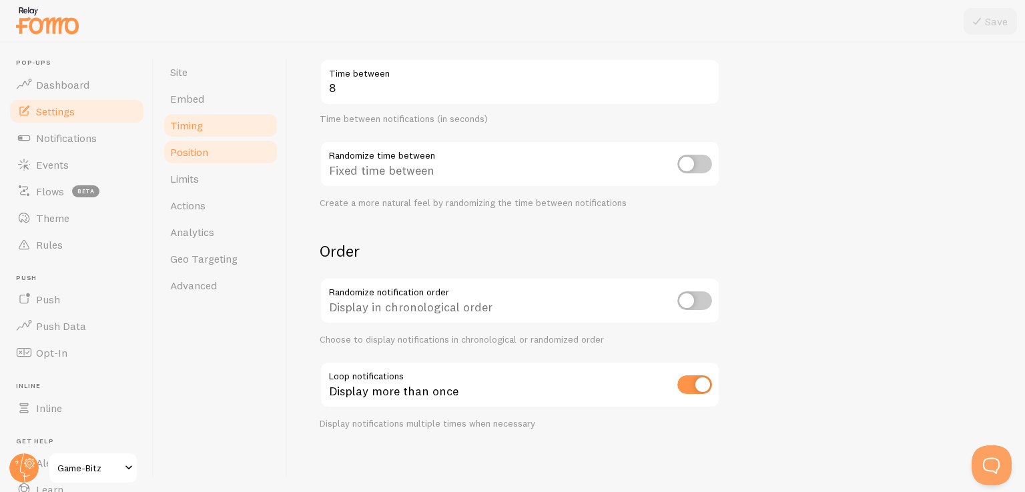
click at [228, 164] on link "Position" at bounding box center [220, 152] width 117 height 27
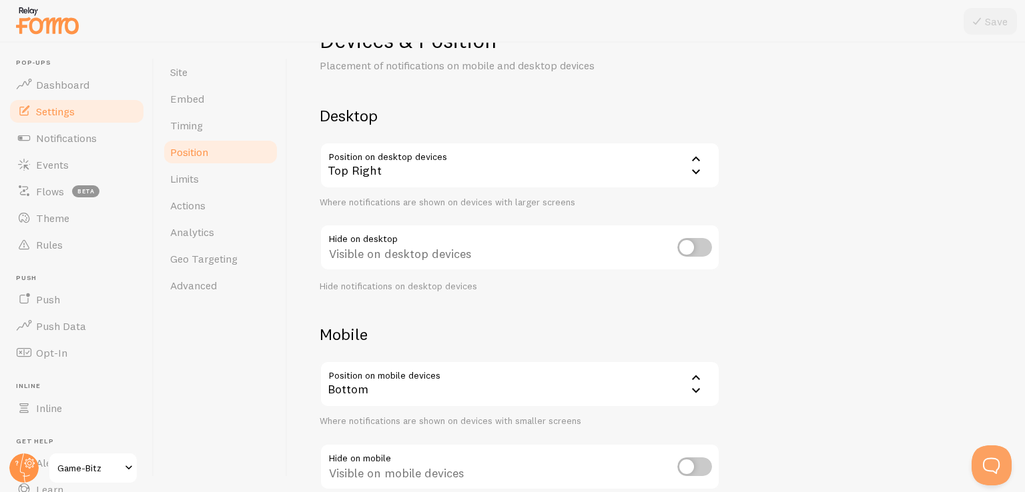
scroll to position [130, 0]
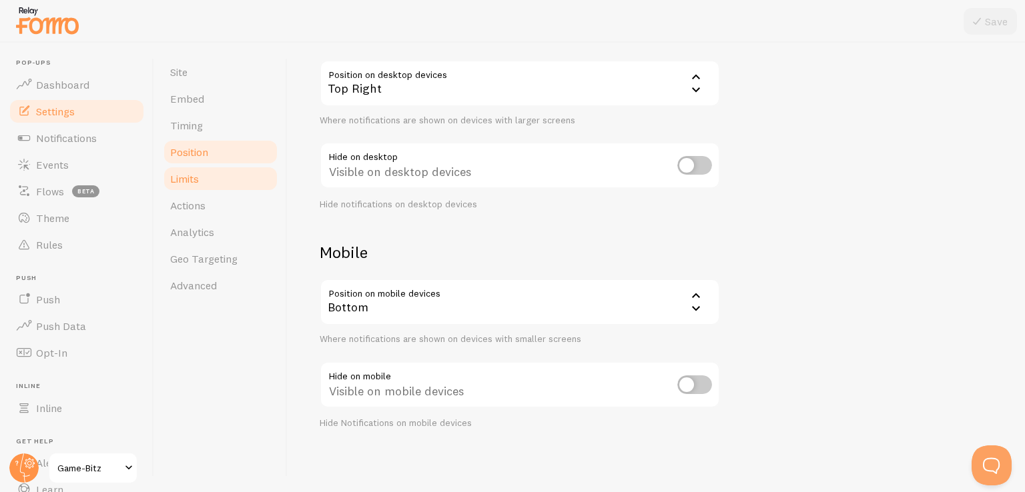
click at [223, 177] on link "Limits" at bounding box center [220, 178] width 117 height 27
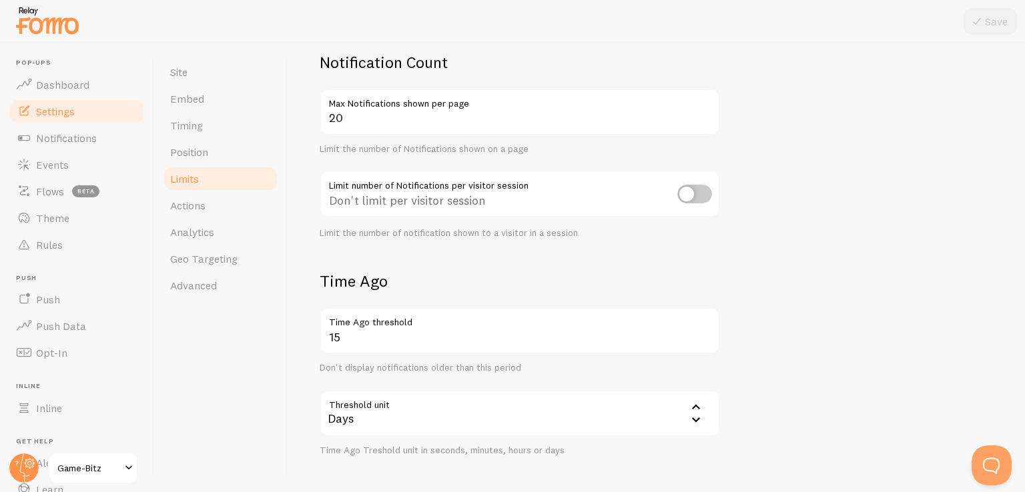
scroll to position [372, 0]
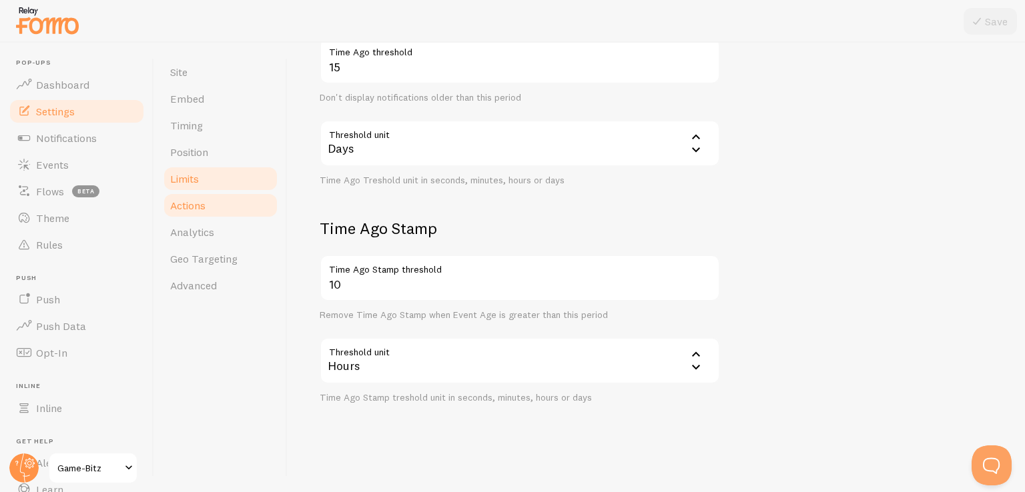
click at [224, 215] on link "Actions" at bounding box center [220, 205] width 117 height 27
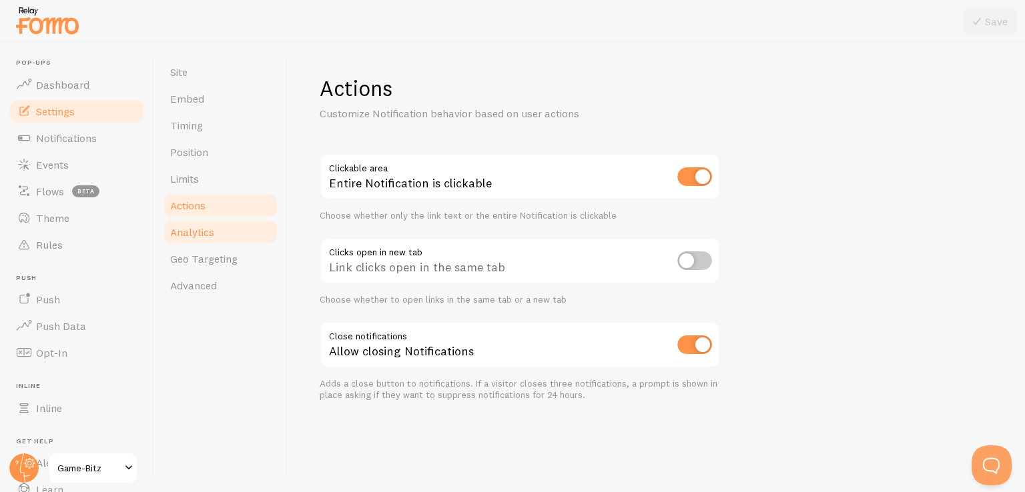
click at [218, 234] on link "Analytics" at bounding box center [220, 232] width 117 height 27
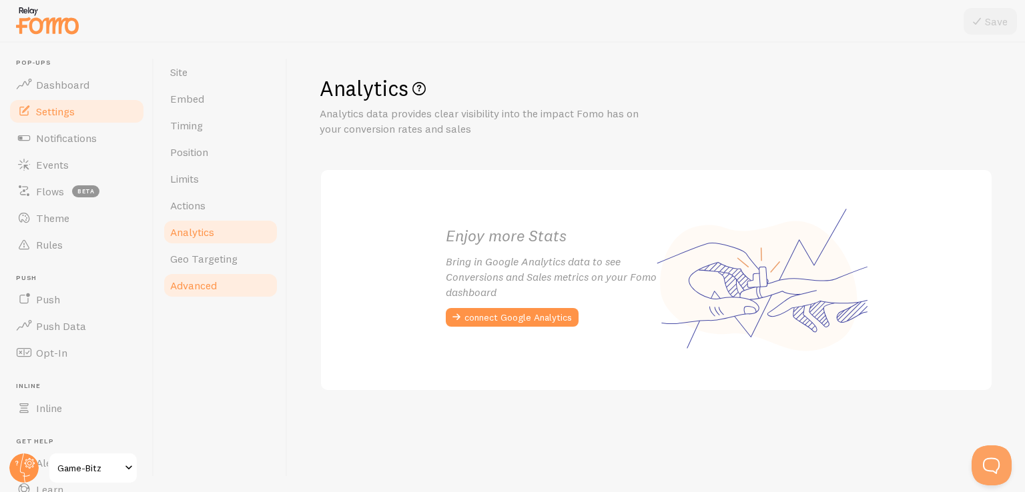
click at [215, 281] on span "Advanced" at bounding box center [193, 285] width 47 height 13
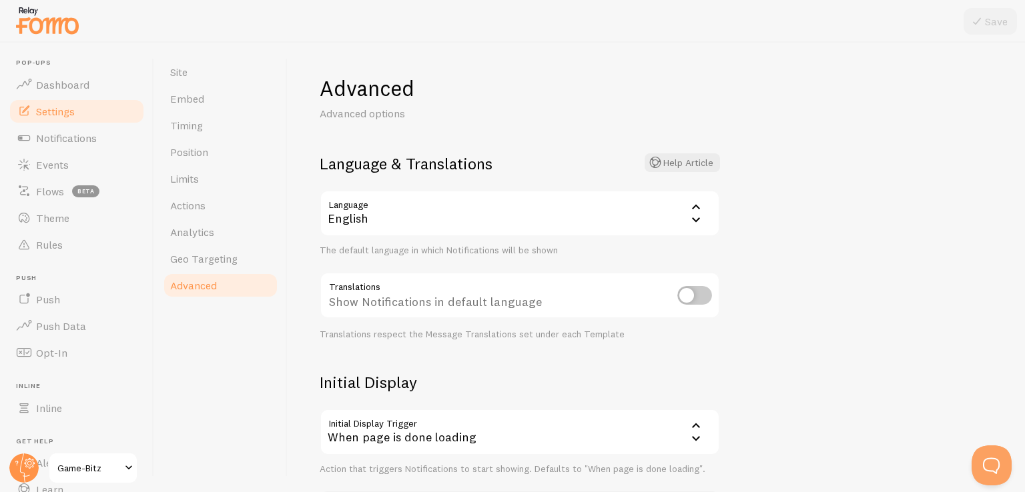
click at [437, 214] on div "English" at bounding box center [520, 213] width 400 height 47
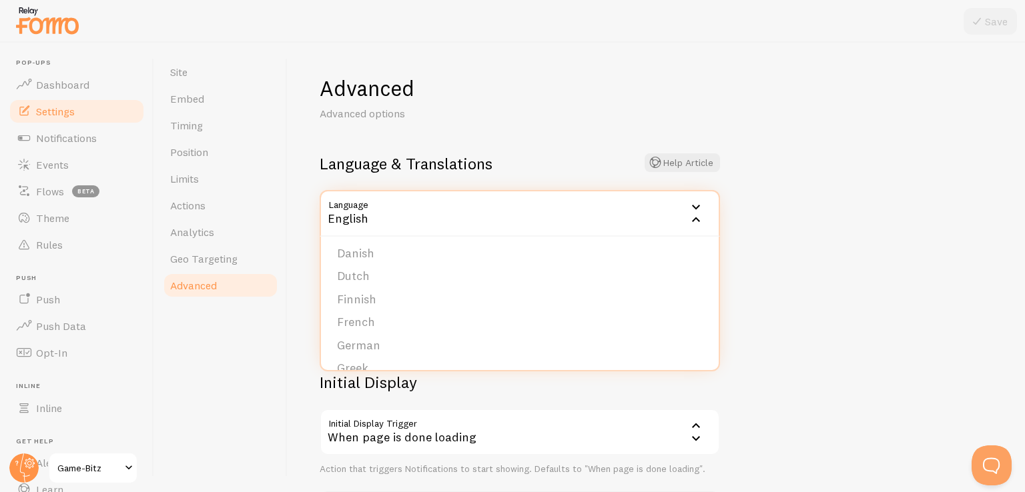
scroll to position [141, 0]
click at [376, 340] on li "German" at bounding box center [520, 345] width 398 height 23
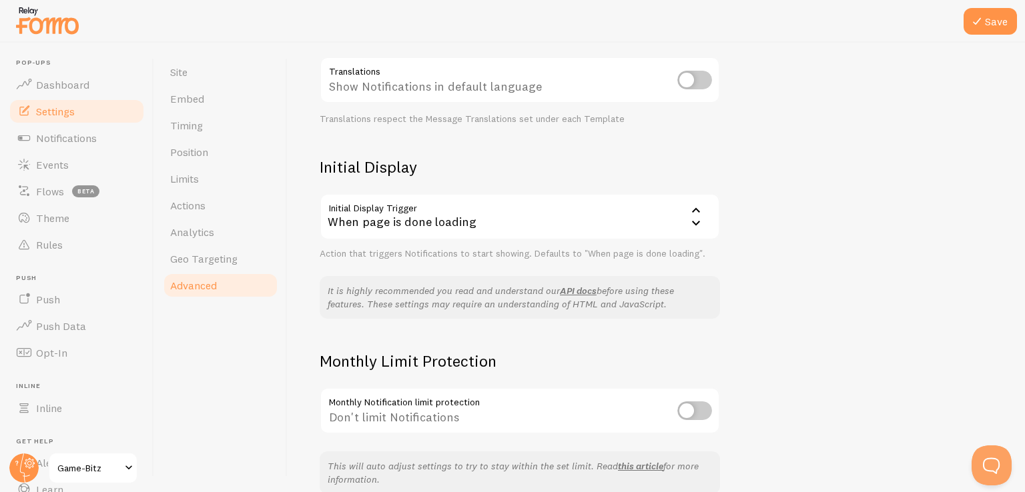
scroll to position [224, 0]
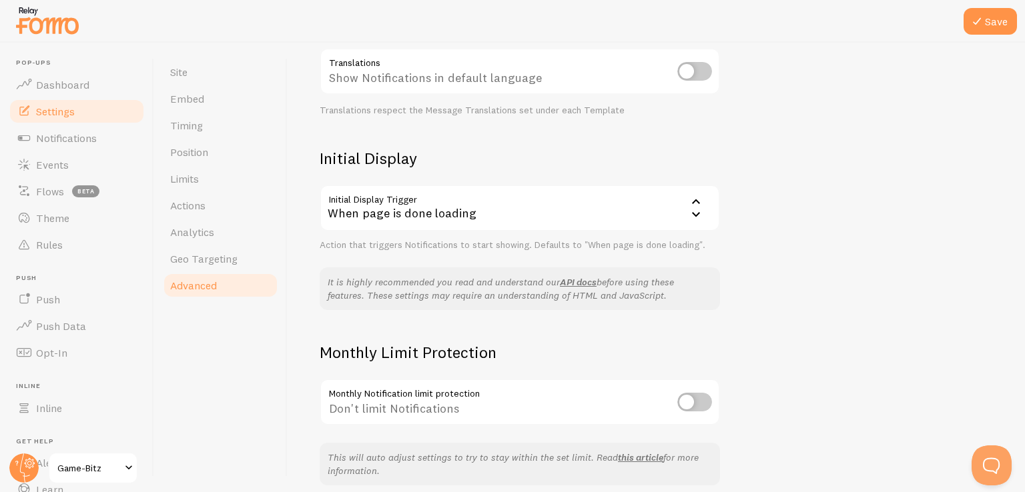
click at [460, 209] on div "When page is done loading" at bounding box center [520, 208] width 400 height 47
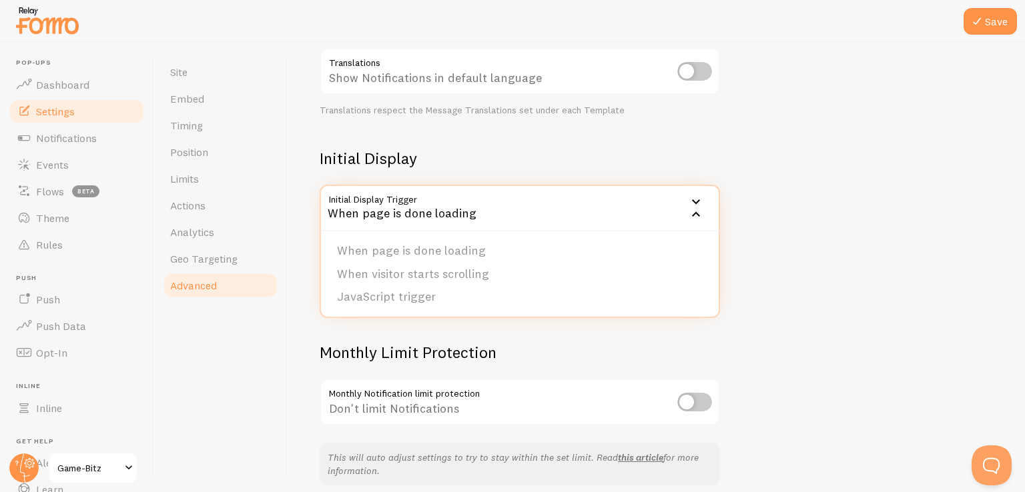
click at [460, 209] on div "When page is done loading" at bounding box center [520, 208] width 400 height 47
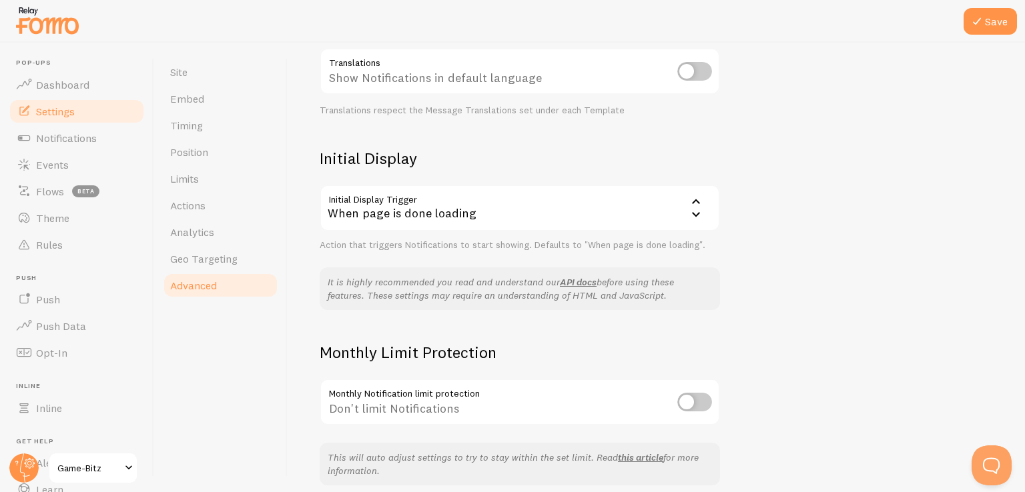
scroll to position [280, 0]
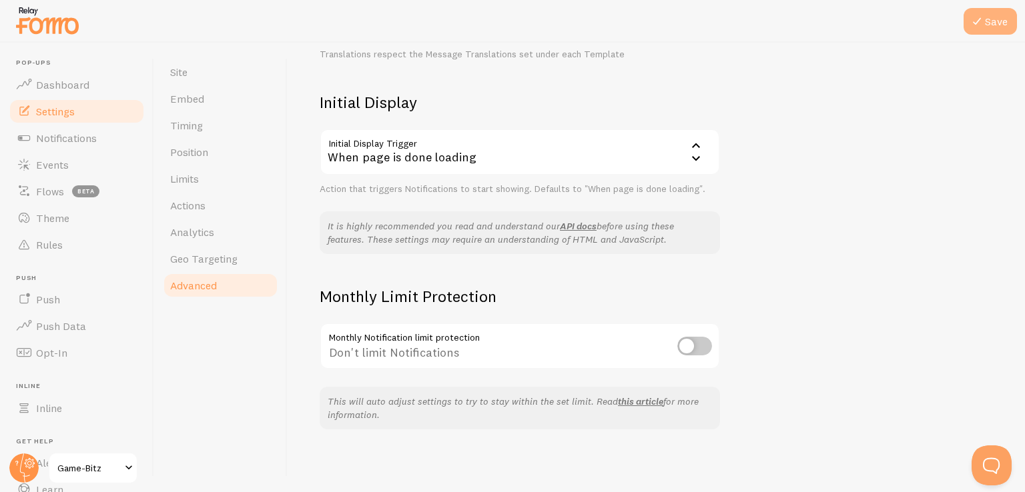
click at [985, 19] on button "Save" at bounding box center [989, 21] width 53 height 27
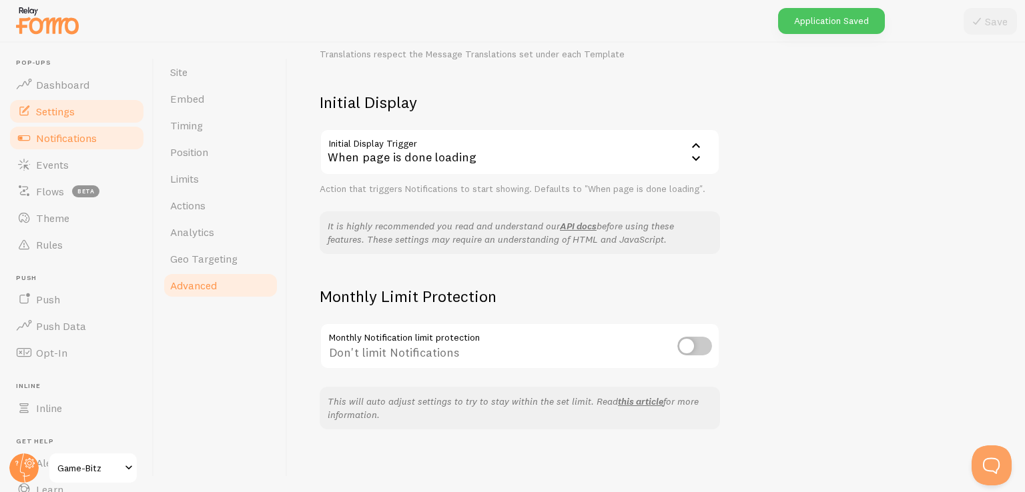
click at [45, 145] on link "Notifications" at bounding box center [76, 138] width 137 height 27
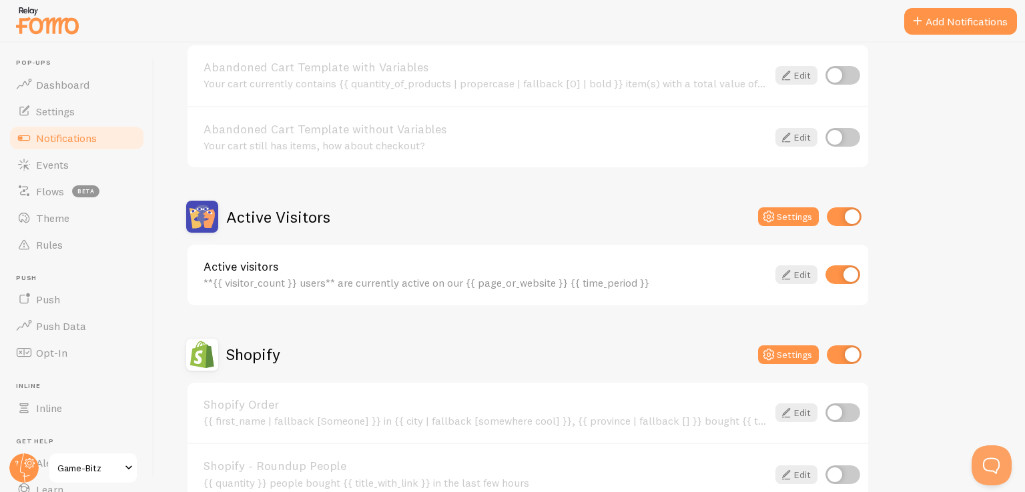
scroll to position [184, 0]
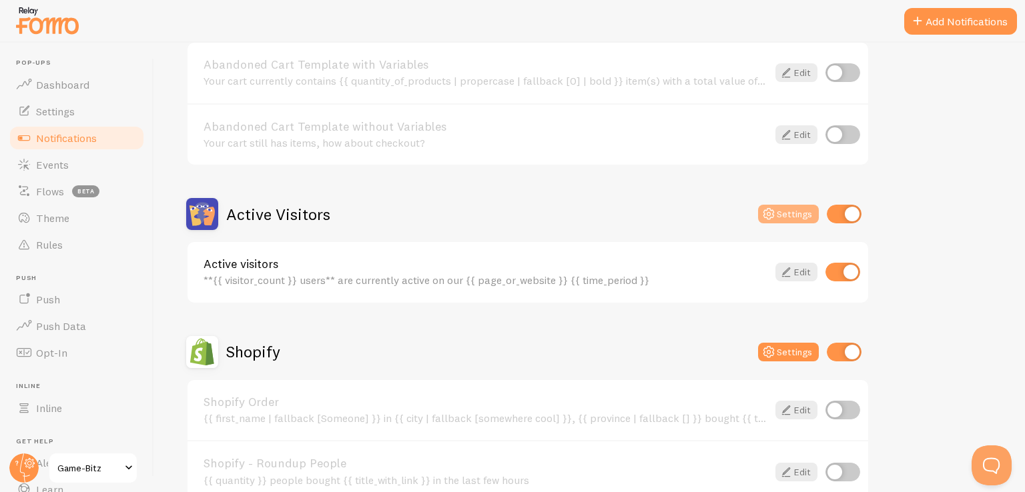
click at [795, 214] on button "Settings" at bounding box center [788, 214] width 61 height 19
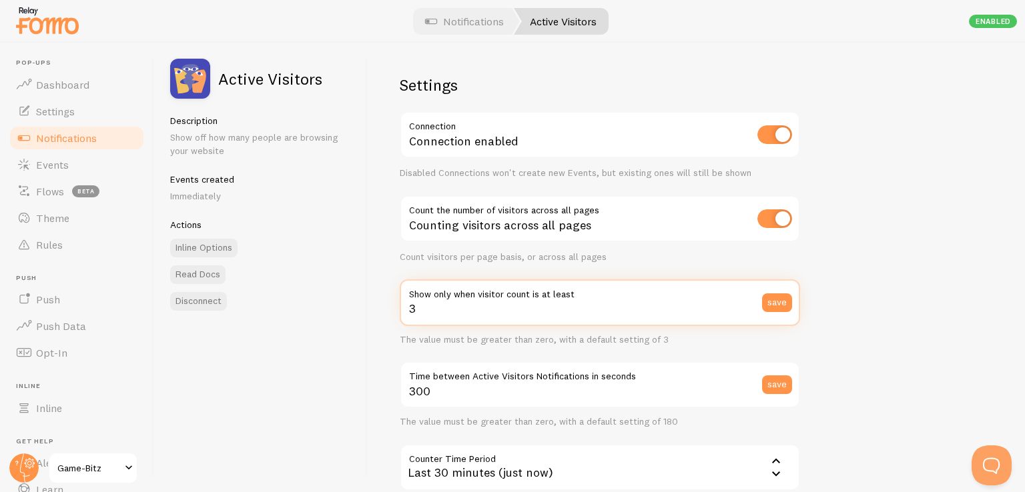
click at [429, 308] on input "3" at bounding box center [600, 303] width 400 height 47
type input "2"
type input "1"
click at [778, 300] on button "save" at bounding box center [777, 303] width 30 height 19
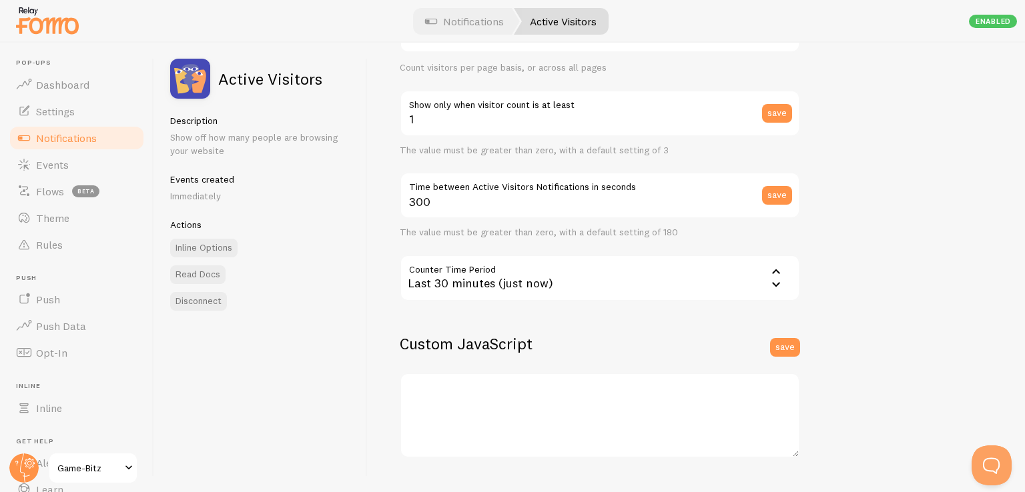
scroll to position [195, 0]
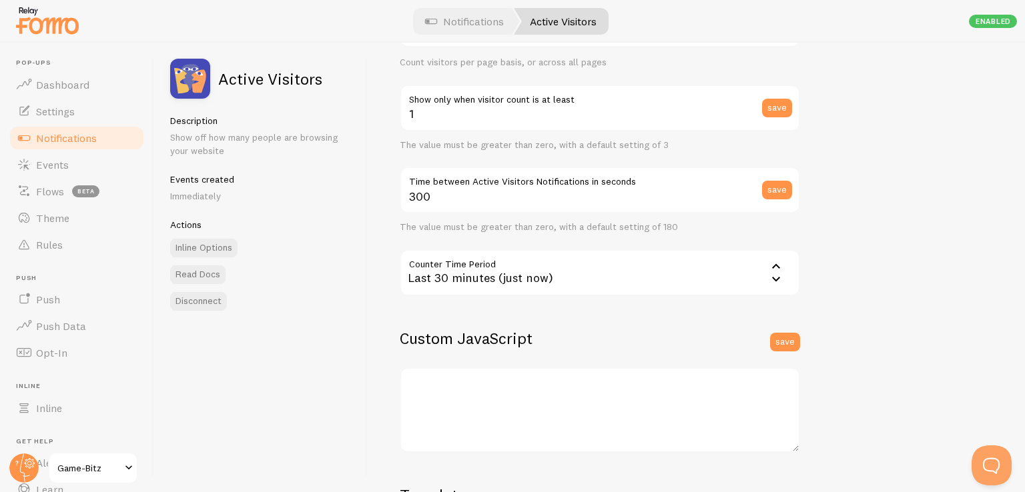
click at [579, 278] on div "Last 30 minutes (just now)" at bounding box center [600, 273] width 400 height 47
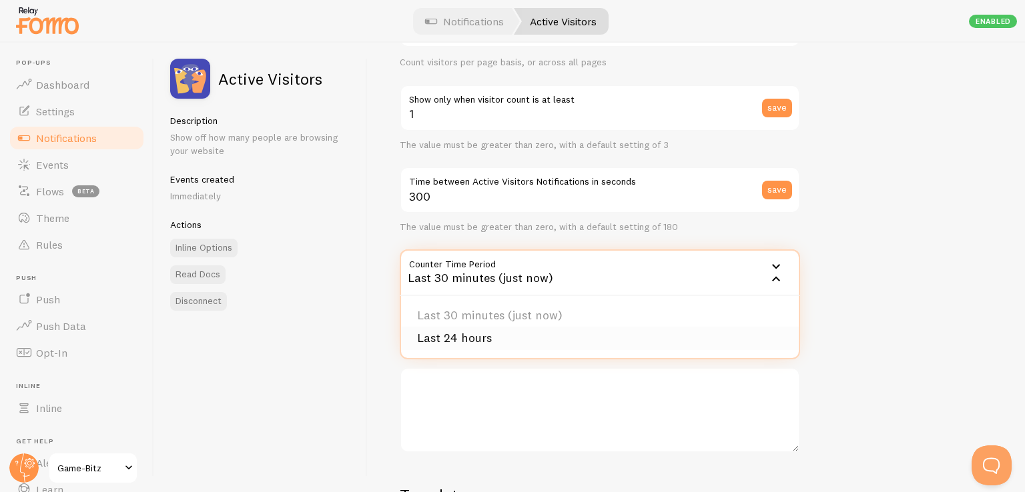
click at [458, 338] on li "Last 24 hours" at bounding box center [600, 338] width 398 height 23
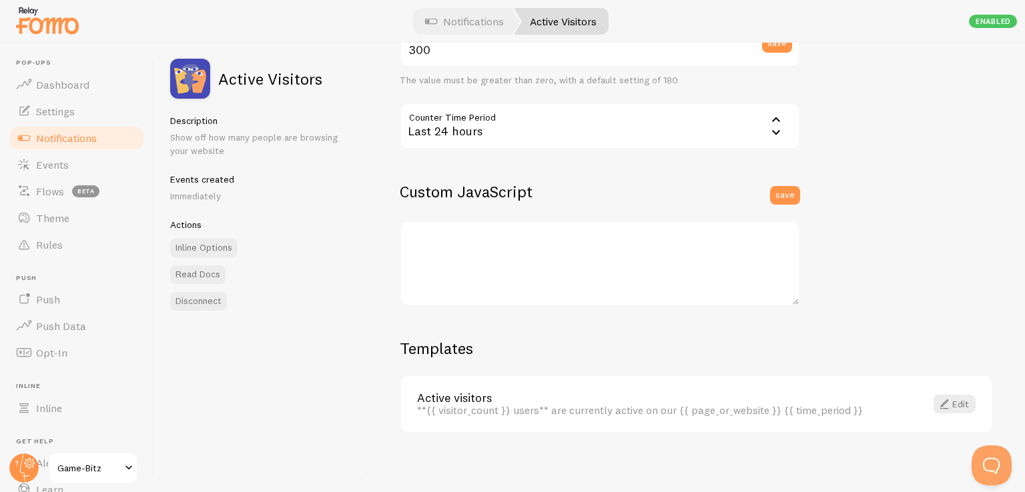
scroll to position [346, 0]
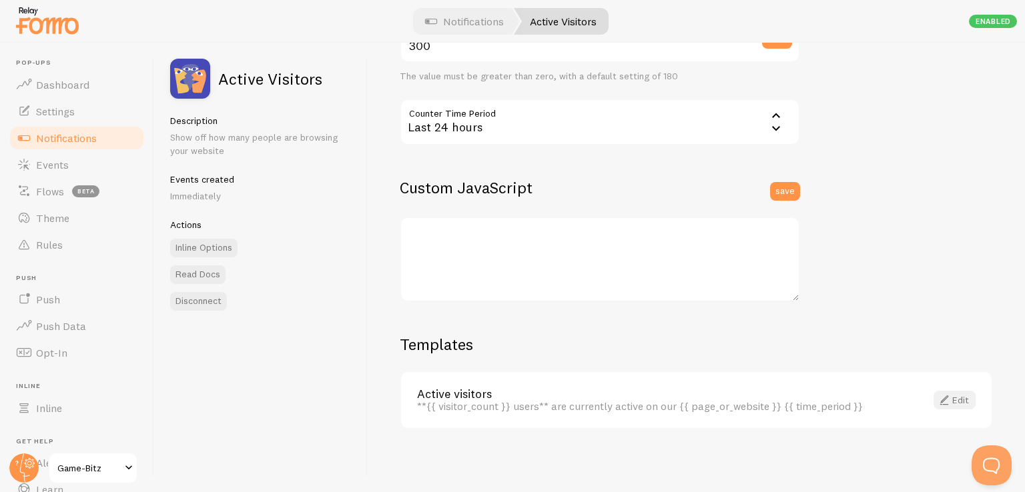
click at [939, 400] on span at bounding box center [944, 400] width 16 height 16
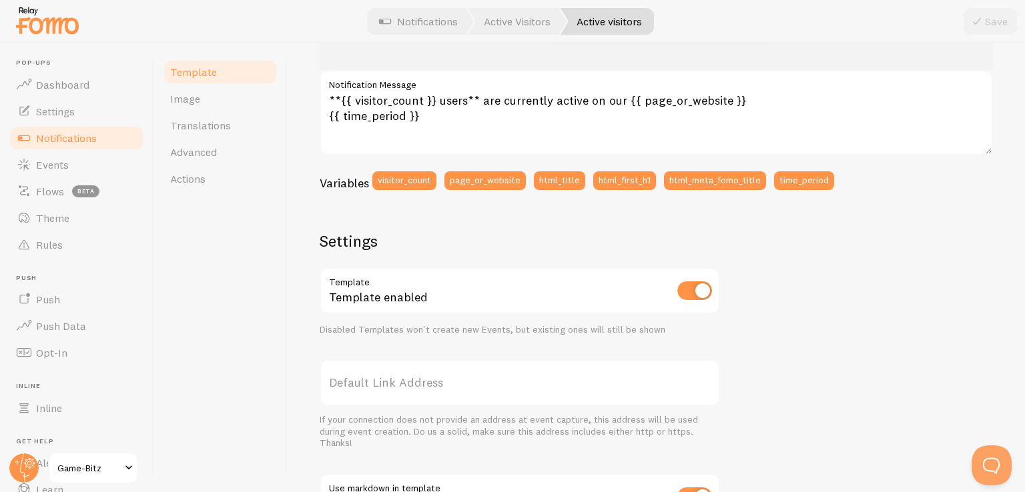
scroll to position [252, 0]
click at [188, 101] on span "Image" at bounding box center [185, 98] width 30 height 13
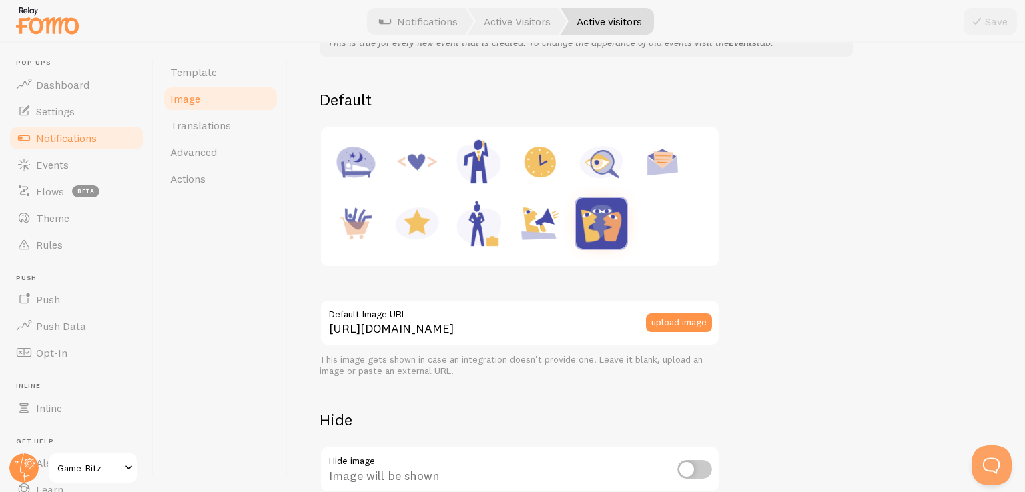
scroll to position [141, 0]
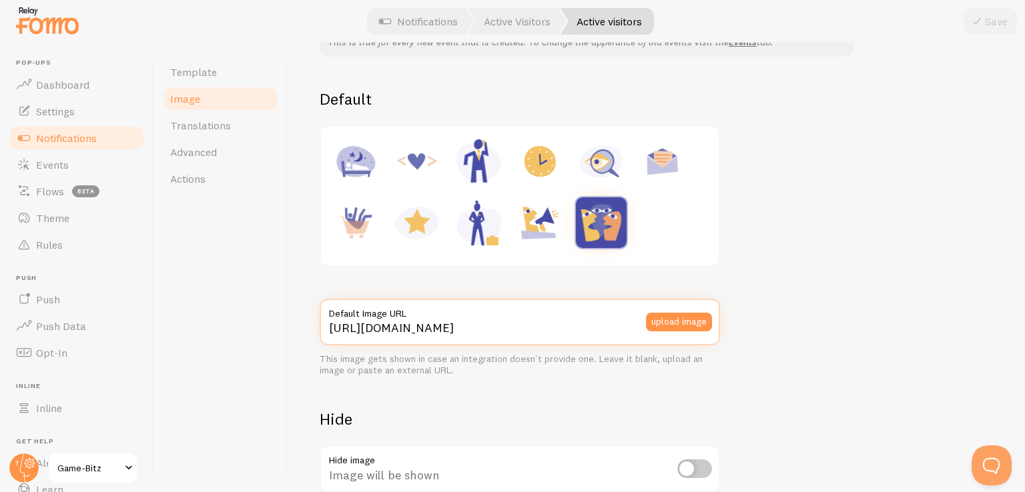
click at [417, 324] on input "[URL][DOMAIN_NAME]" at bounding box center [520, 322] width 400 height 47
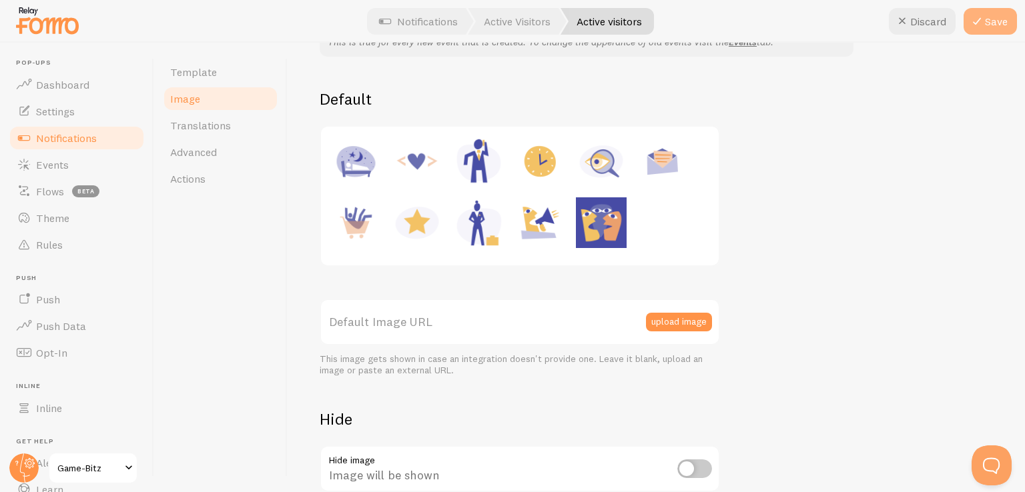
click at [992, 22] on button "Save" at bounding box center [989, 21] width 53 height 27
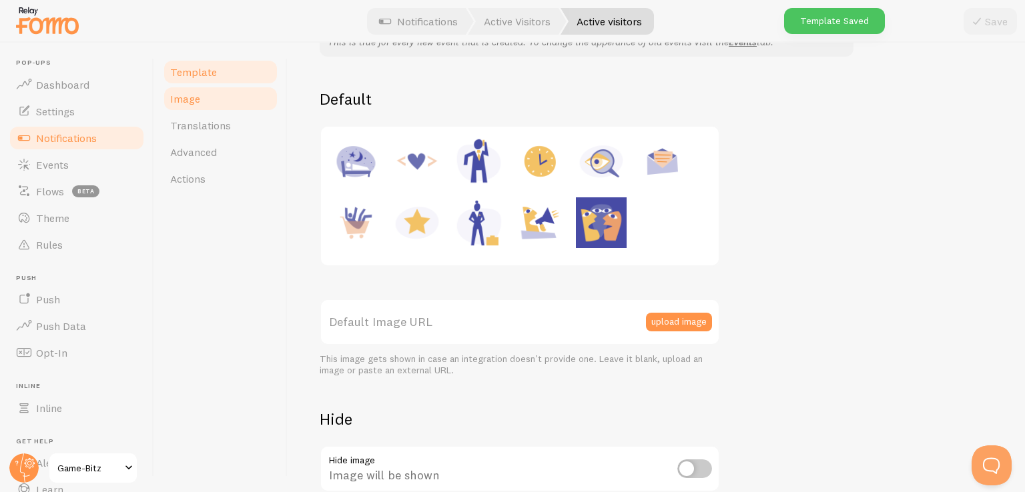
click at [207, 69] on span "Template" at bounding box center [193, 71] width 47 height 13
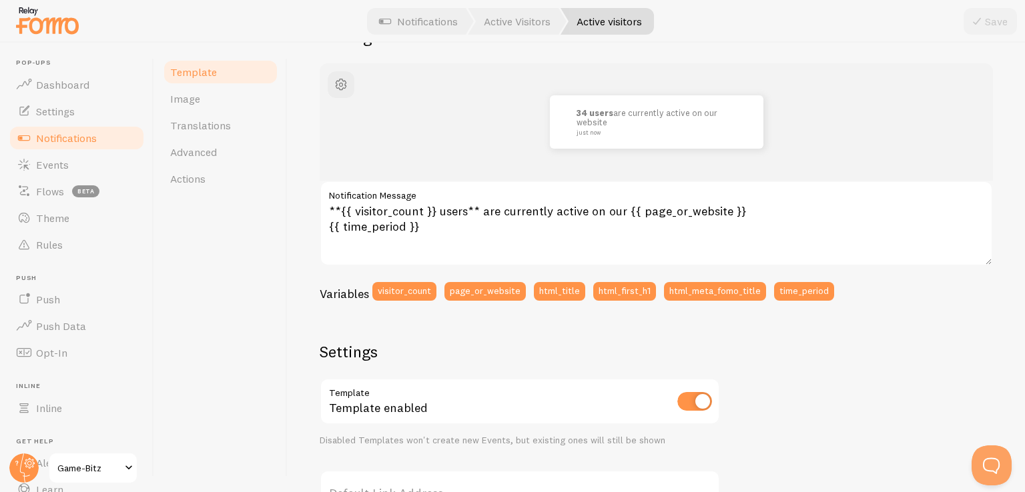
scroll to position [141, 0]
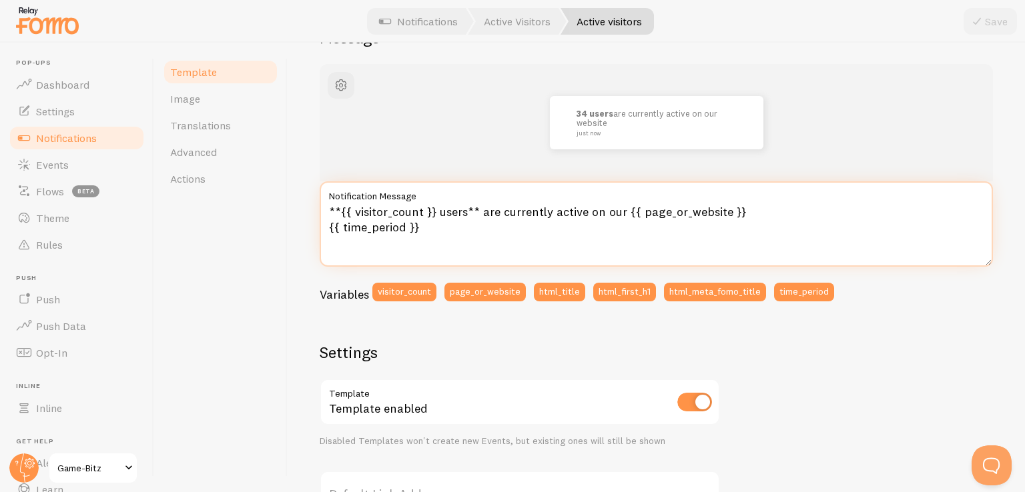
click at [460, 211] on textarea "**{{ visitor_count }} users** are currently active on our {{ page_or_website }}…" at bounding box center [656, 223] width 673 height 85
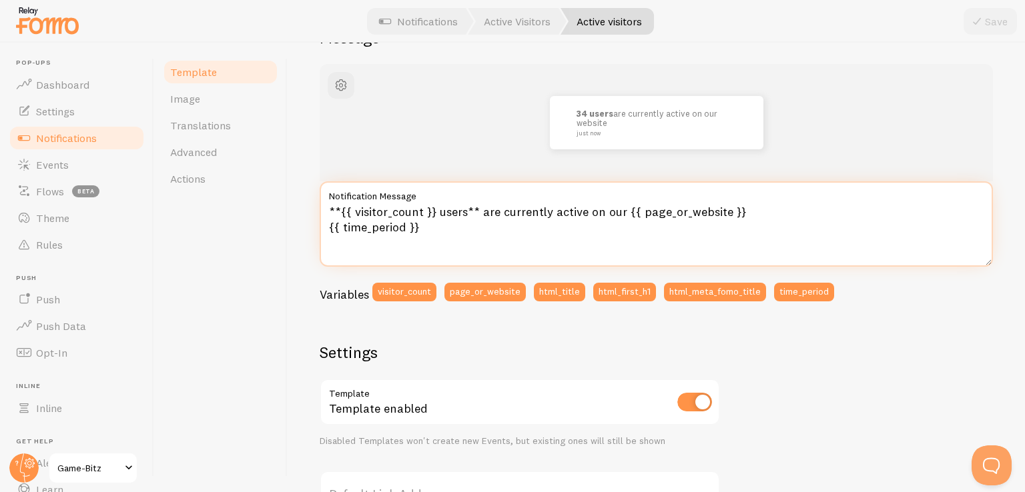
click at [357, 215] on textarea "**{{ visitor_count }} users** are currently active on our {{ page_or_website }}…" at bounding box center [656, 223] width 673 height 85
drag, startPoint x: 422, startPoint y: 230, endPoint x: 320, endPoint y: 211, distance: 103.8
click at [320, 211] on textarea "**{{ visitor_count }} users** are currently active on our {{ page_or_website }}…" at bounding box center [656, 223] width 673 height 85
click at [379, 210] on textarea "3 **{{ visitor_count }} users** are currently active on our {{ page_or_website …" at bounding box center [656, 223] width 673 height 85
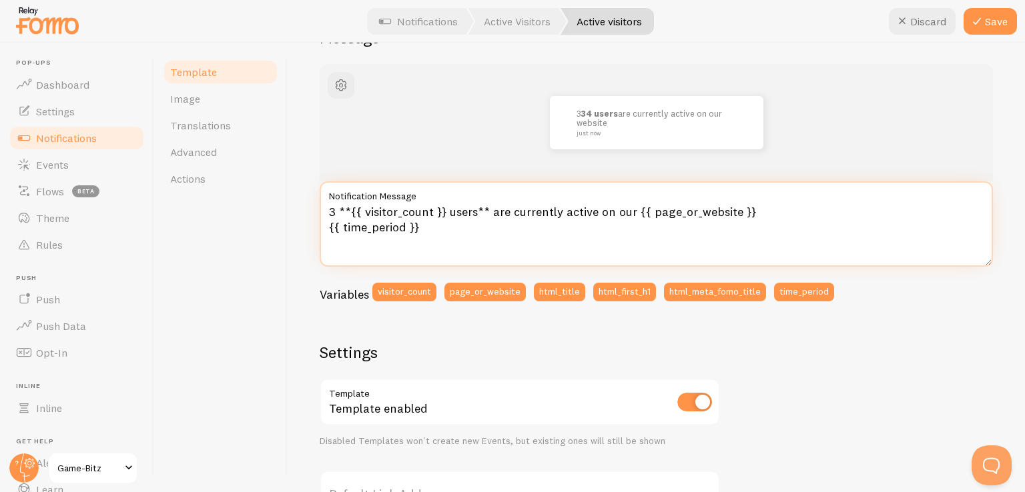
click at [379, 210] on textarea "3 **{{ visitor_count }} users** are currently active on our {{ page_or_website …" at bounding box center [656, 223] width 673 height 85
drag, startPoint x: 424, startPoint y: 230, endPoint x: 344, endPoint y: 211, distance: 82.9
click at [344, 211] on textarea "3 **{{ }} users** are currently active on our {{ page_or_website }} {{ time_per…" at bounding box center [656, 223] width 673 height 85
click at [366, 211] on textarea "3 **{{ }} users** are currently active on our {{ page_or_website }} {{ time_per…" at bounding box center [656, 223] width 673 height 85
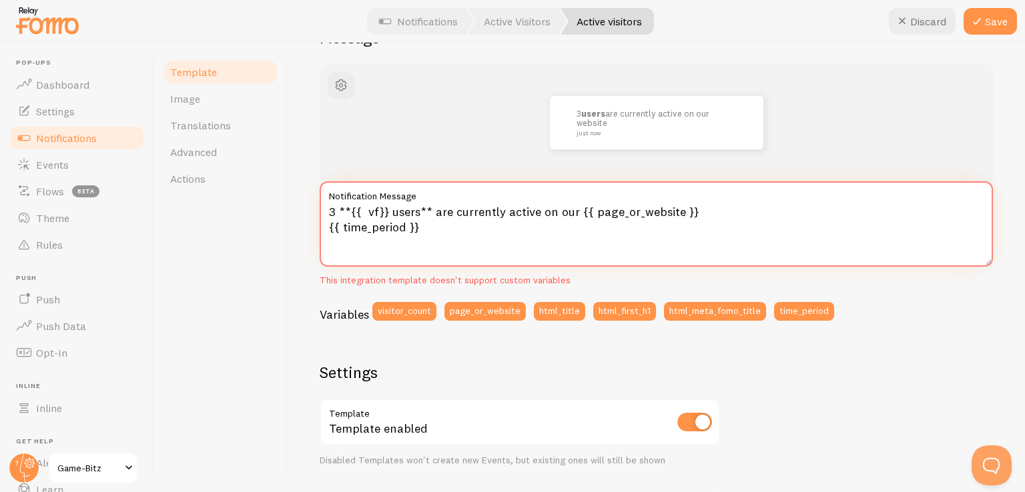
drag, startPoint x: 427, startPoint y: 226, endPoint x: 348, endPoint y: 207, distance: 81.6
click at [348, 207] on textarea "3 **{{ vf}} users** are currently active on our {{ page_or_website }} {{ time_p…" at bounding box center [656, 223] width 673 height 85
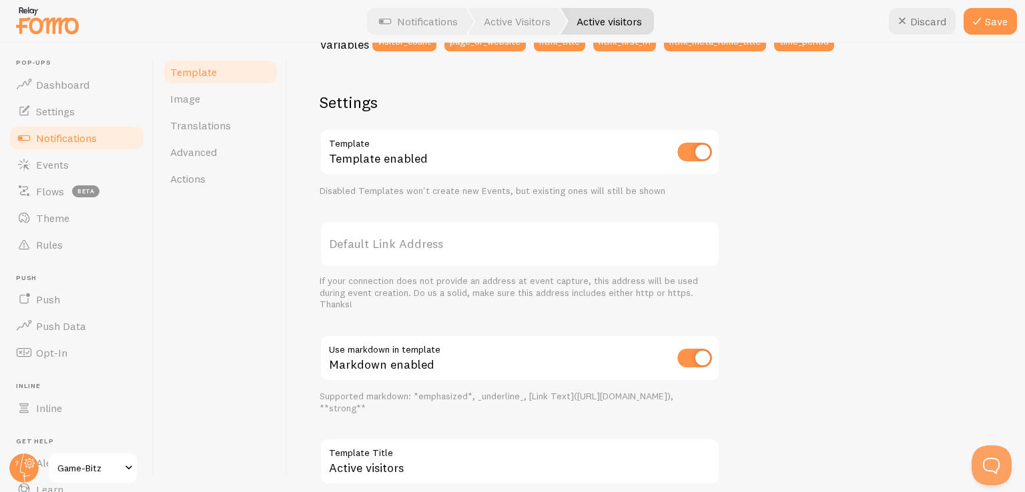
scroll to position [471, 0]
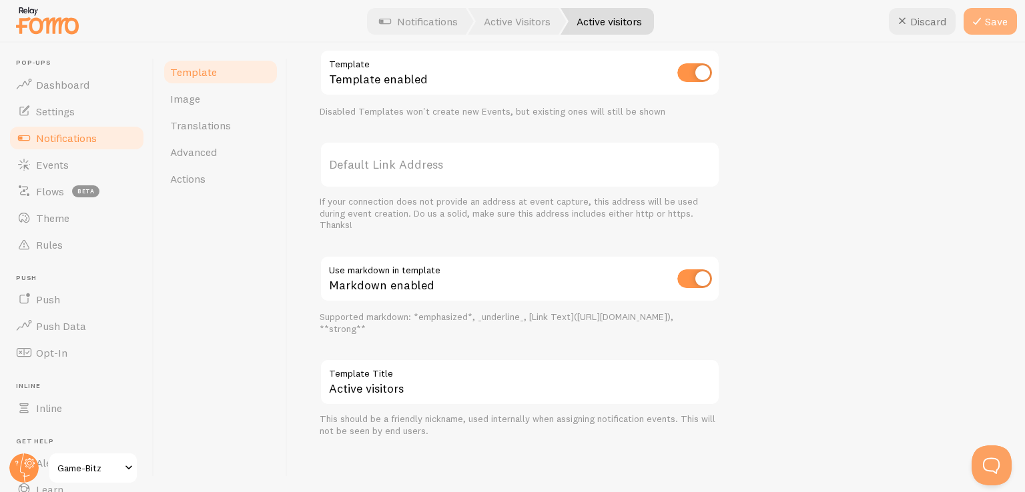
type textarea "3 Besucher aktiv"
click at [1001, 23] on button "Save" at bounding box center [989, 21] width 53 height 27
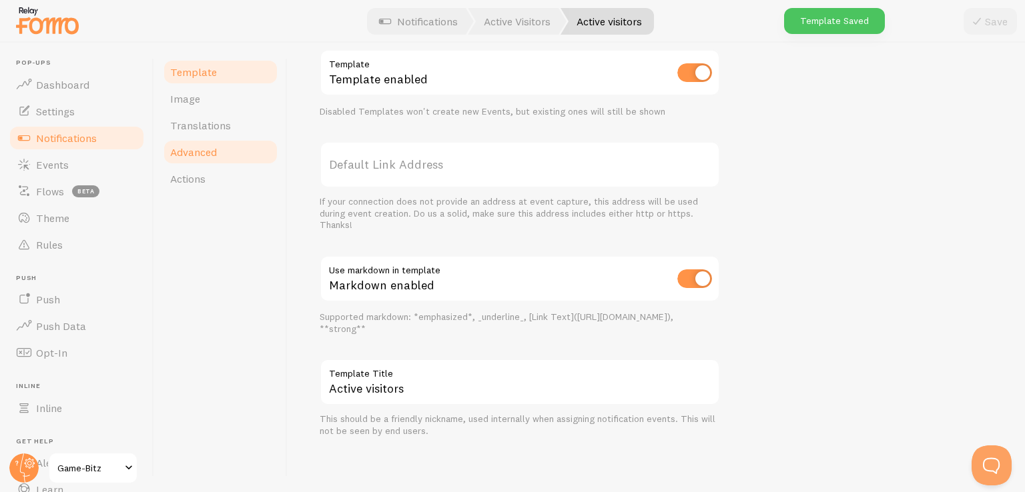
click at [203, 147] on span "Advanced" at bounding box center [193, 151] width 47 height 13
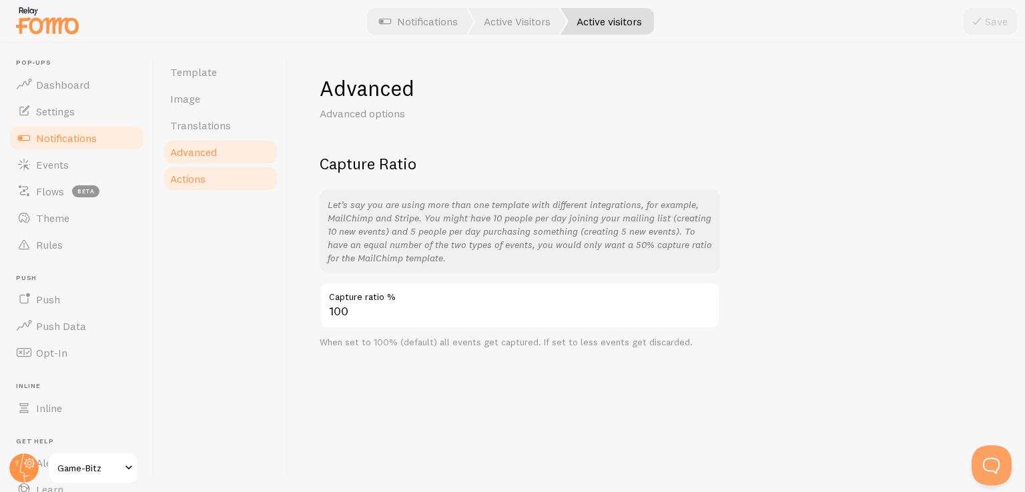
click at [216, 187] on link "Actions" at bounding box center [220, 178] width 117 height 27
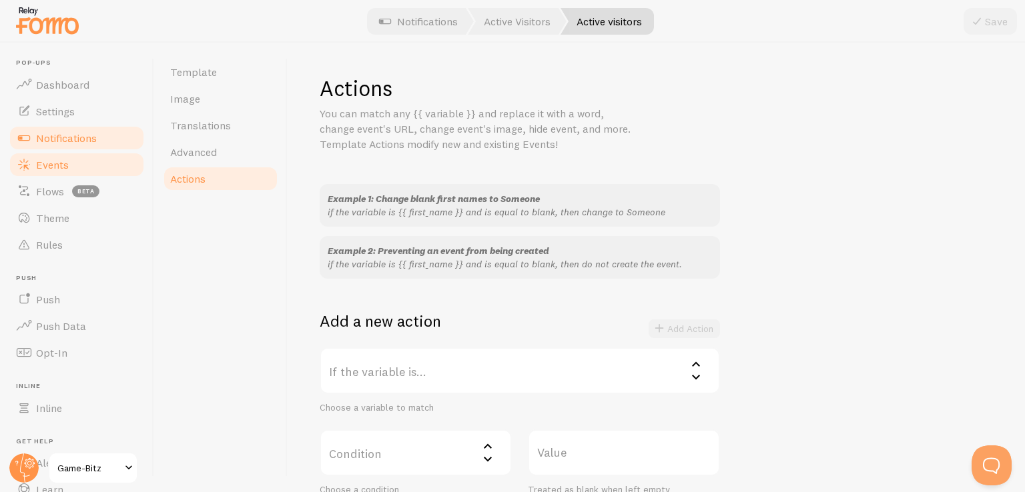
click at [81, 171] on link "Events" at bounding box center [76, 164] width 137 height 27
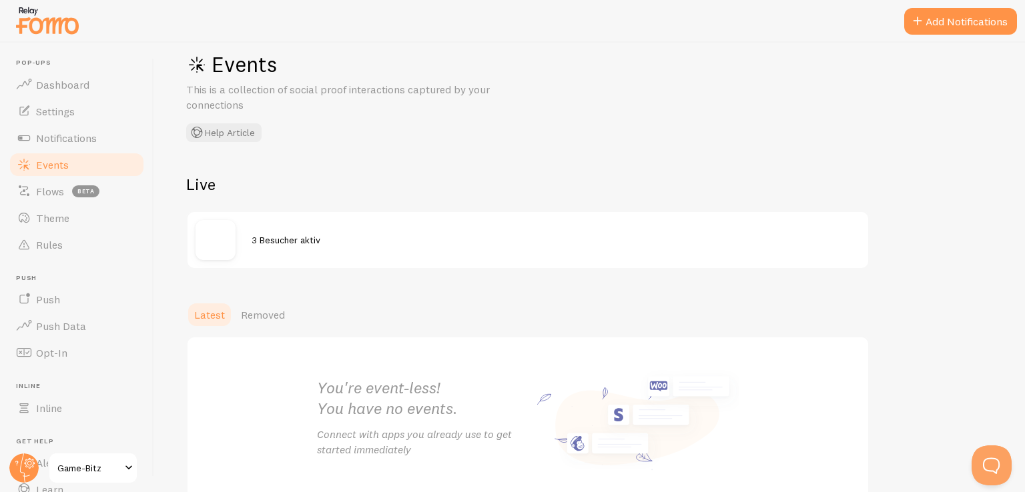
scroll to position [24, 0]
click at [974, 21] on button "Add Notifications" at bounding box center [960, 21] width 113 height 27
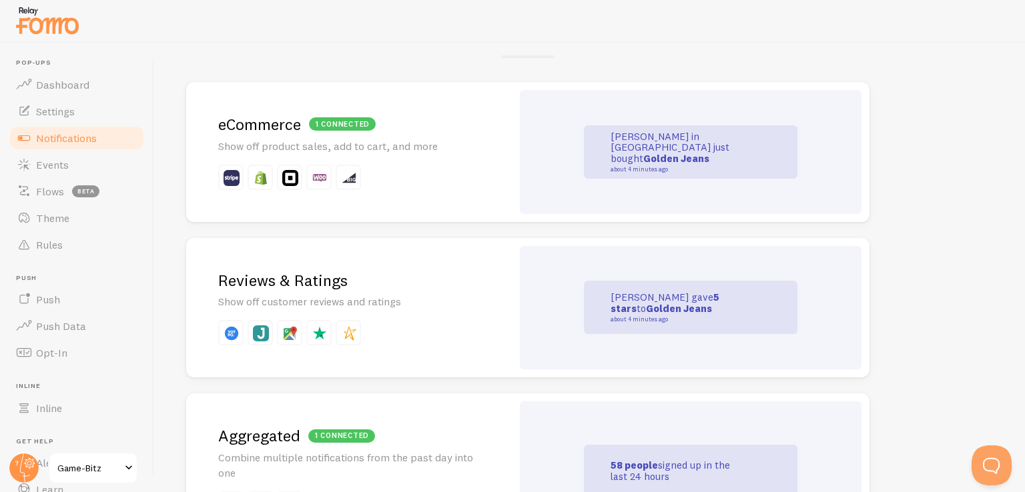
scroll to position [292, 0]
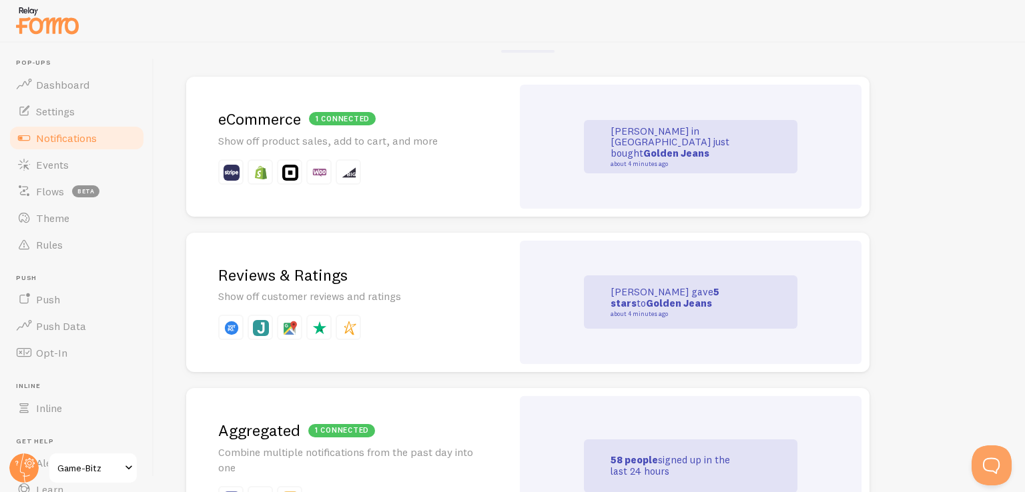
click at [352, 300] on p "Show off customer reviews and ratings" at bounding box center [349, 296] width 262 height 15
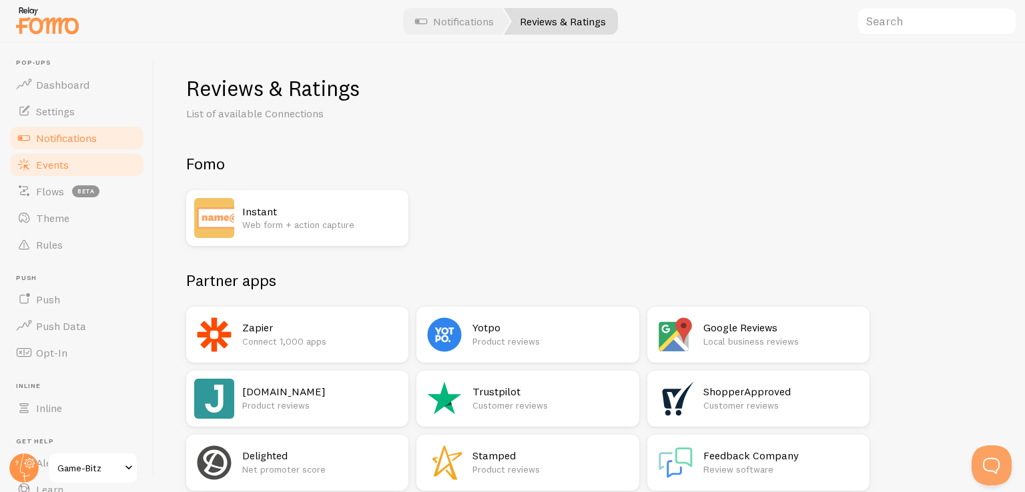
click at [49, 168] on span "Events" at bounding box center [52, 164] width 33 height 13
